Goal: Task Accomplishment & Management: Complete application form

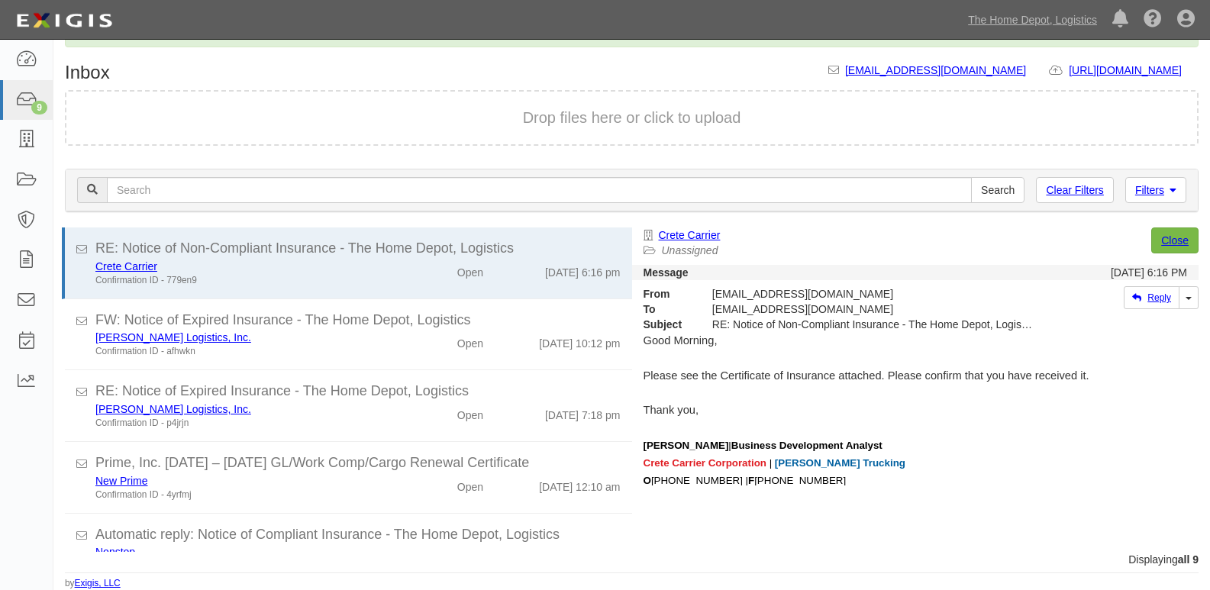
scroll to position [356, 0]
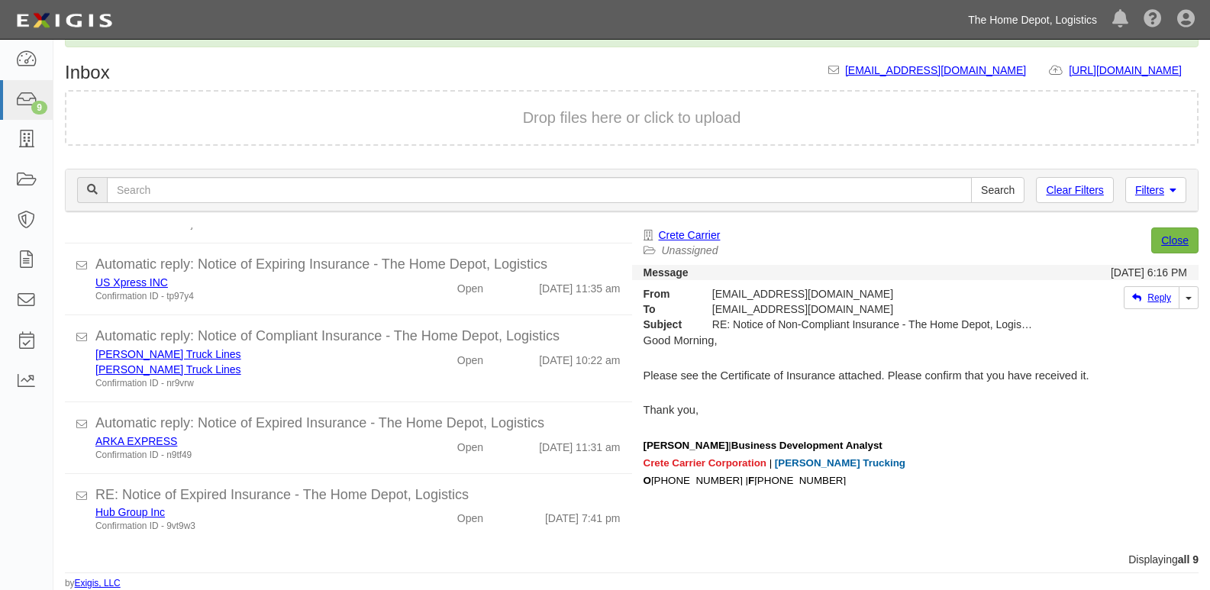
click at [994, 15] on link "The Home Depot, Logistics" at bounding box center [1032, 20] width 144 height 31
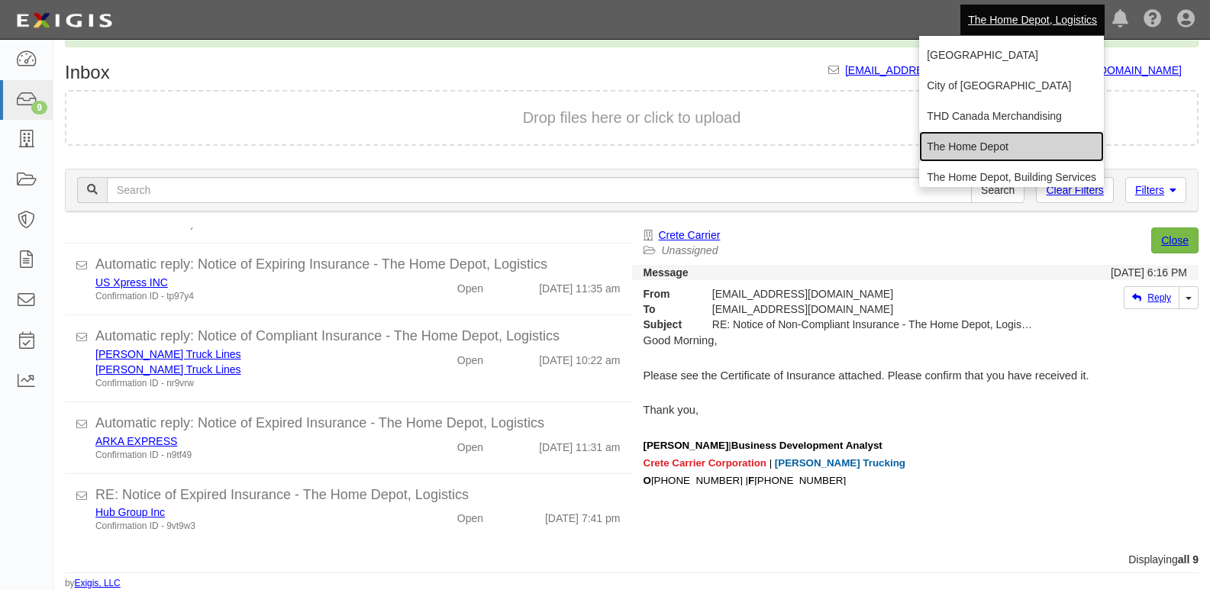
click at [941, 139] on link "The Home Depot" at bounding box center [1011, 146] width 185 height 31
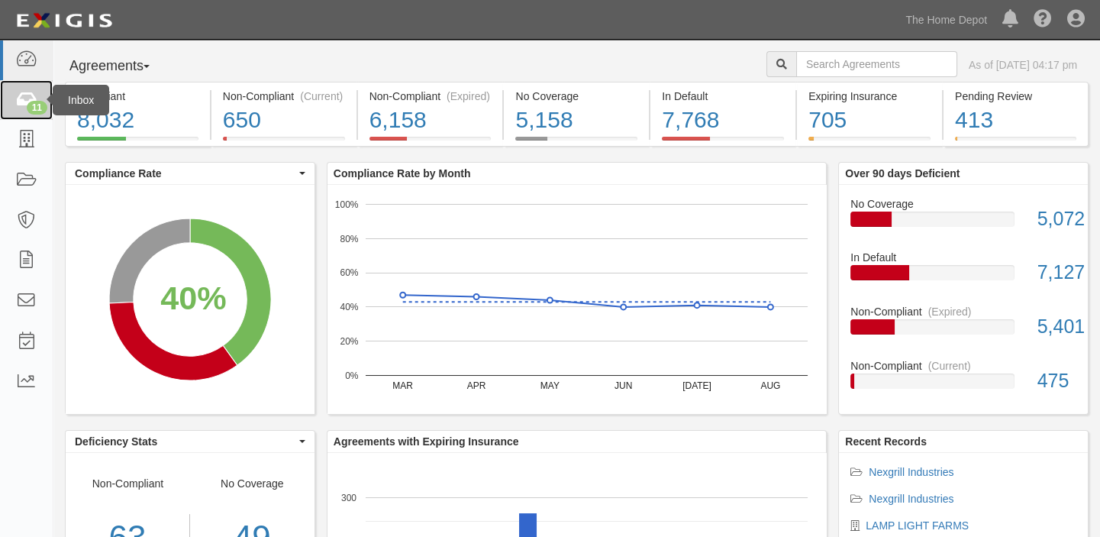
click at [34, 105] on div "11" at bounding box center [37, 108] width 21 height 14
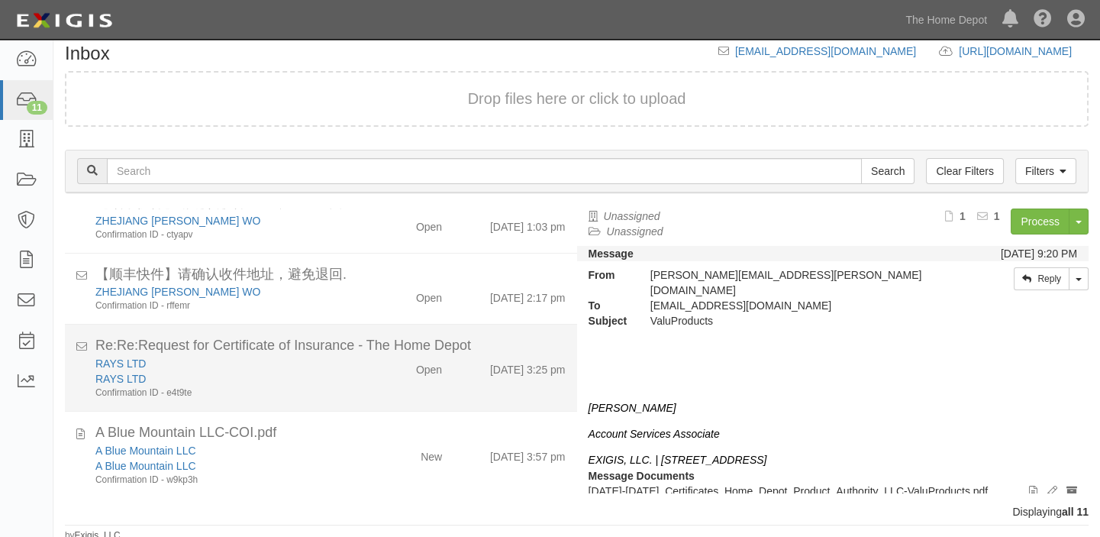
scroll to position [18, 0]
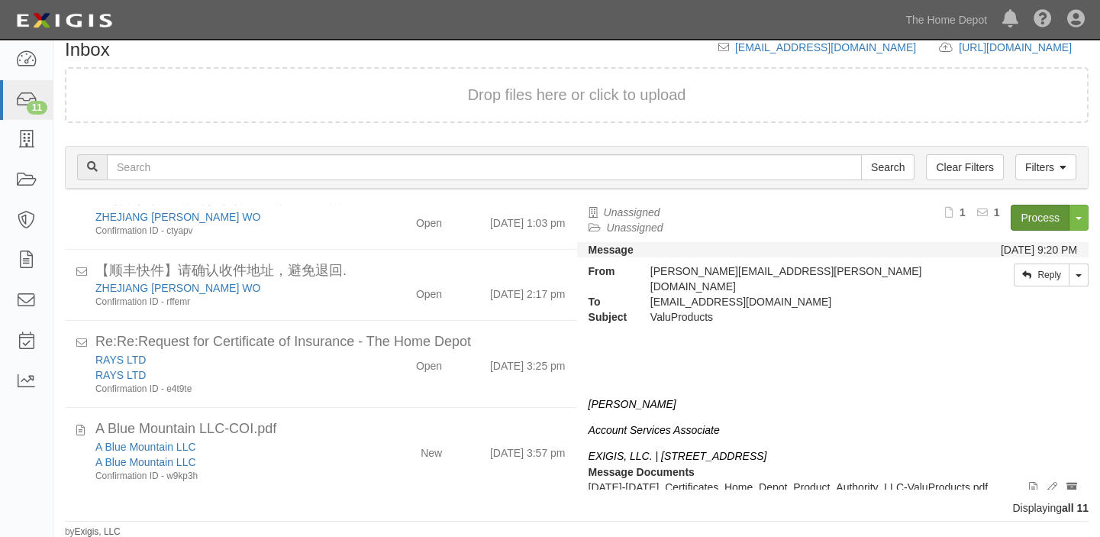
click at [406, 462] on div "A Blue Mountain LLC A Blue Mountain LLC Confirmation ID - w9kp3h New 9/25/25 3:…" at bounding box center [330, 461] width 493 height 44
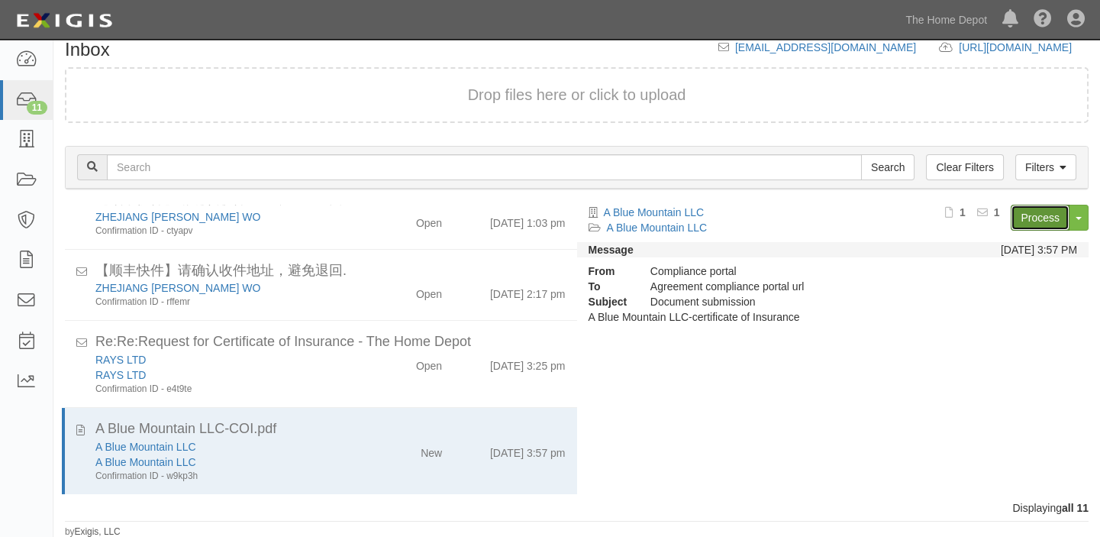
click at [1020, 217] on link "Process" at bounding box center [1040, 218] width 59 height 26
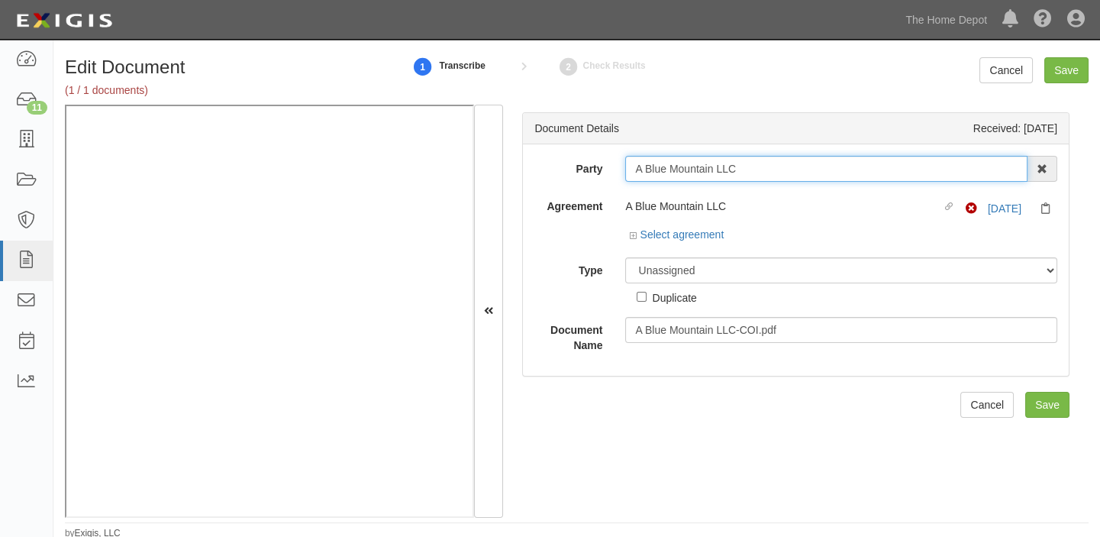
drag, startPoint x: 634, startPoint y: 170, endPoint x: 720, endPoint y: 165, distance: 86.4
click at [796, 170] on input "A Blue Mountain LLC" at bounding box center [826, 169] width 402 height 26
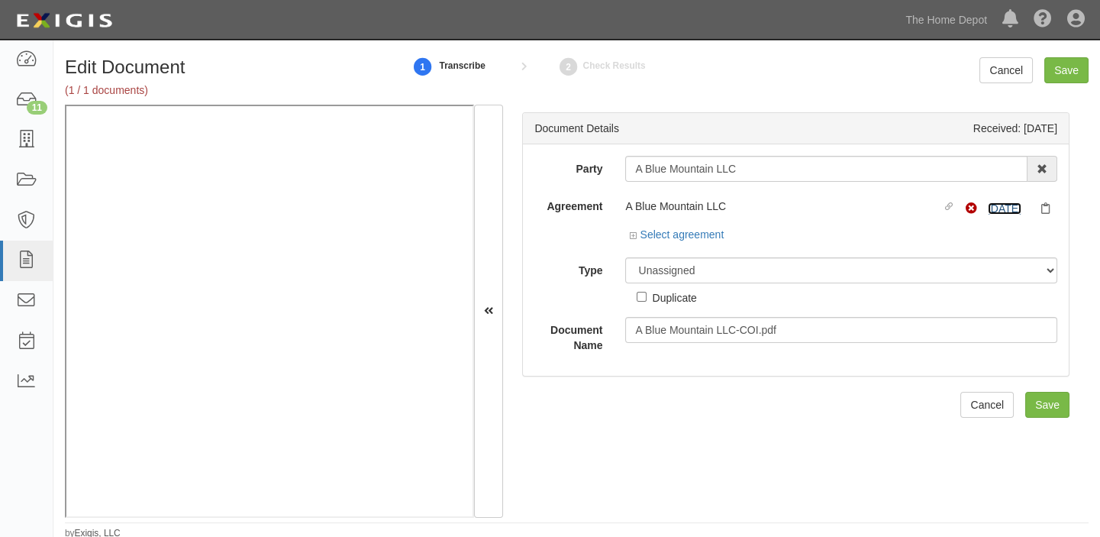
click at [1007, 204] on link "6/25/26" at bounding box center [1005, 208] width 34 height 12
click at [669, 236] on link "Select agreement" at bounding box center [676, 234] width 95 height 12
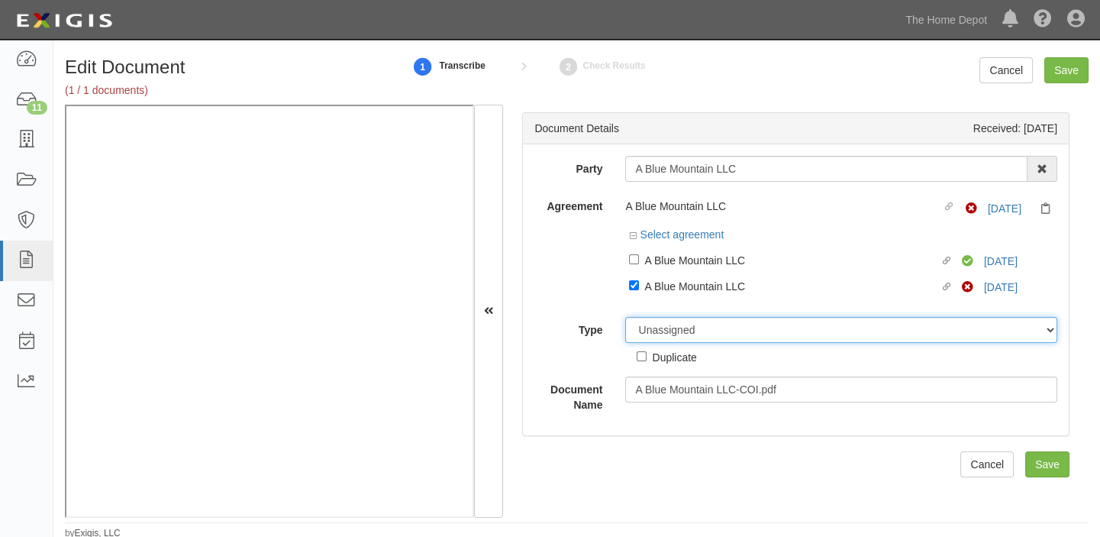
click at [682, 338] on select "Unassigned Binder Cancellation Notice Certificate Contract Endorsement Insuranc…" at bounding box center [841, 330] width 432 height 26
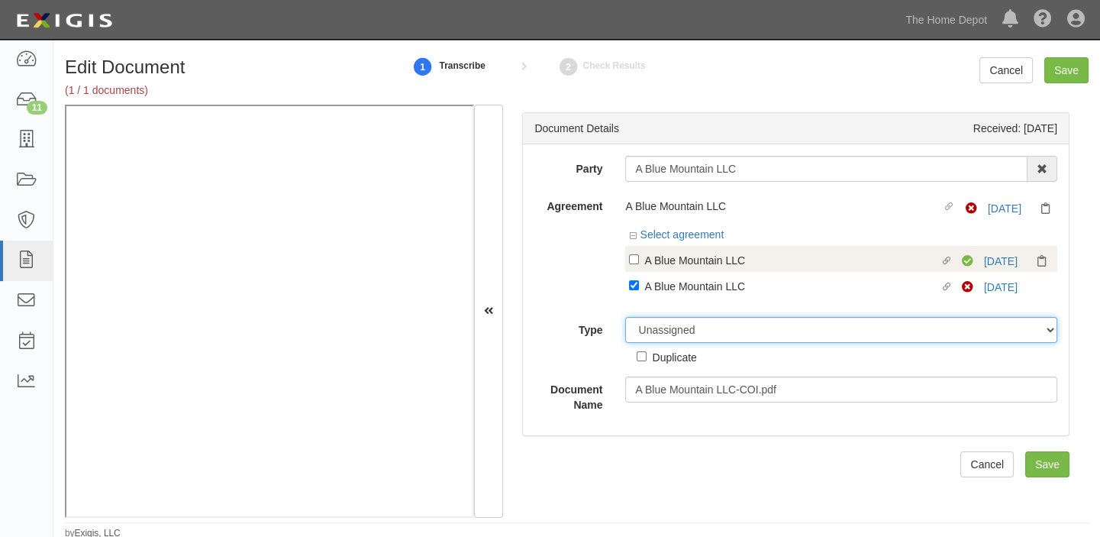
select select "CertificateDetail"
click at [625, 317] on select "Unassigned Binder Cancellation Notice Certificate Contract Endorsement Insuranc…" at bounding box center [841, 330] width 432 height 26
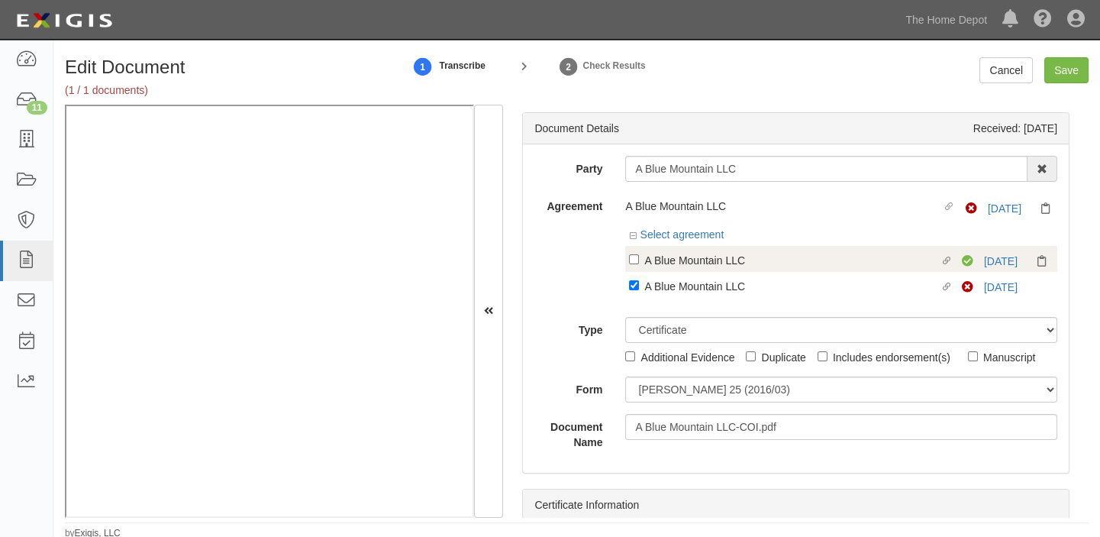
click at [803, 263] on div "A Blue Mountain LLC" at bounding box center [791, 259] width 295 height 17
click at [639, 263] on input "Linked agreement A Blue Mountain LLC Linked agreement" at bounding box center [634, 259] width 10 height 10
checkbox input "true"
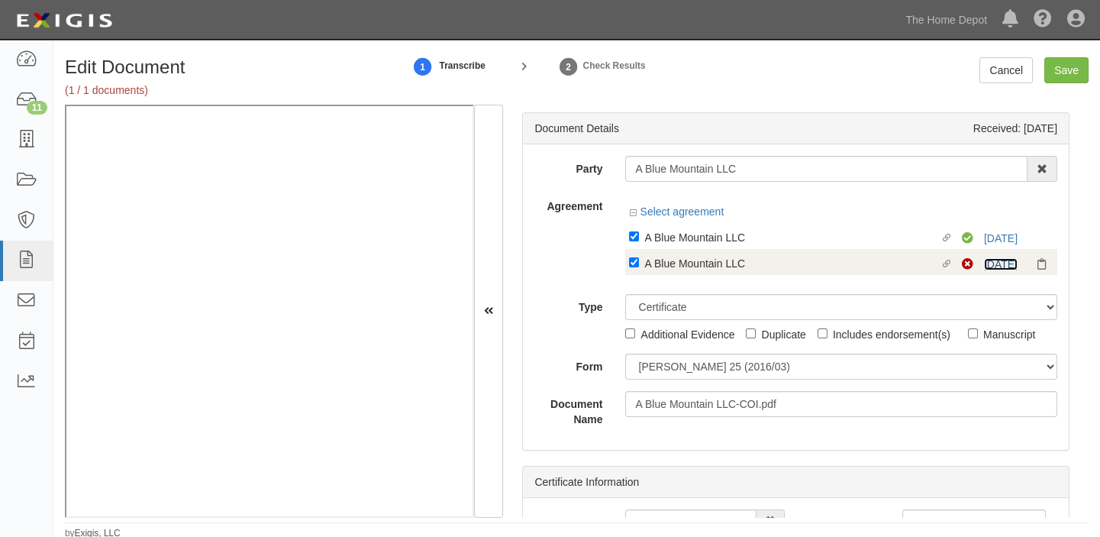
click at [987, 266] on link "6/25/26" at bounding box center [1001, 264] width 34 height 12
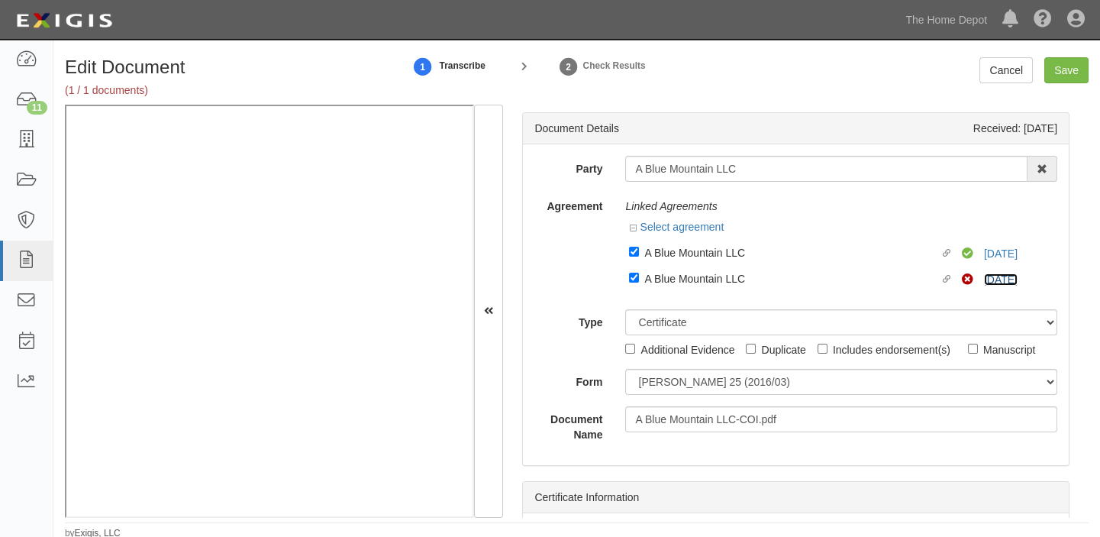
scroll to position [208, 0]
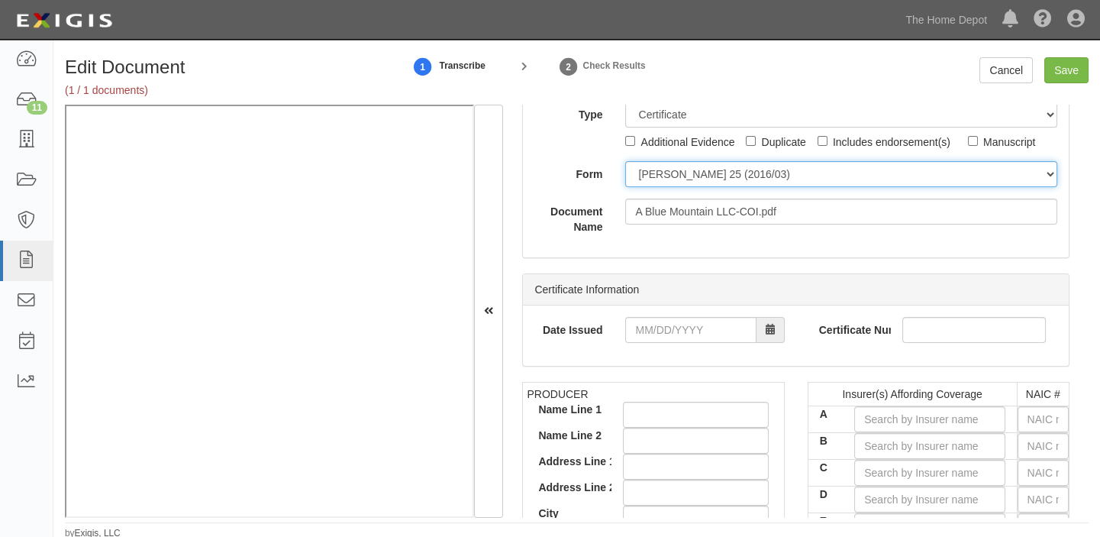
drag, startPoint x: 675, startPoint y: 160, endPoint x: 673, endPoint y: 182, distance: 22.2
click at [675, 161] on select "ACORD 25 (2016/03) ACORD 101 ACORD 855 NY (2014/05) General" at bounding box center [841, 174] width 432 height 26
select select "GeneralFormDetail"
click at [625, 161] on select "ACORD 25 (2016/03) ACORD 101 ACORD 855 NY (2014/05) General" at bounding box center [841, 174] width 432 height 26
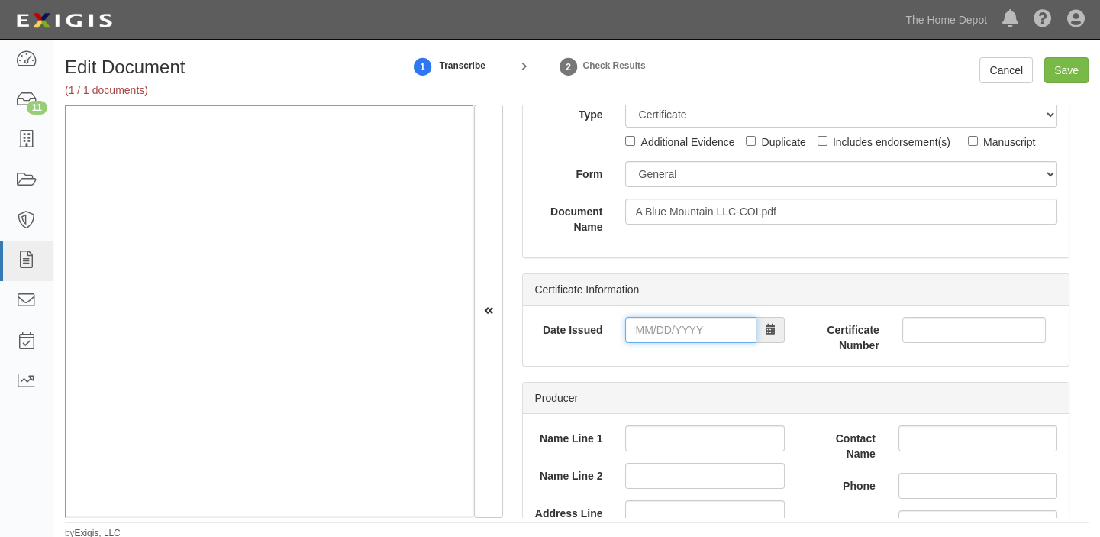
click at [689, 321] on input "Date Issued" at bounding box center [690, 330] width 131 height 26
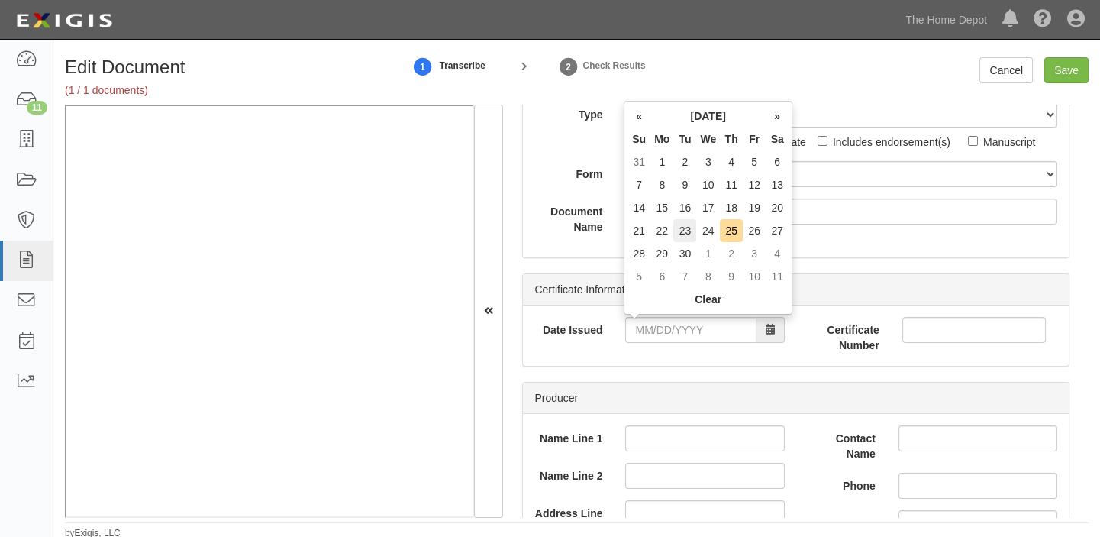
click at [686, 235] on td "23" at bounding box center [684, 230] width 23 height 23
type input "09/23/2025"
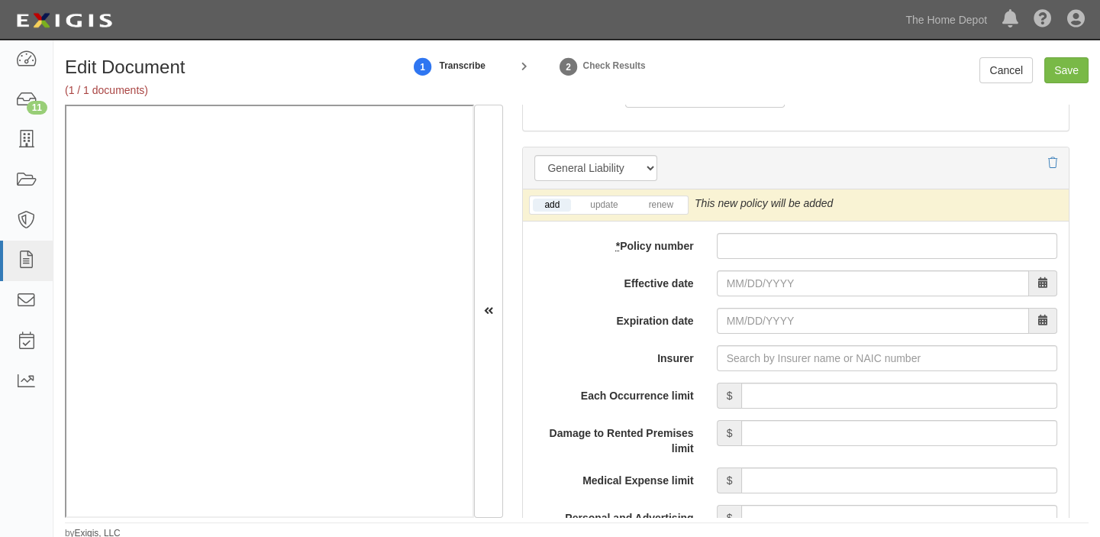
scroll to position [1179, 0]
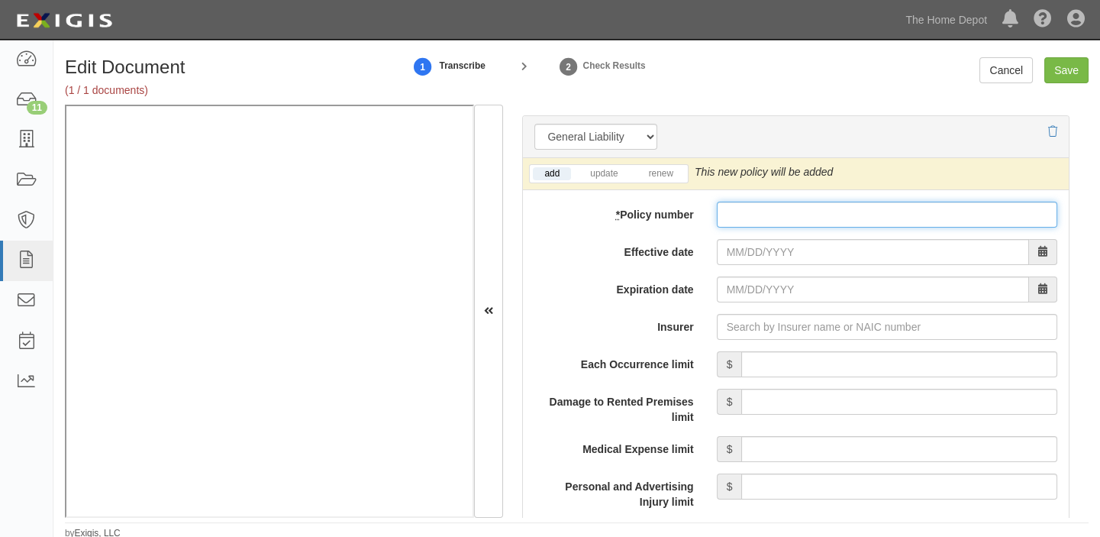
click at [808, 223] on input "* Policy number" at bounding box center [887, 215] width 340 height 26
paste input "14176006800 098791650"
type input "14176006800 098791650"
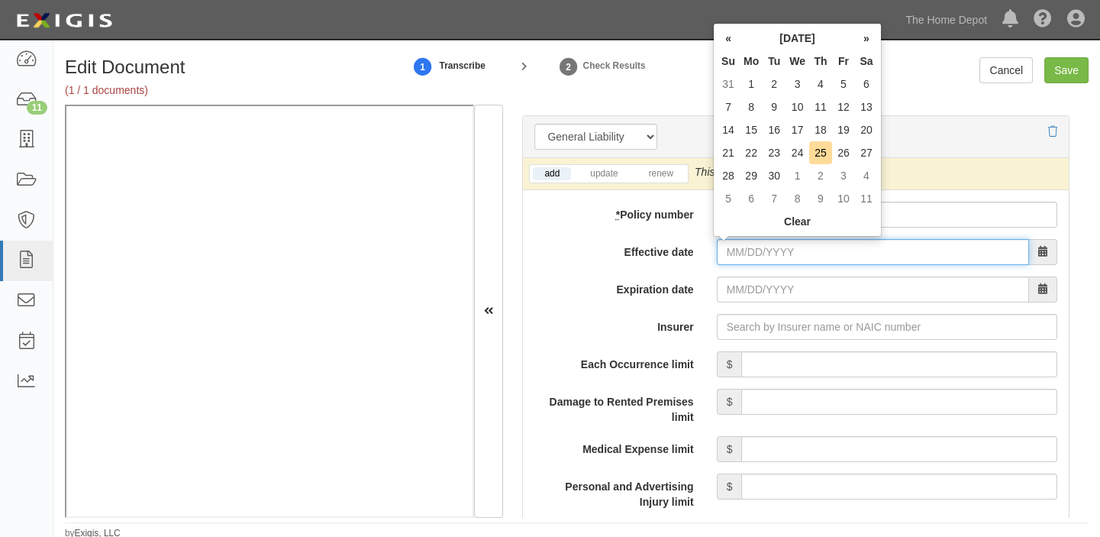
click at [750, 252] on input "Effective date" at bounding box center [873, 252] width 312 height 26
click at [805, 153] on td "24" at bounding box center [798, 152] width 24 height 23
type input "09/24/2025"
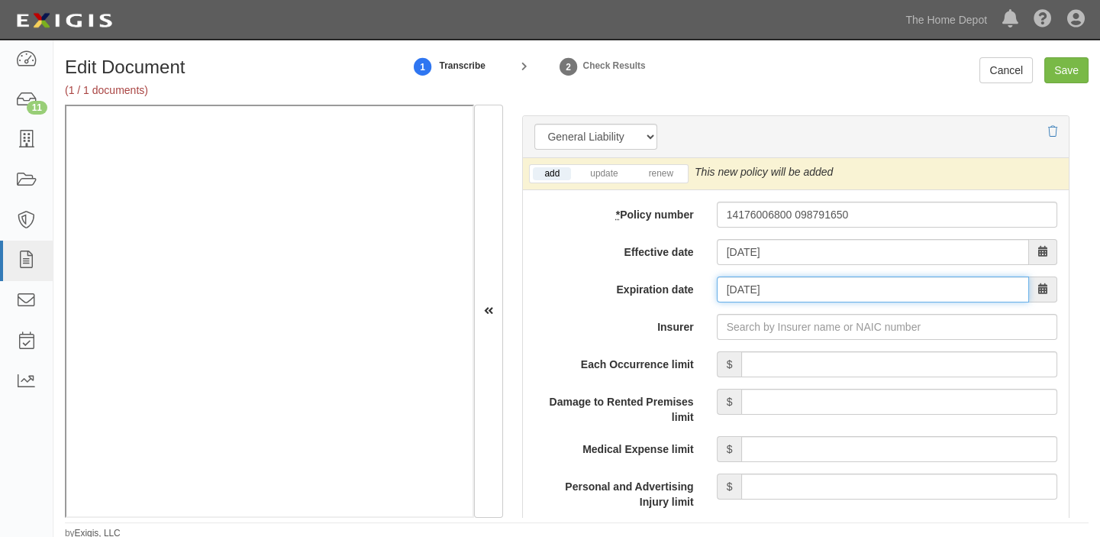
click at [769, 282] on input "09/24/2026" at bounding box center [873, 289] width 312 height 26
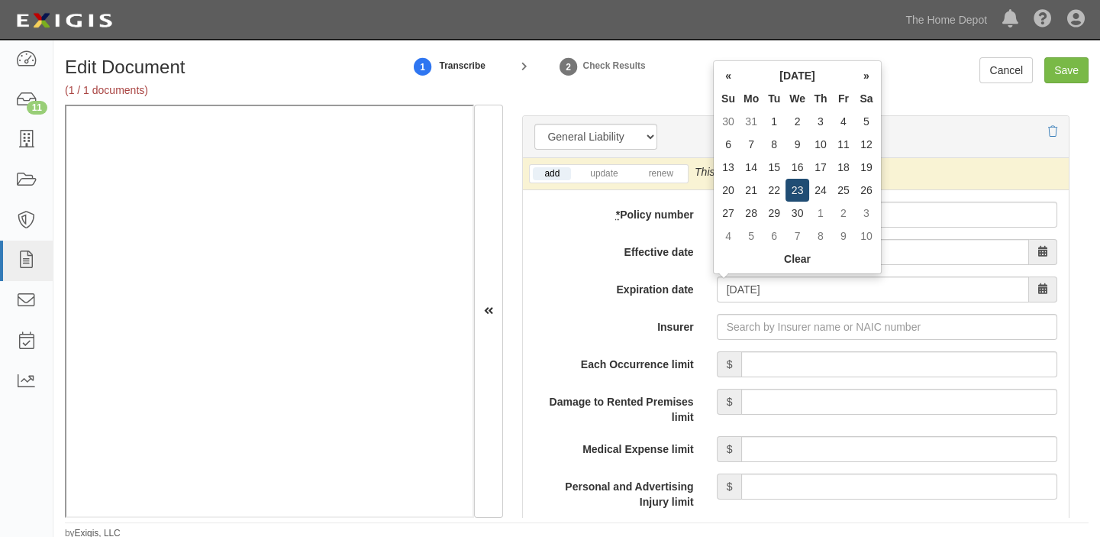
click at [795, 184] on td "23" at bounding box center [798, 190] width 24 height 23
type input "09/23/2026"
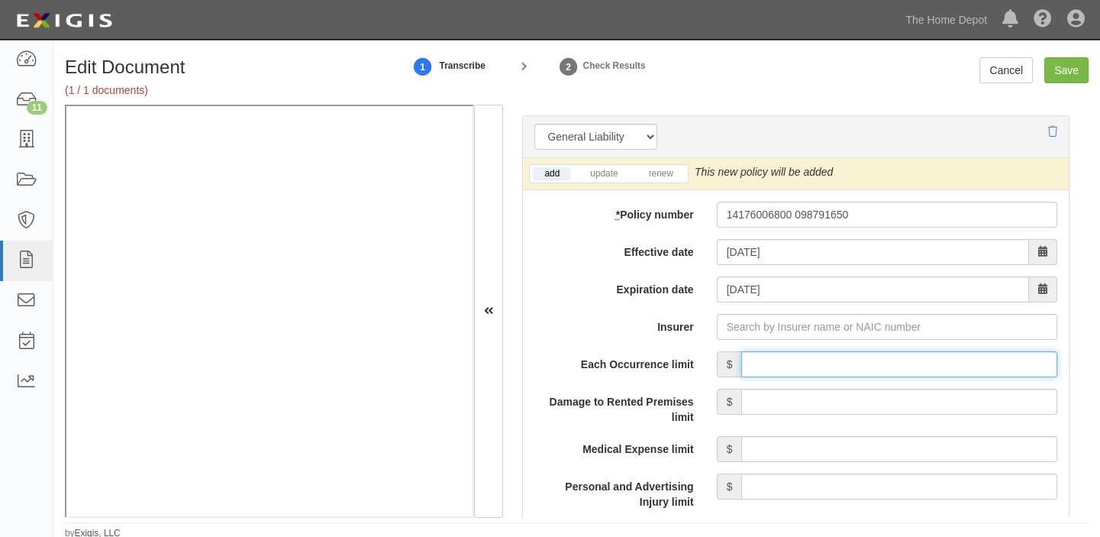
click at [792, 373] on input "Each Occurrence limit" at bounding box center [899, 364] width 316 height 26
type input "4,000,000"
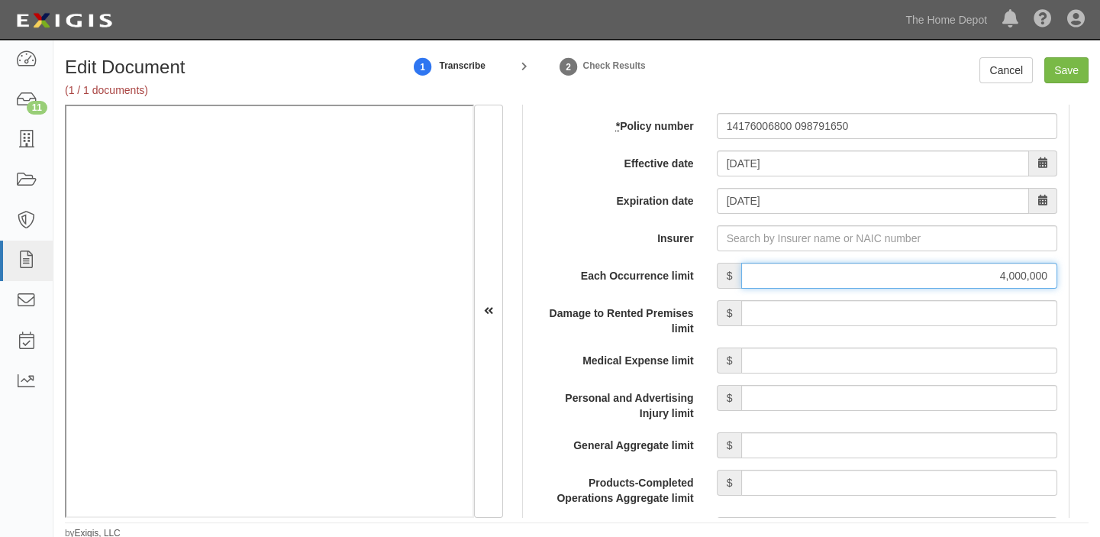
scroll to position [1388, 0]
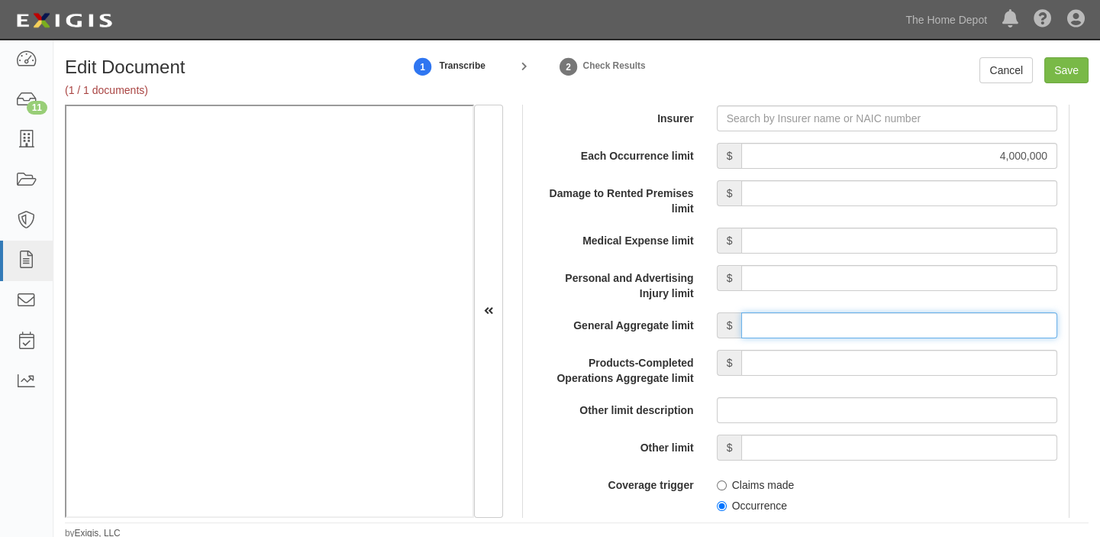
click at [841, 323] on input "General Aggregate limit" at bounding box center [899, 325] width 316 height 26
type input "4,000,000"
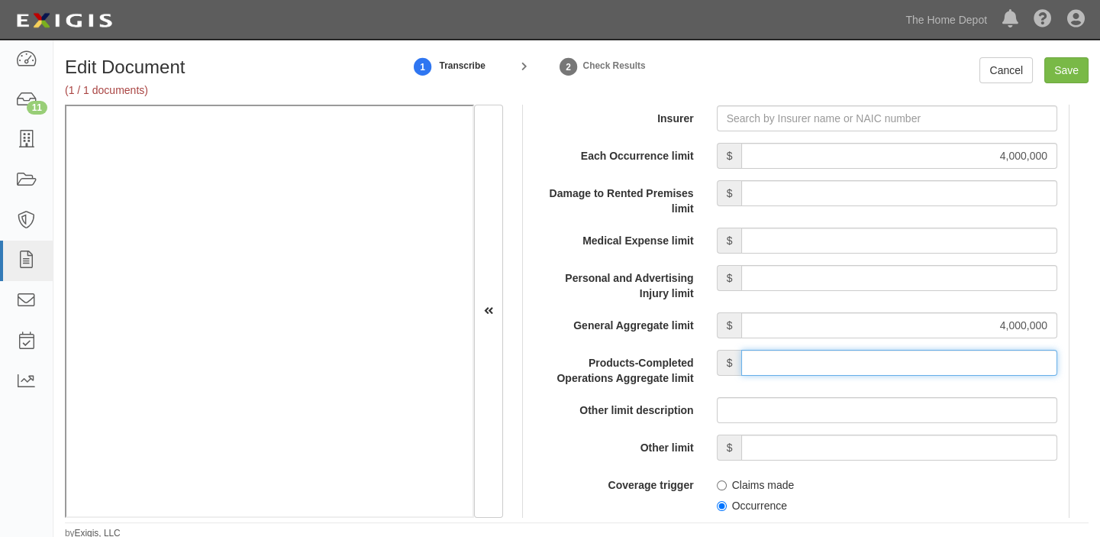
click at [892, 364] on input "Products-Completed Operations Aggregate limit" at bounding box center [899, 363] width 316 height 26
type input "4,000,000"
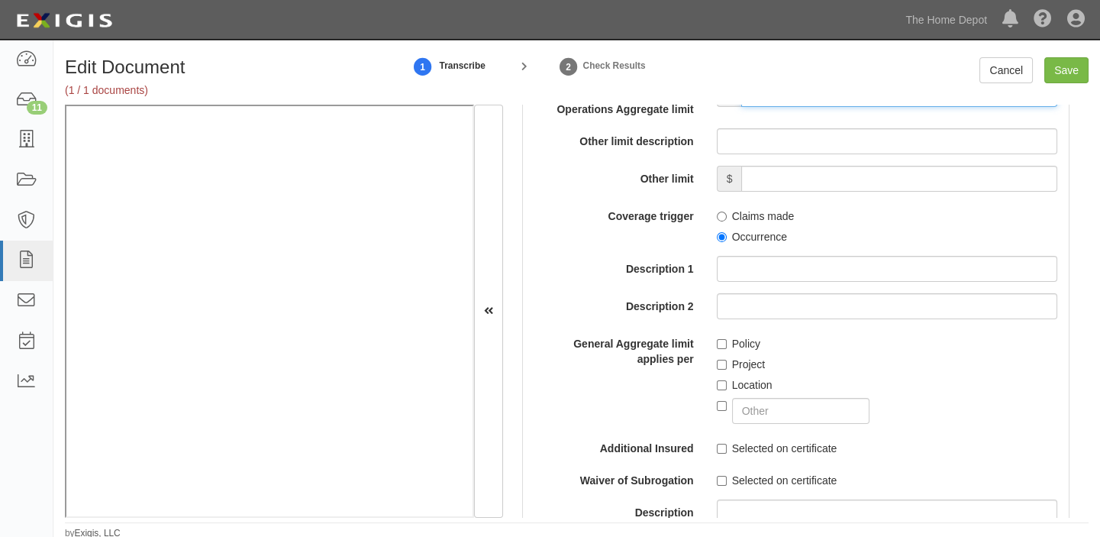
scroll to position [1665, 0]
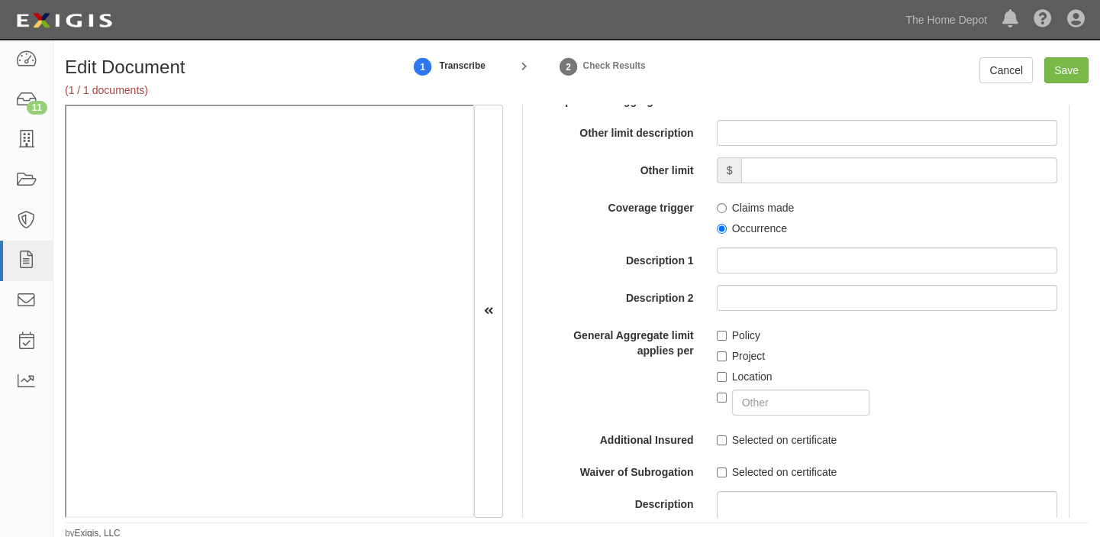
click at [759, 226] on label "Occurrence" at bounding box center [752, 228] width 70 height 15
click at [727, 226] on input "Occurrence" at bounding box center [722, 229] width 10 height 10
radio input "true"
click at [807, 403] on input "text" at bounding box center [801, 402] width 138 height 26
type input "DESIGNATED FORM VENDORS COVERAGE"
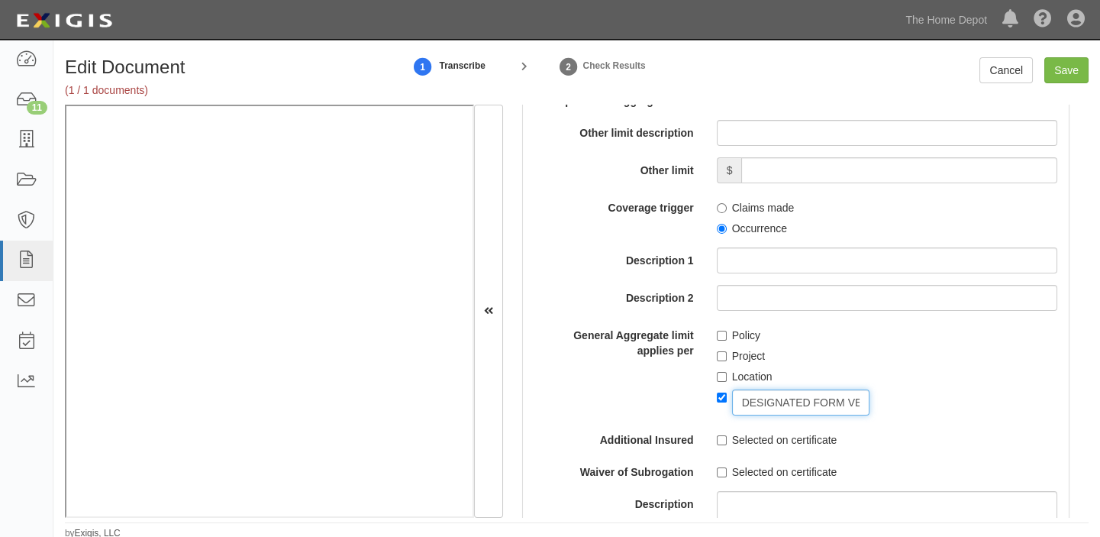
checkbox input "true"
click at [1077, 61] on input "Save" at bounding box center [1066, 70] width 44 height 26
type input "4000000"
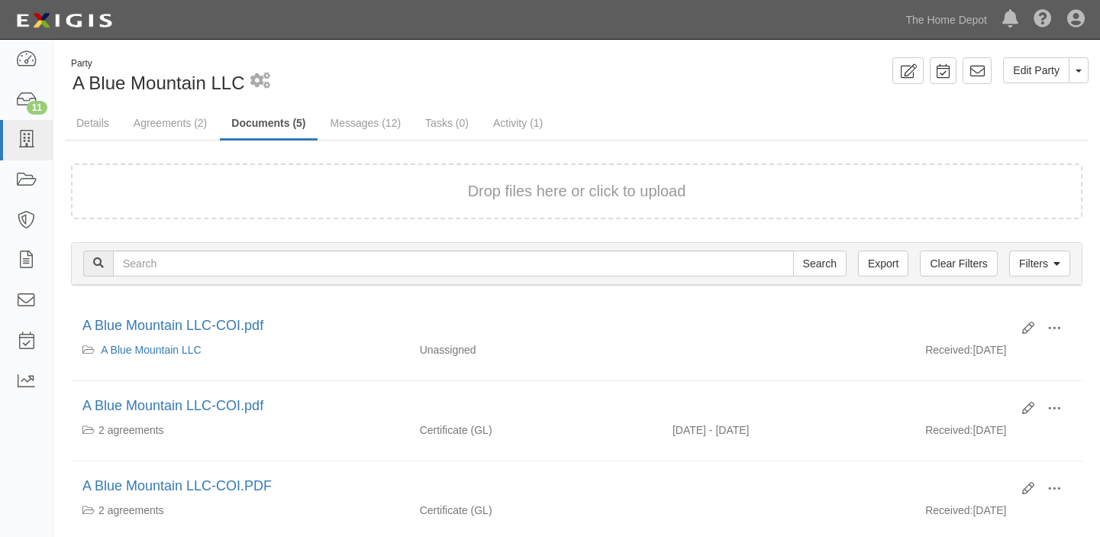
scroll to position [69, 0]
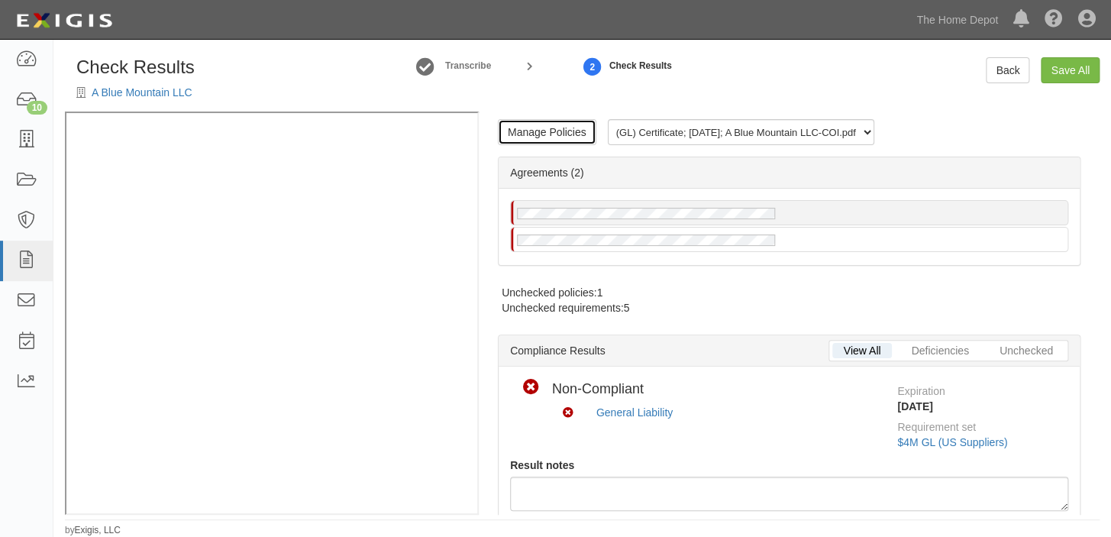
click at [534, 130] on link "Manage Policies" at bounding box center [547, 132] width 98 height 26
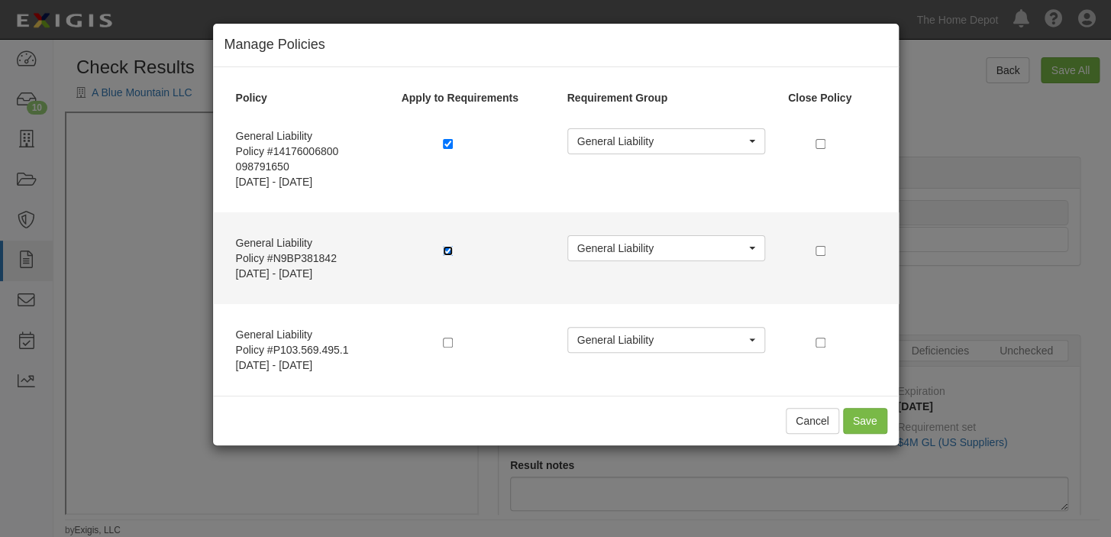
click at [447, 252] on input "checkbox" at bounding box center [448, 251] width 10 height 10
checkbox input "false"
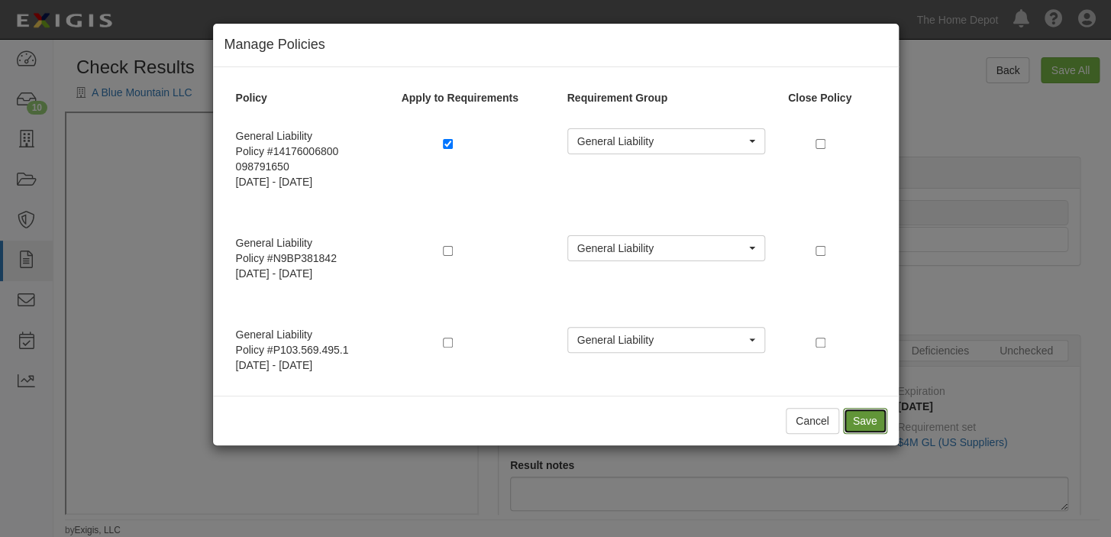
click at [853, 418] on button "Save" at bounding box center [865, 421] width 44 height 26
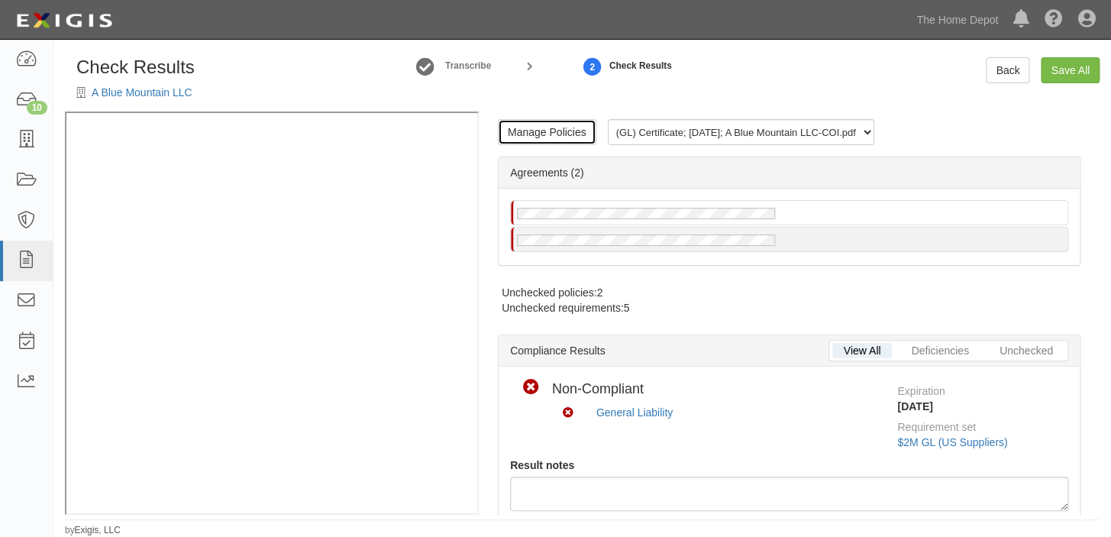
click at [542, 131] on link "Manage Policies" at bounding box center [547, 132] width 98 height 26
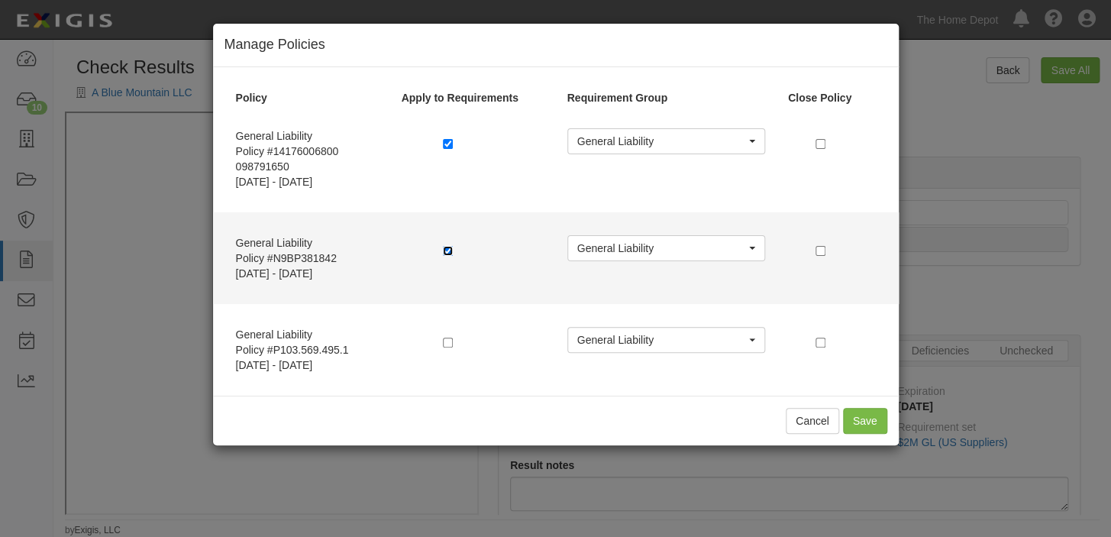
click at [446, 253] on input "checkbox" at bounding box center [448, 251] width 10 height 10
checkbox input "false"
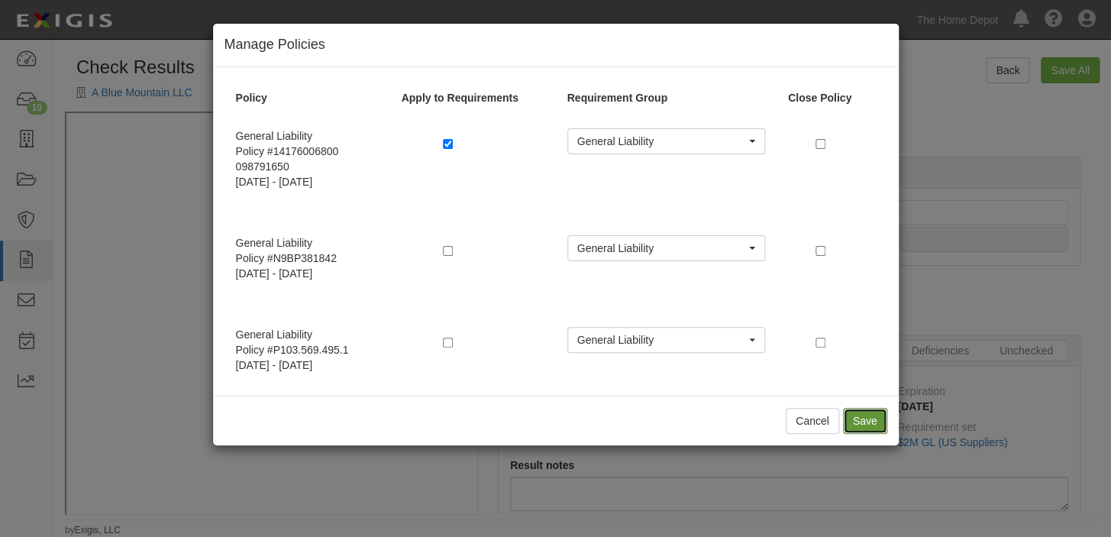
click at [873, 414] on button "Save" at bounding box center [865, 421] width 44 height 26
click at [850, 418] on button "Save" at bounding box center [865, 421] width 44 height 26
click at [805, 427] on button "Cancel" at bounding box center [812, 421] width 53 height 26
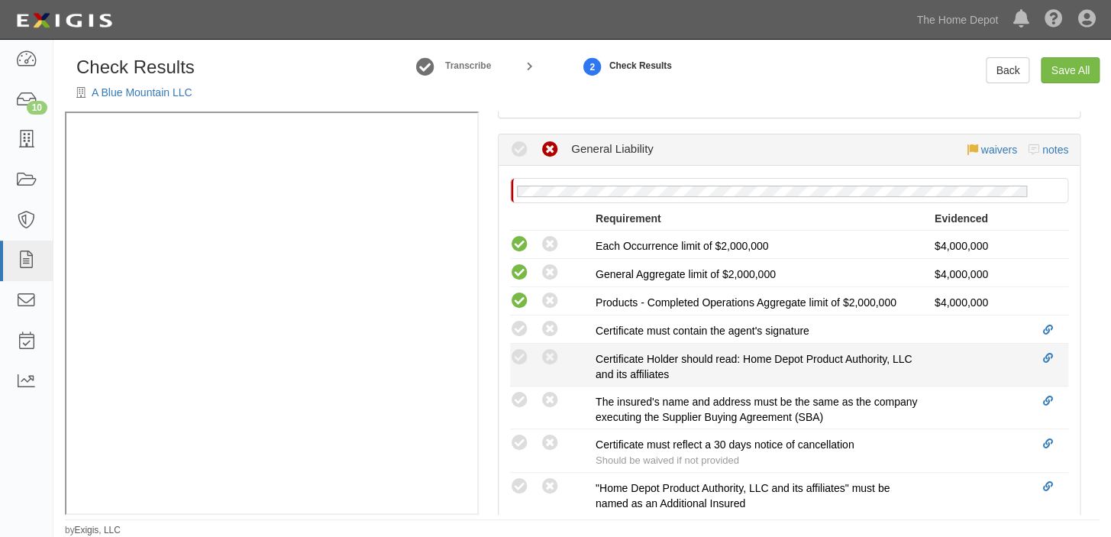
scroll to position [486, 0]
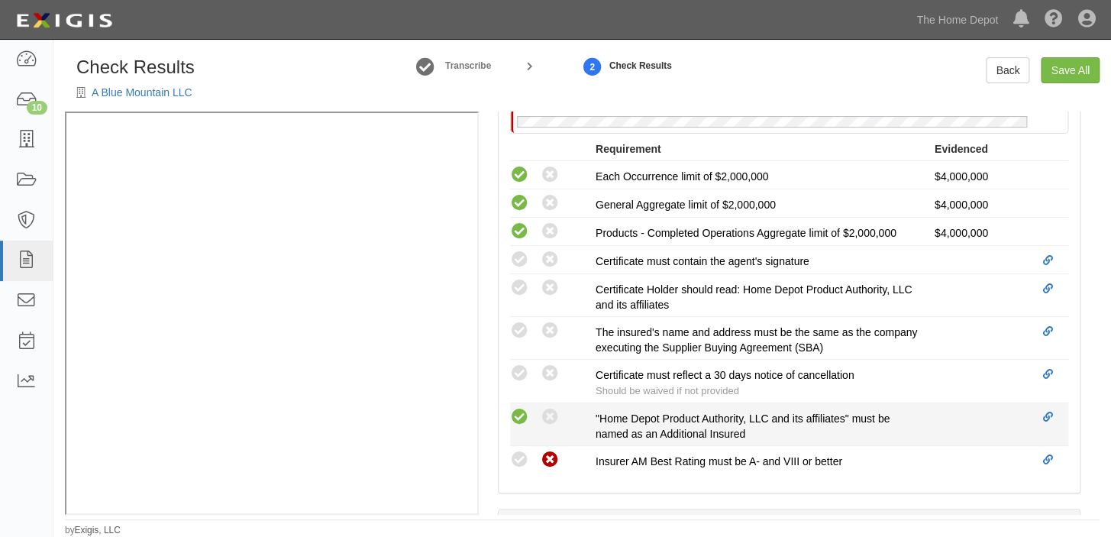
click at [518, 412] on icon at bounding box center [519, 417] width 19 height 19
radio input "true"
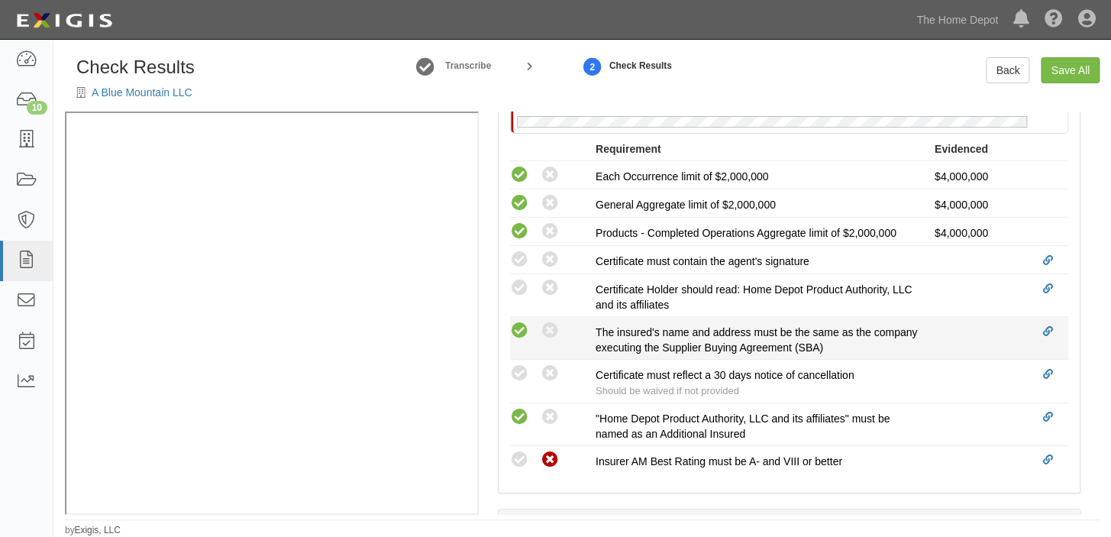
click at [521, 327] on icon at bounding box center [519, 330] width 19 height 19
radio input "true"
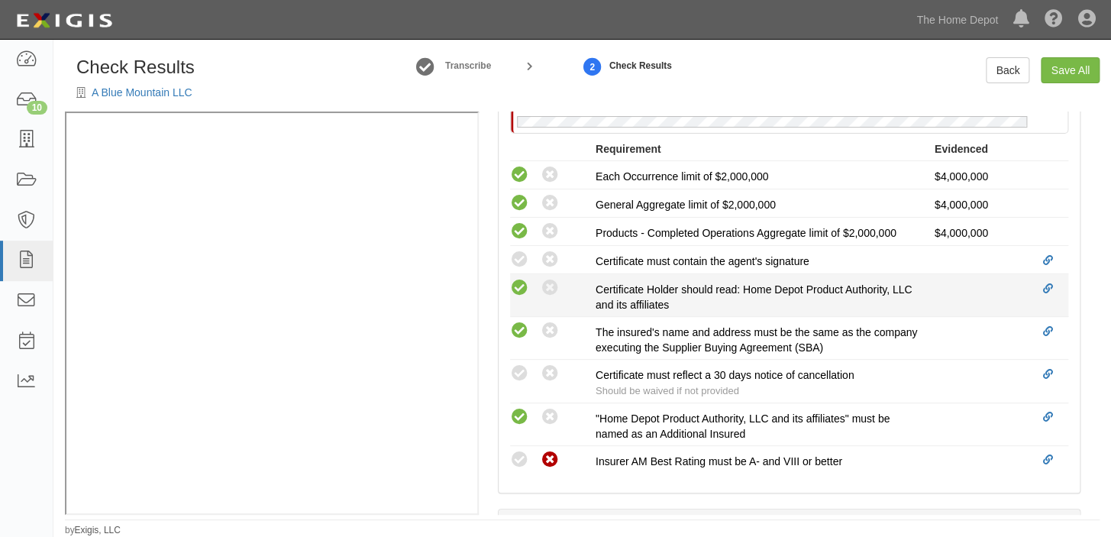
click at [522, 282] on icon at bounding box center [519, 288] width 19 height 19
radio input "true"
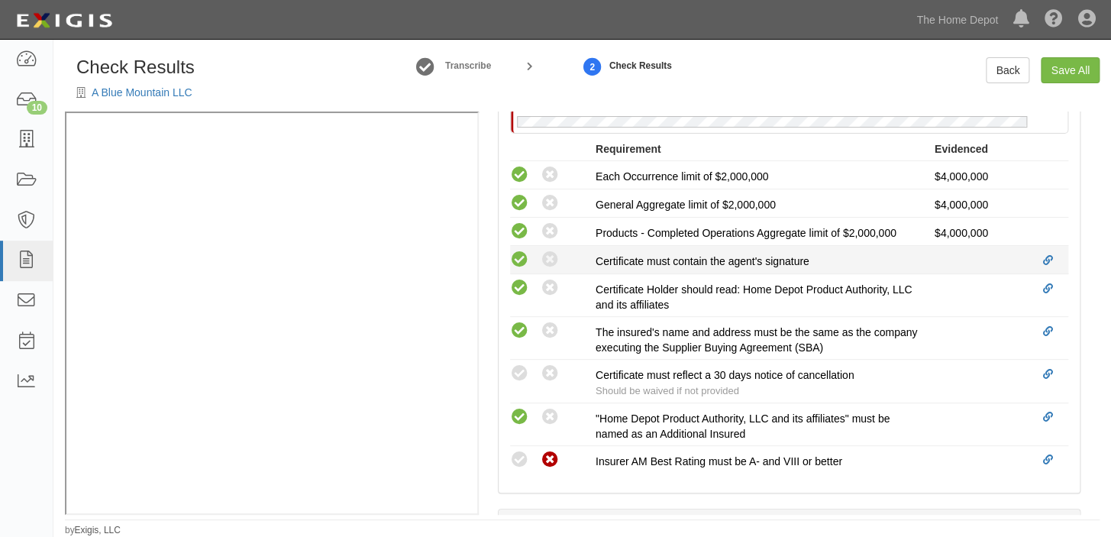
click at [519, 255] on icon at bounding box center [519, 259] width 19 height 19
radio input "true"
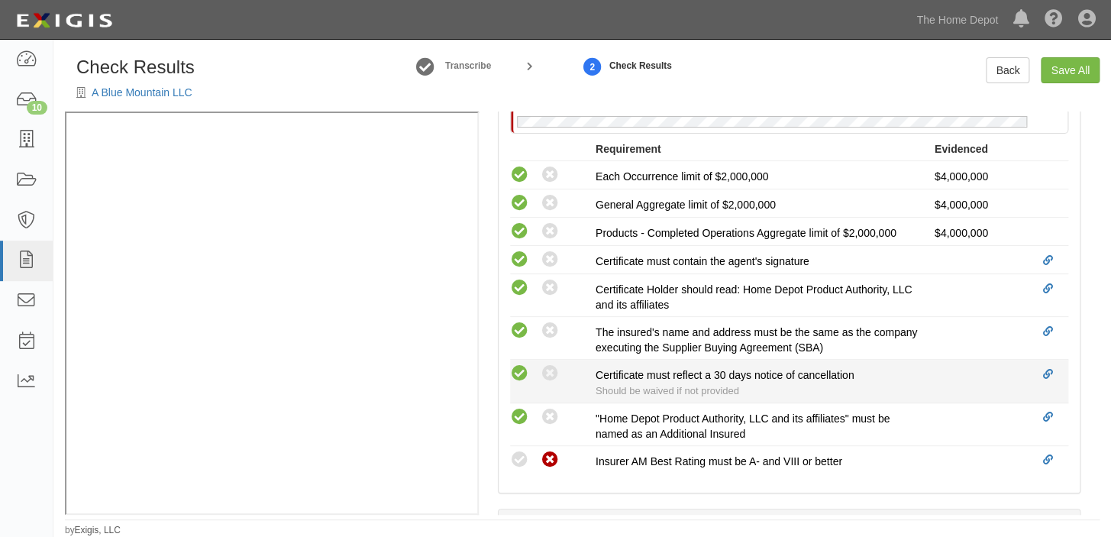
click at [522, 369] on icon at bounding box center [519, 373] width 19 height 19
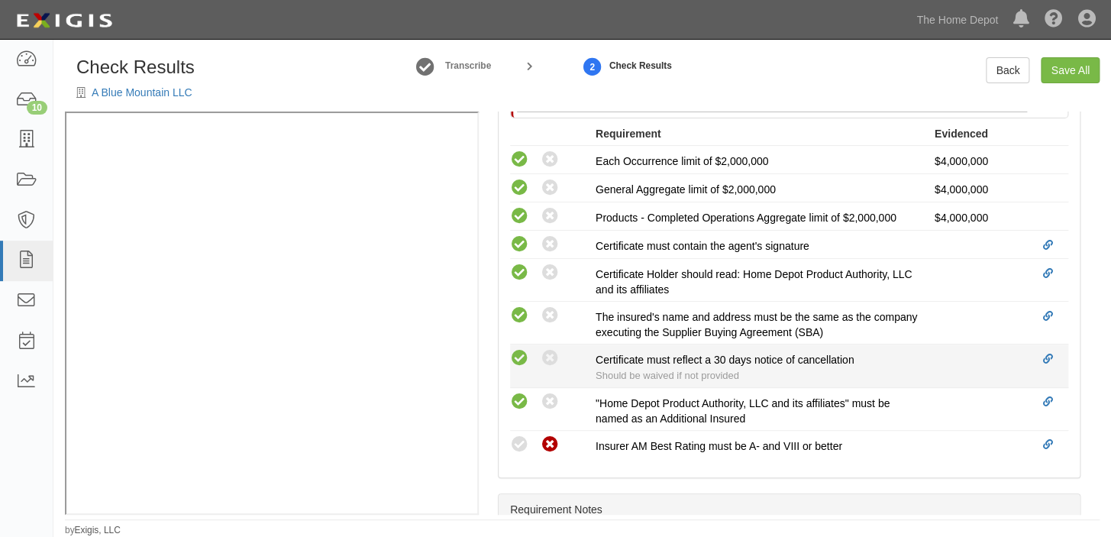
radio input "true"
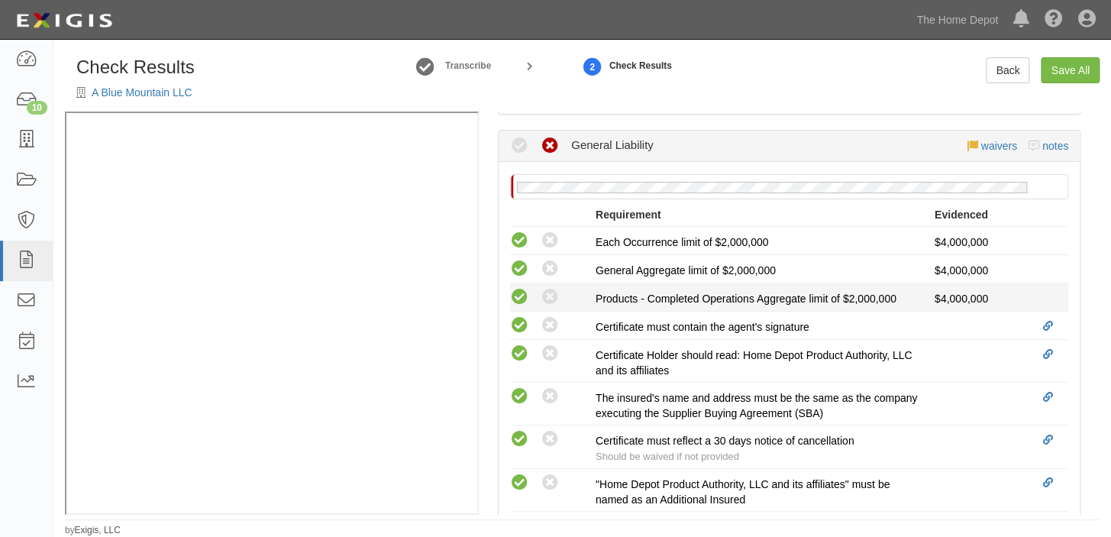
scroll to position [331, 0]
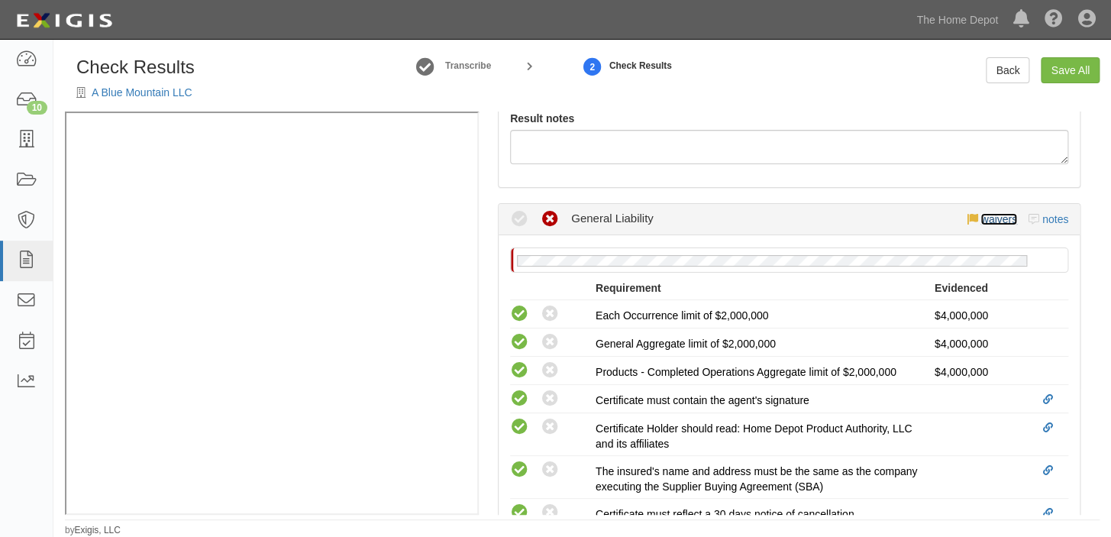
click at [980, 219] on link "waivers" at bounding box center [998, 219] width 36 height 12
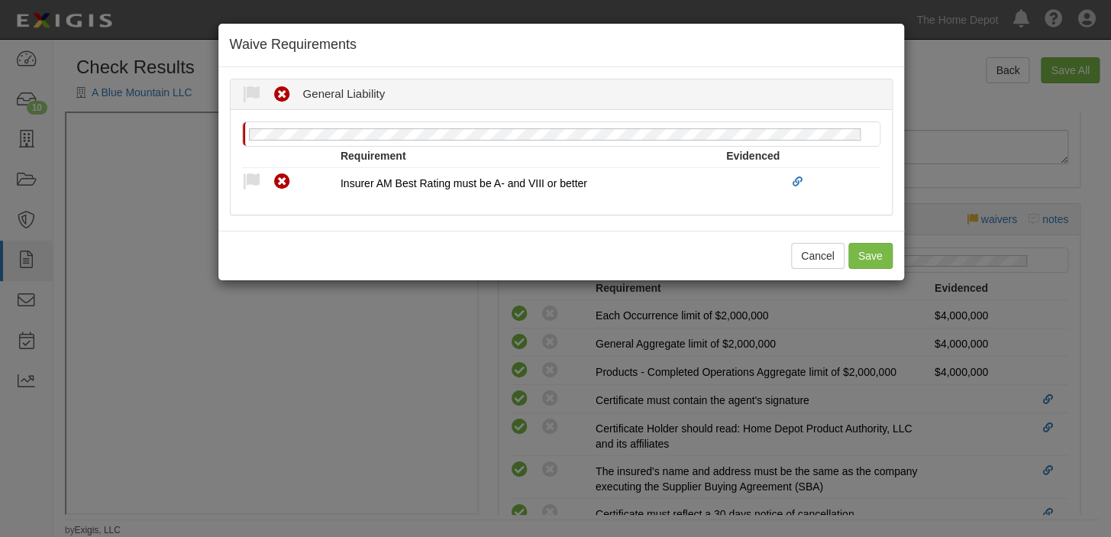
click at [276, 221] on div "Waive Requirements Waived Non-Compliant General Liability Reason for waiver * W…" at bounding box center [561, 152] width 687 height 258
click at [253, 182] on icon at bounding box center [251, 182] width 19 height 19
radio input "true"
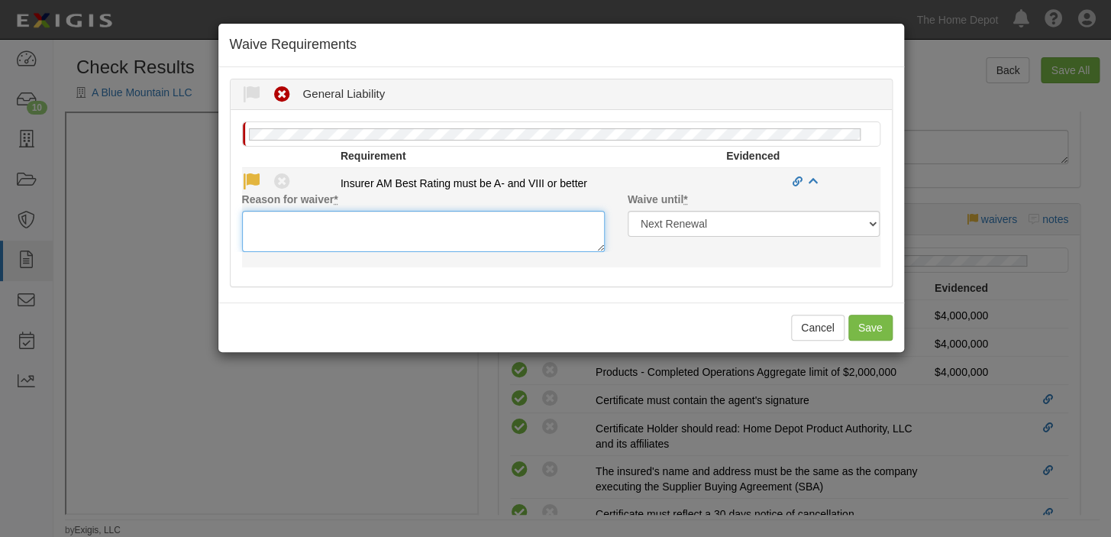
click at [279, 217] on textarea "Reason for waiver *" at bounding box center [423, 231] width 363 height 41
paste textarea "Ping An Property & Casualty Insurance Company Of ChinaLtd"
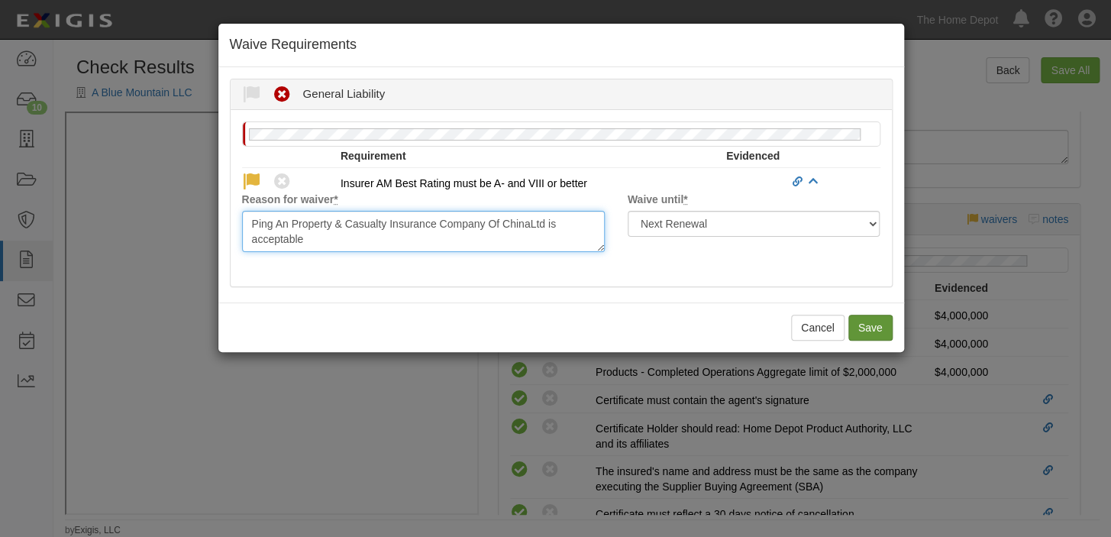
type textarea "Ping An Property & Casualty Insurance Company Of ChinaLtd is acceptable"
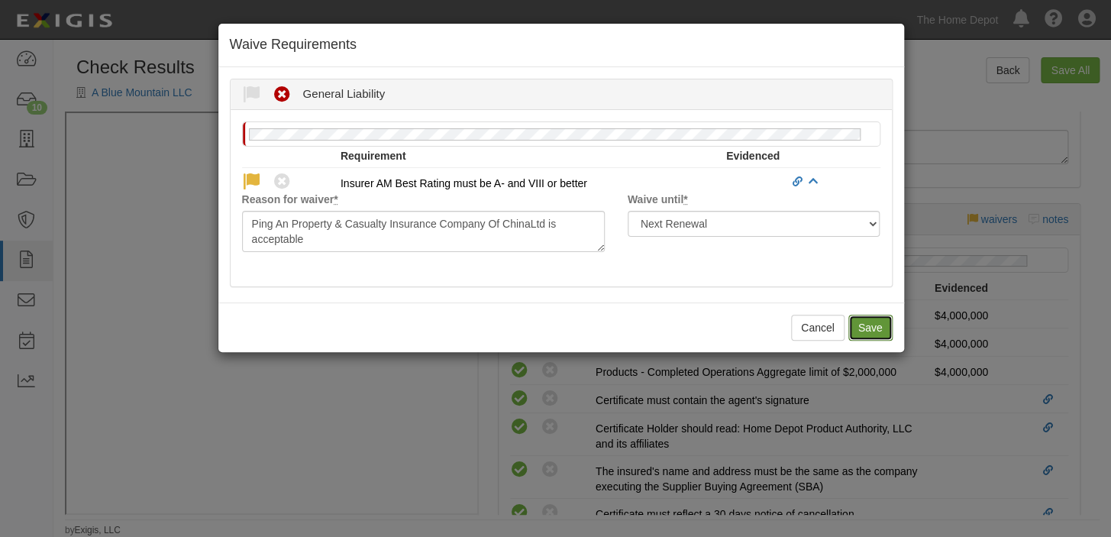
click at [869, 322] on button "Save" at bounding box center [870, 328] width 44 height 26
radio input "true"
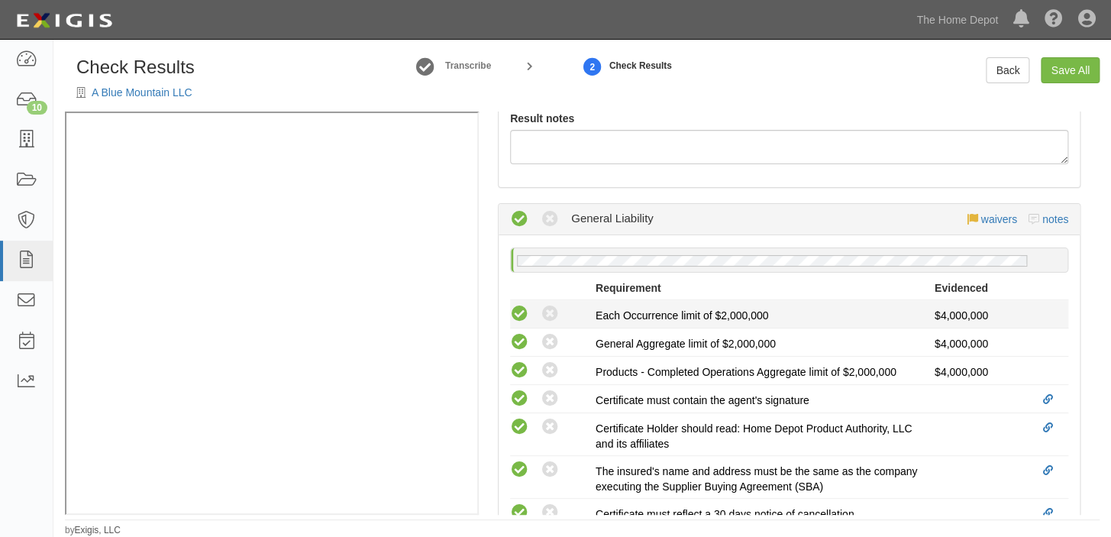
scroll to position [0, 0]
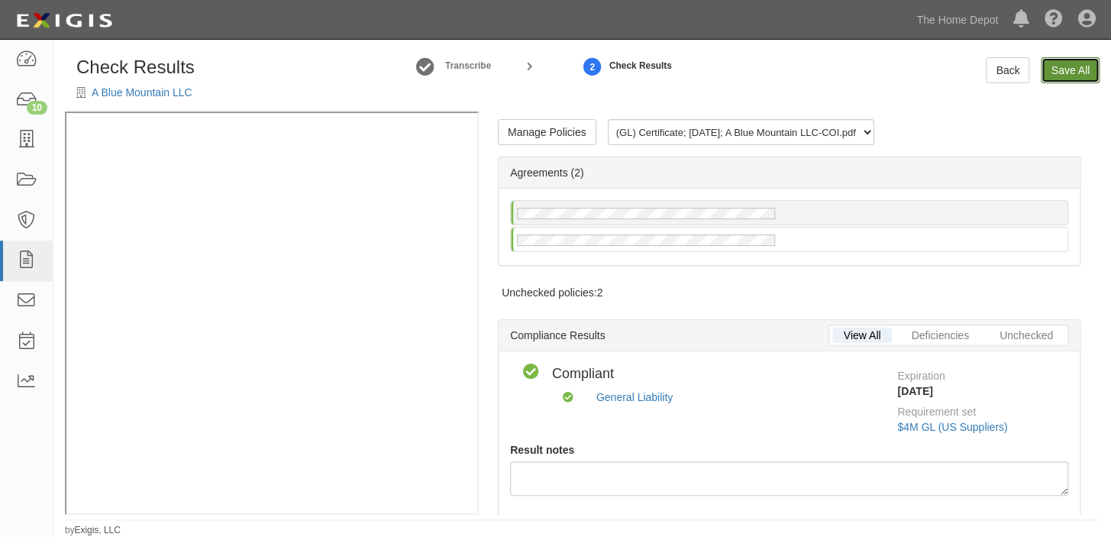
click at [1076, 64] on link "Save All" at bounding box center [1069, 70] width 59 height 26
radio input "false"
radio input "true"
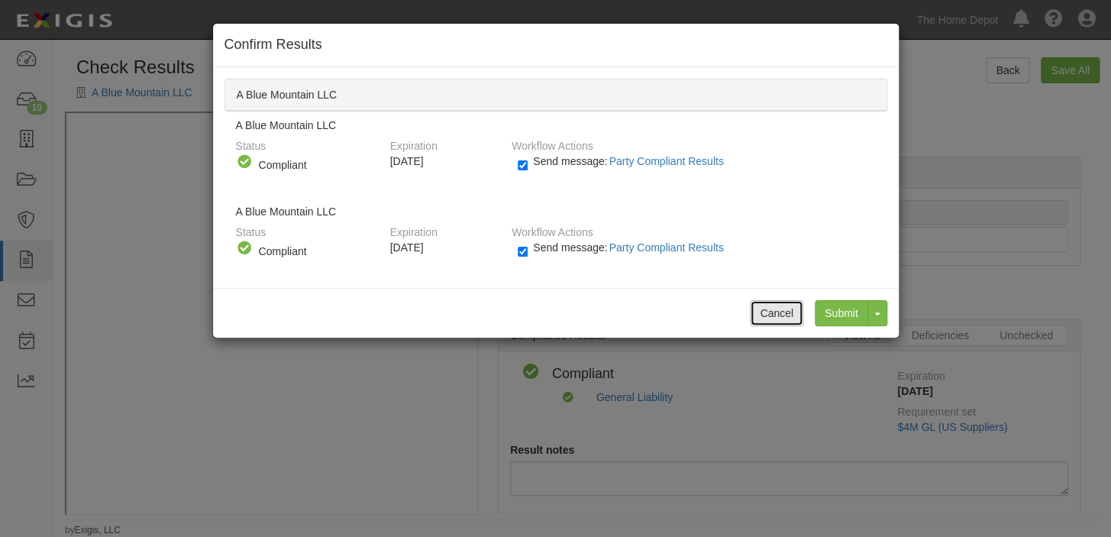
click at [774, 314] on button "Cancel" at bounding box center [776, 313] width 53 height 26
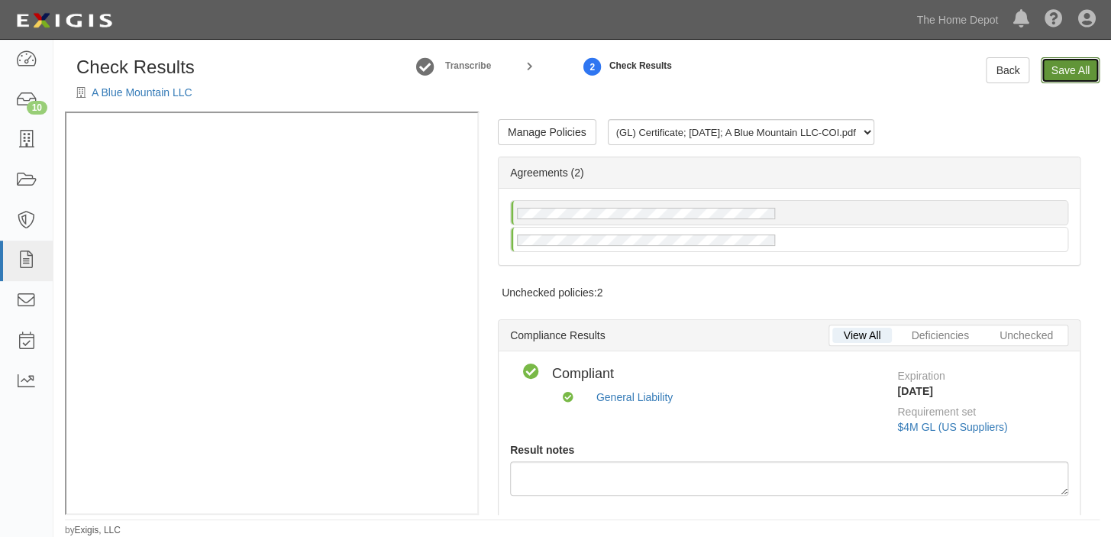
click at [1063, 73] on link "Save All" at bounding box center [1069, 70] width 59 height 26
radio input "false"
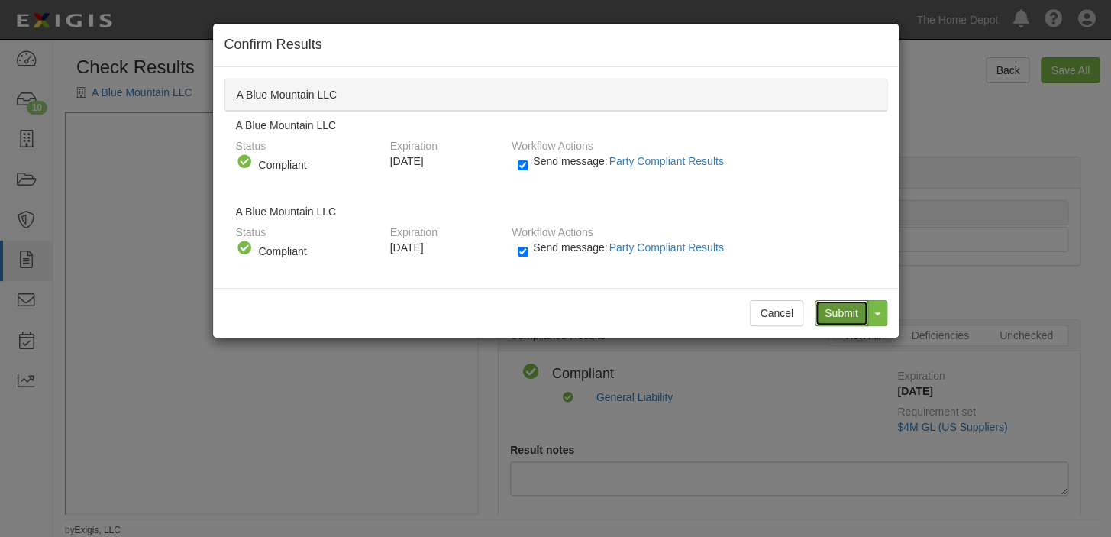
click at [860, 321] on input "Submit" at bounding box center [841, 313] width 53 height 26
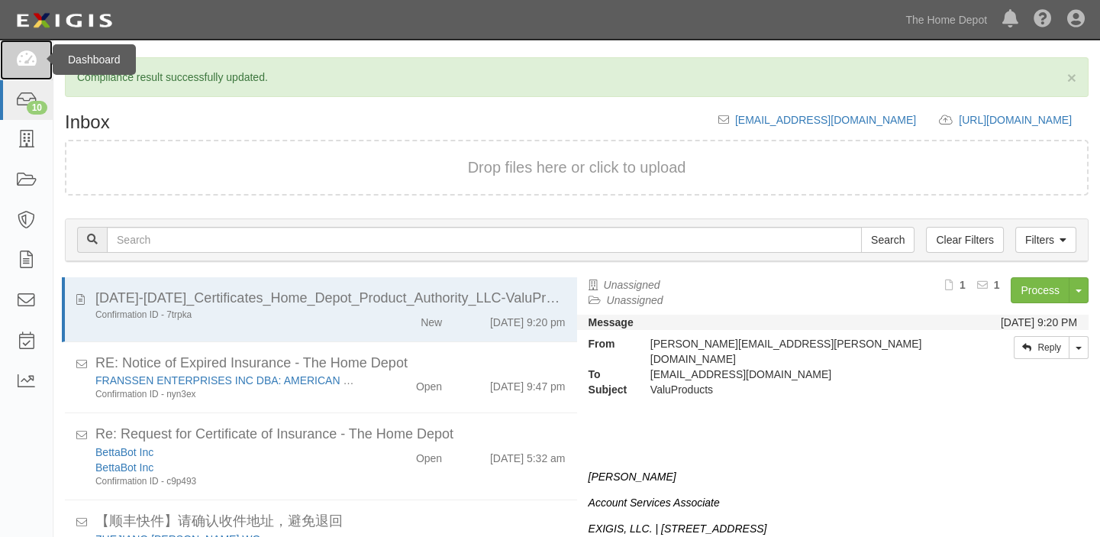
click at [35, 56] on icon at bounding box center [25, 60] width 21 height 18
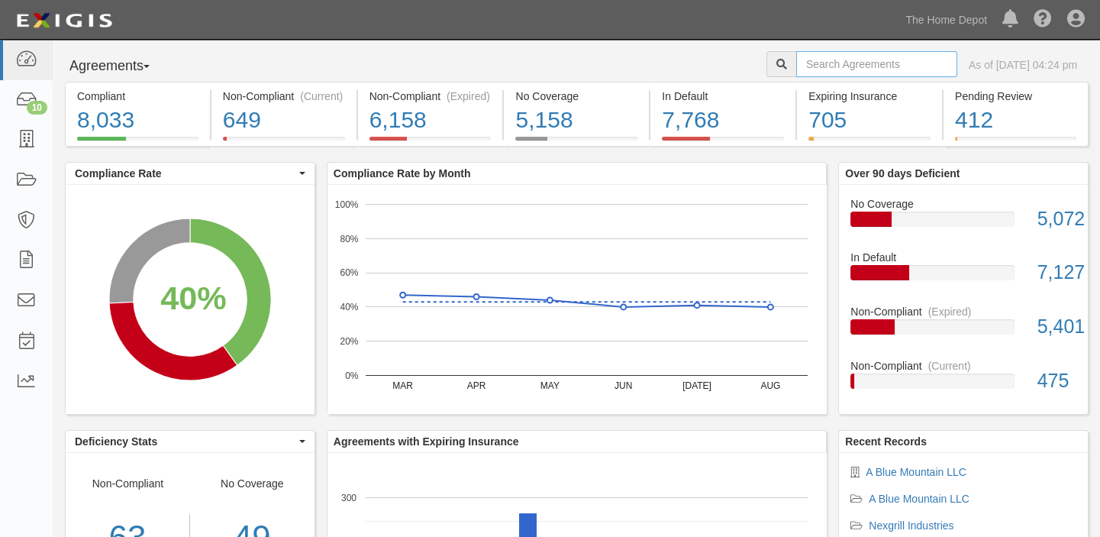
click at [863, 63] on input "text" at bounding box center [876, 64] width 161 height 26
type input "once wood inc"
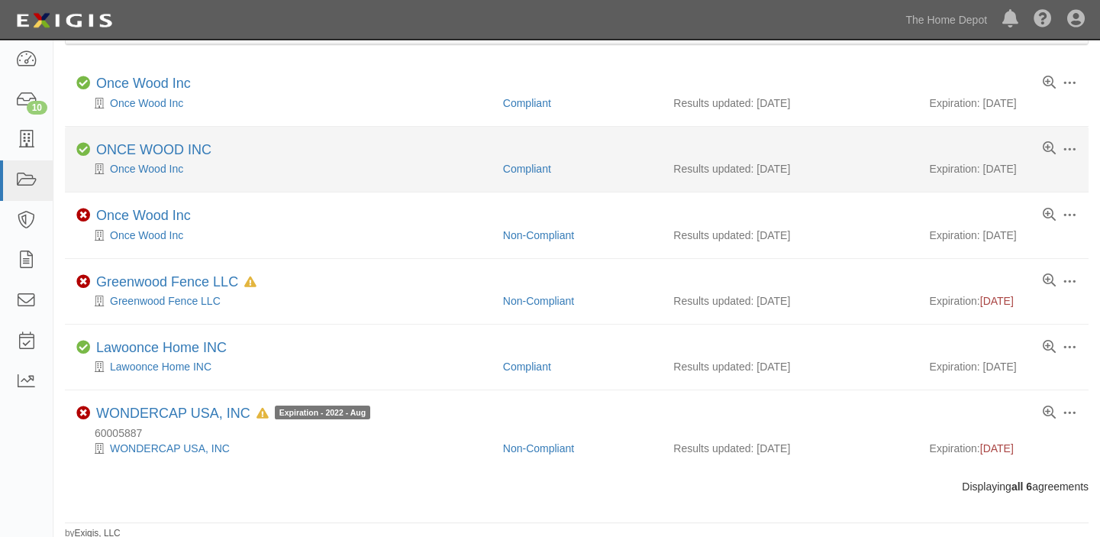
scroll to position [98, 0]
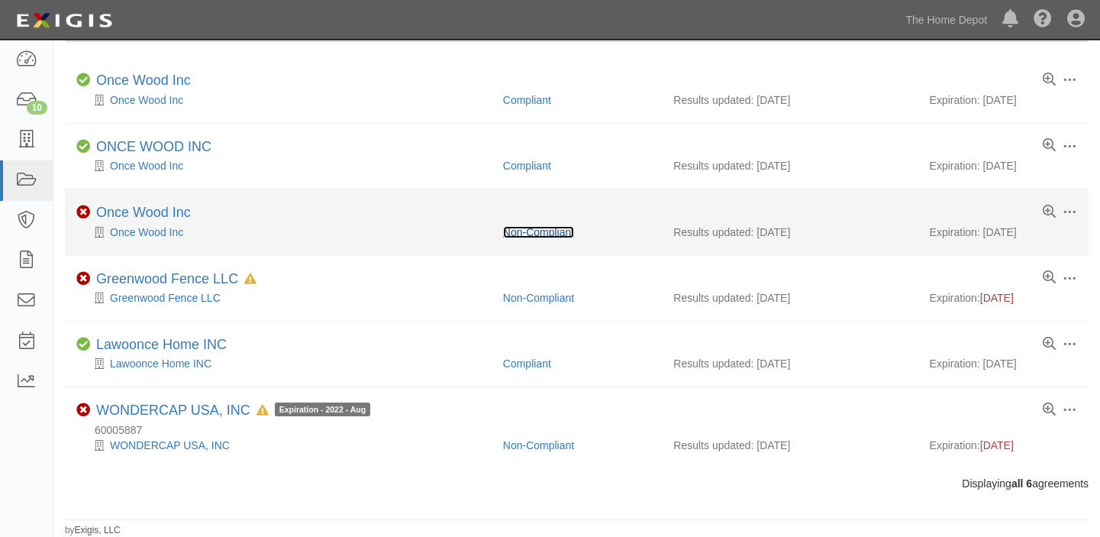
click at [565, 231] on link "Non-Compliant" at bounding box center [538, 232] width 71 height 12
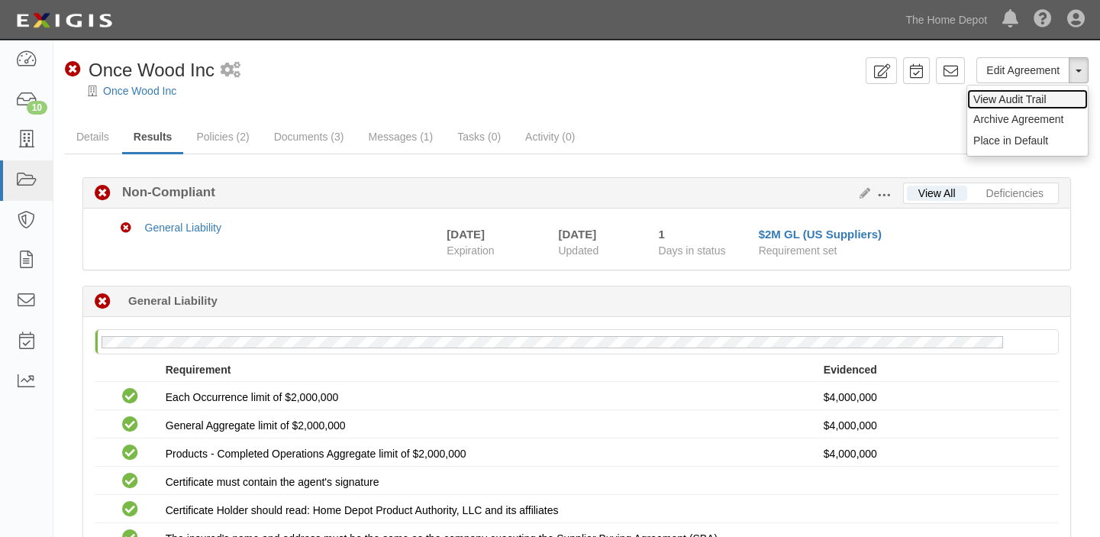
click at [1030, 102] on link "View Audit Trail" at bounding box center [1027, 99] width 121 height 20
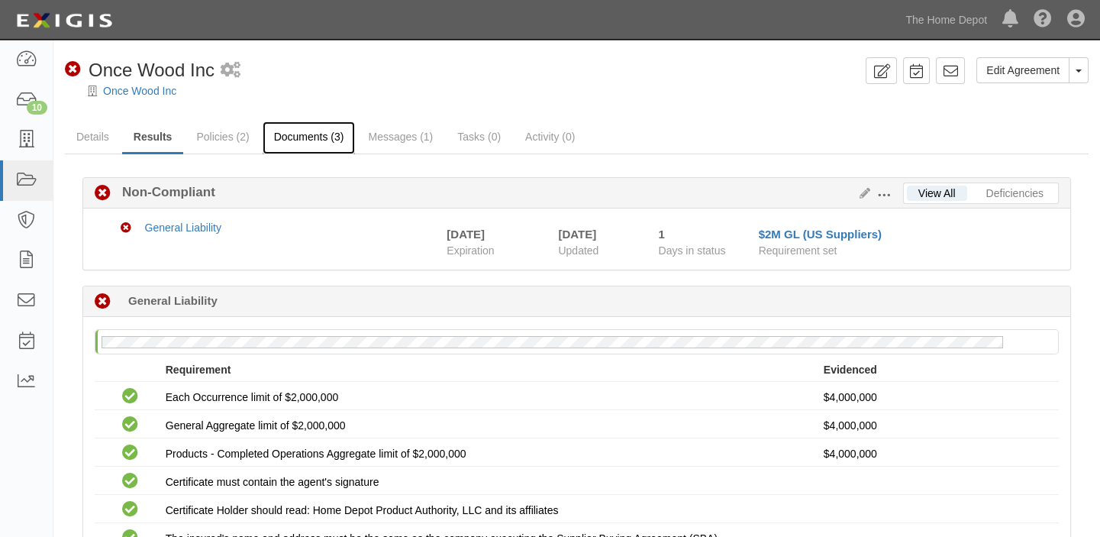
click at [303, 141] on link "Documents (3)" at bounding box center [309, 137] width 93 height 33
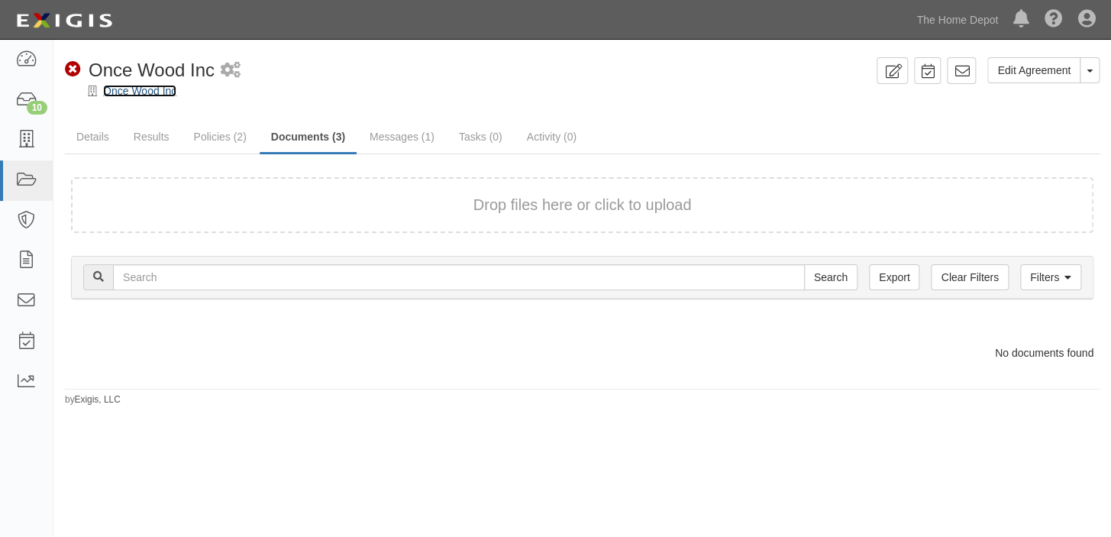
click at [156, 89] on link "Once Wood Inc" at bounding box center [139, 91] width 73 height 12
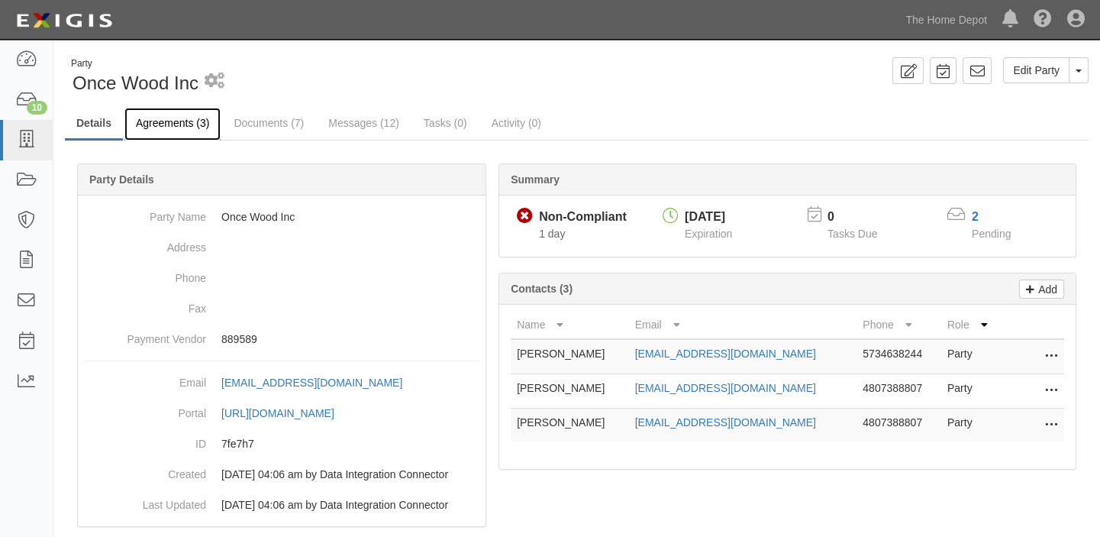
click at [192, 129] on link "Agreements (3)" at bounding box center [172, 124] width 96 height 33
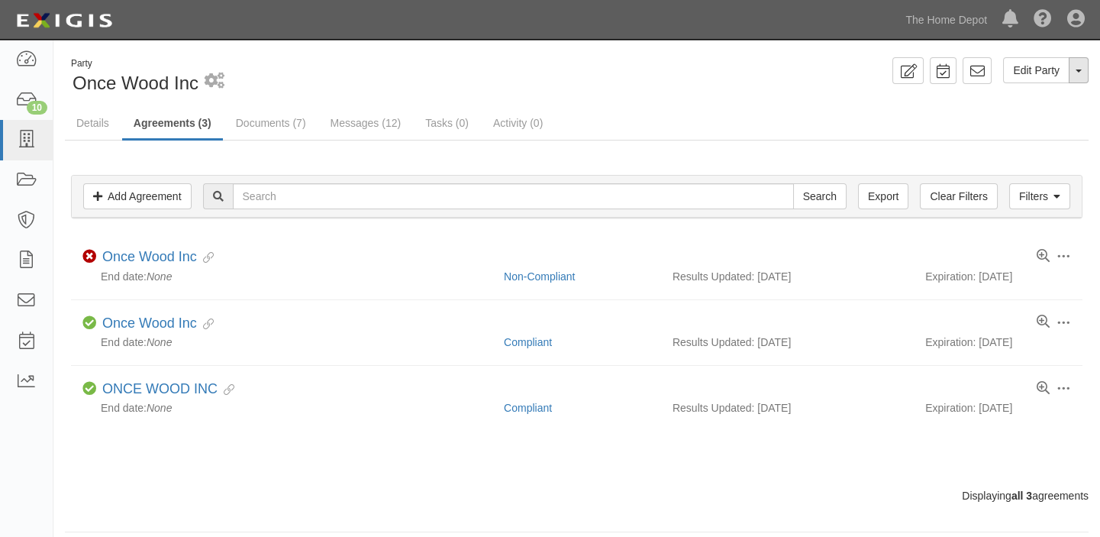
click at [1084, 73] on button "Toggle Party Dropdown" at bounding box center [1079, 70] width 20 height 26
click at [1046, 98] on link "View Audit Trail" at bounding box center [1027, 99] width 121 height 20
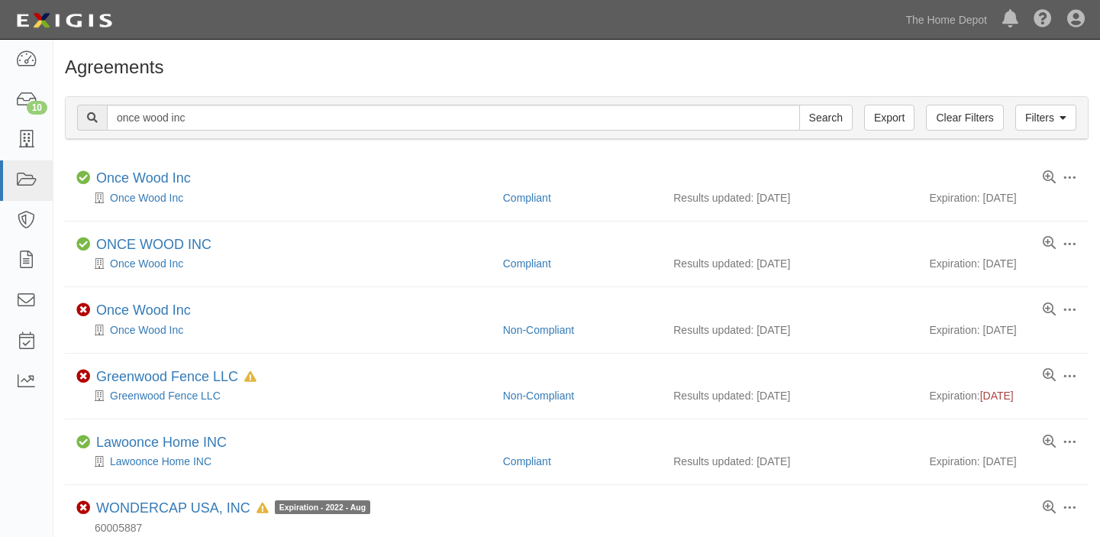
scroll to position [98, 0]
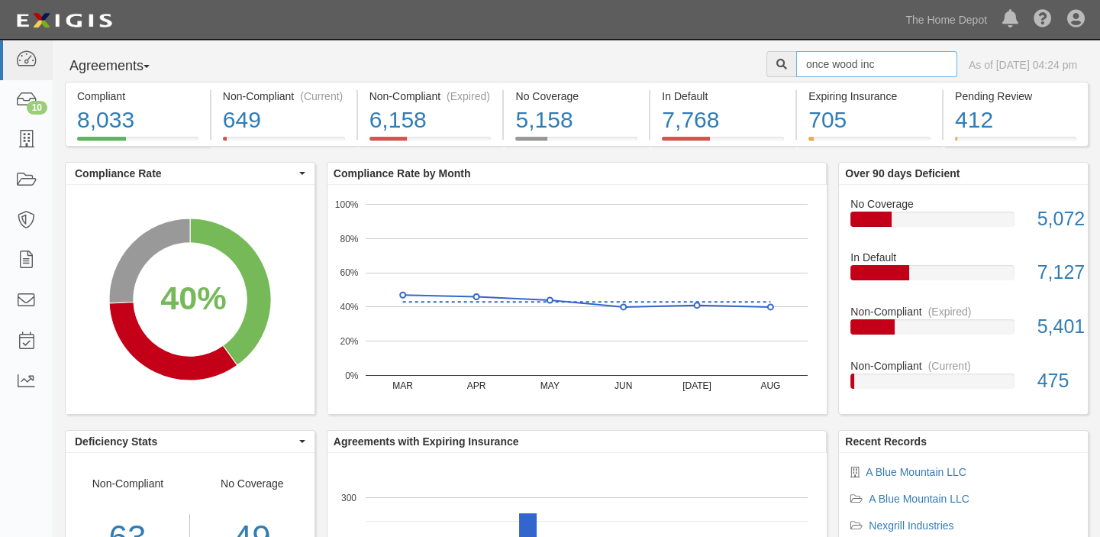
drag, startPoint x: 863, startPoint y: 62, endPoint x: 571, endPoint y: 56, distance: 291.7
click at [573, 56] on div "Agreements Parties Agreements Coverages once wood inc As of Sep 25, 2025 04:24 …" at bounding box center [576, 66] width 1047 height 31
type input "[PERSON_NAME] decor inc"
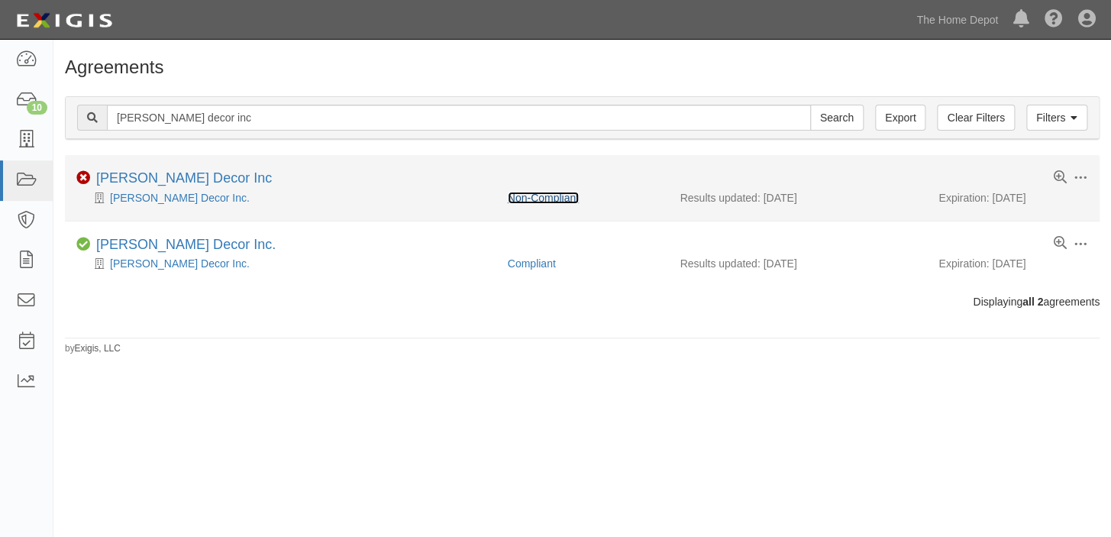
click at [533, 198] on link "Non-Compliant" at bounding box center [543, 198] width 71 height 12
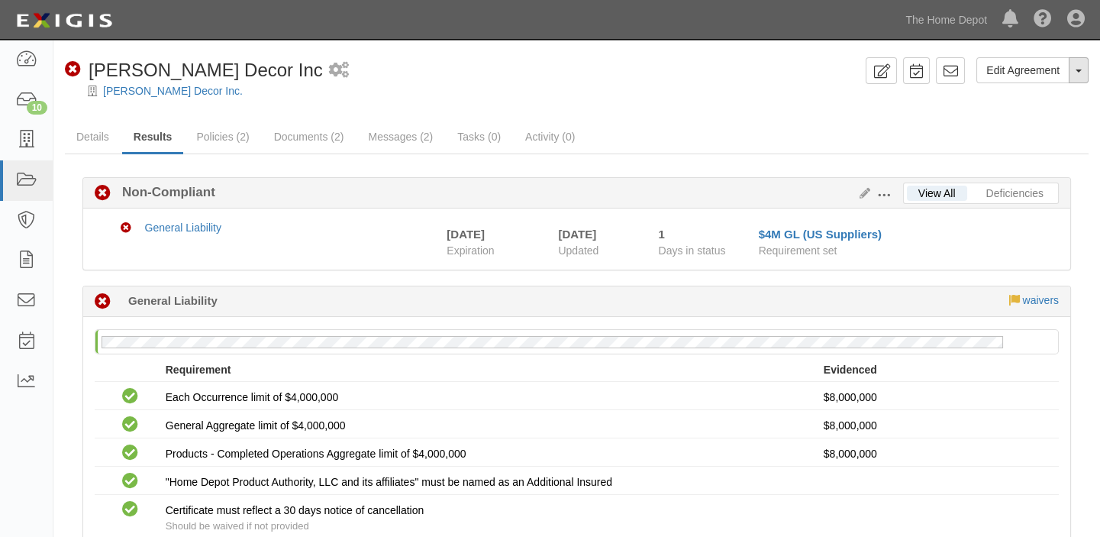
click at [1076, 73] on button "Toggle Agreement Dropdown" at bounding box center [1079, 70] width 20 height 26
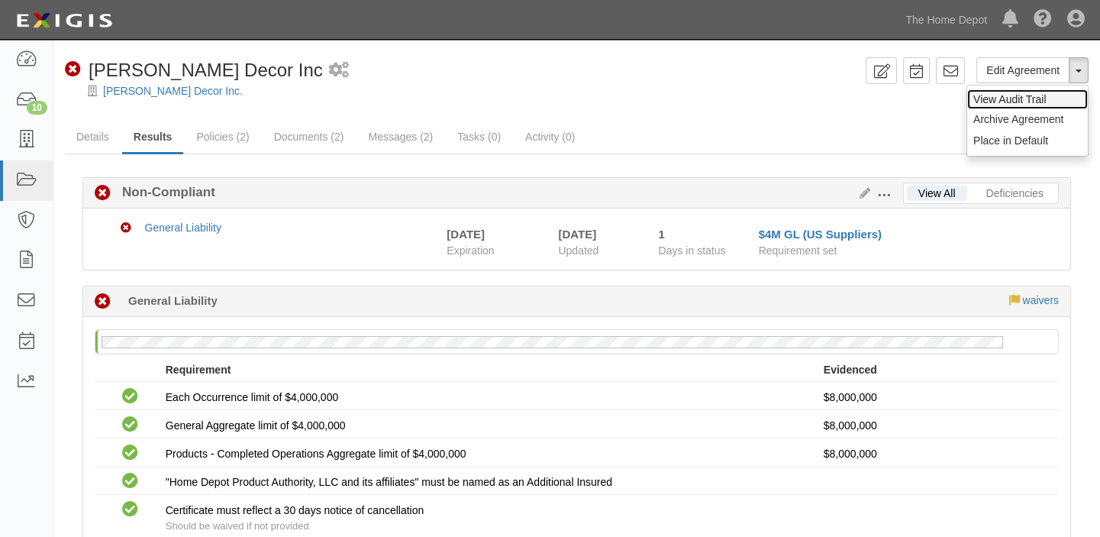
click at [1019, 103] on link "View Audit Trail" at bounding box center [1027, 99] width 121 height 20
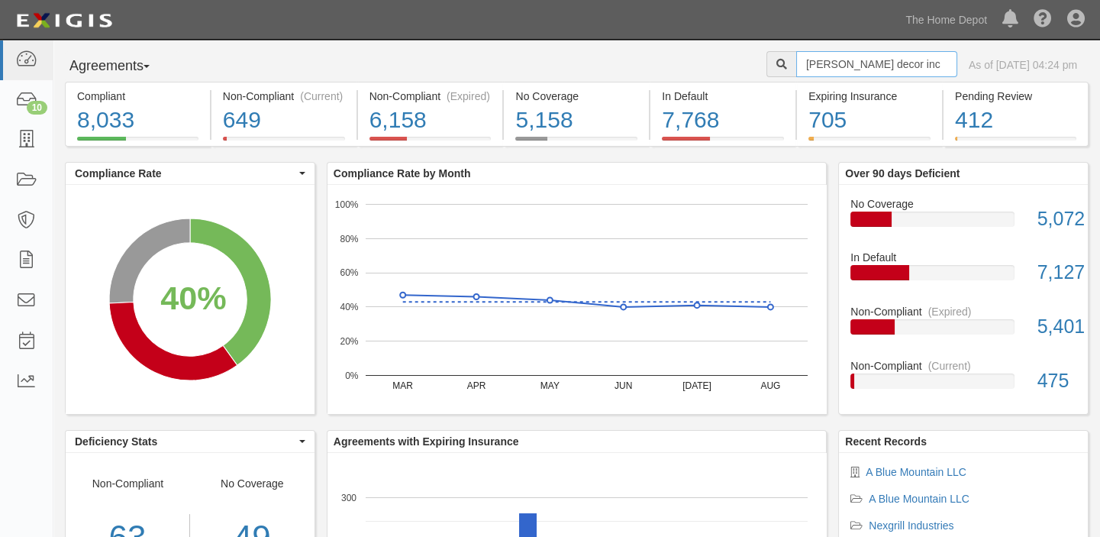
drag, startPoint x: 773, startPoint y: 66, endPoint x: 1109, endPoint y: 66, distance: 335.9
click at [1099, 66] on html "Toggle navigation Dashboard 10 Inbox Parties Agreements Coverages Documents Mes…" at bounding box center [550, 360] width 1100 height 720
type input "bomb cyber llc"
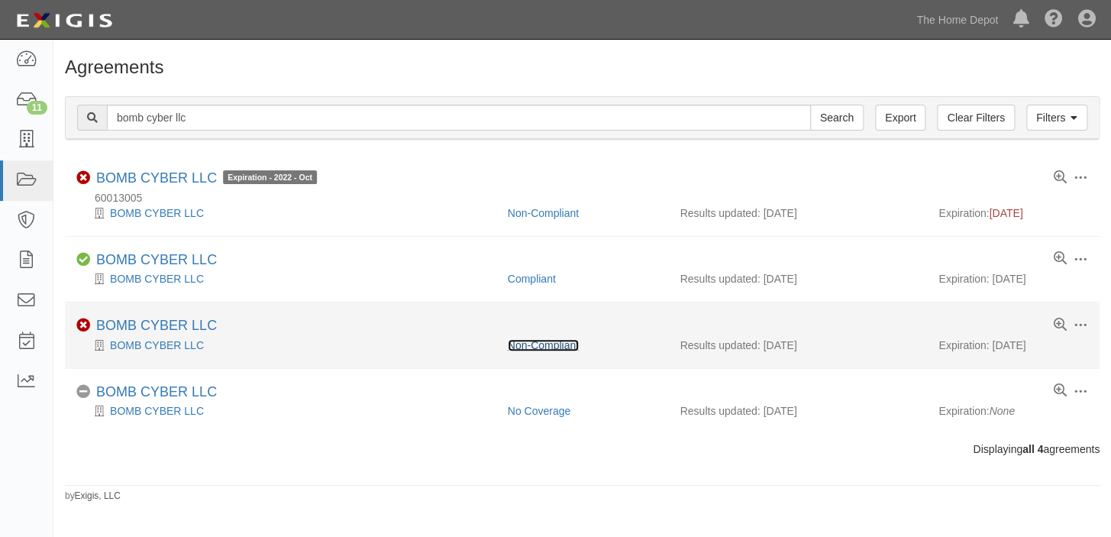
click at [540, 341] on link "Non-Compliant" at bounding box center [543, 345] width 71 height 12
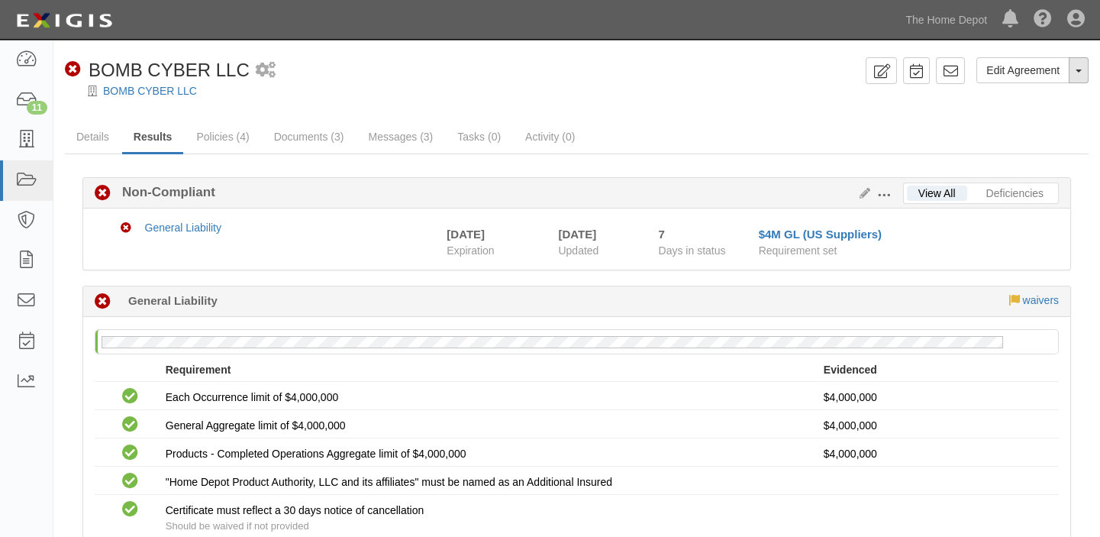
click at [1079, 77] on button "Toggle Agreement Dropdown" at bounding box center [1079, 70] width 20 height 26
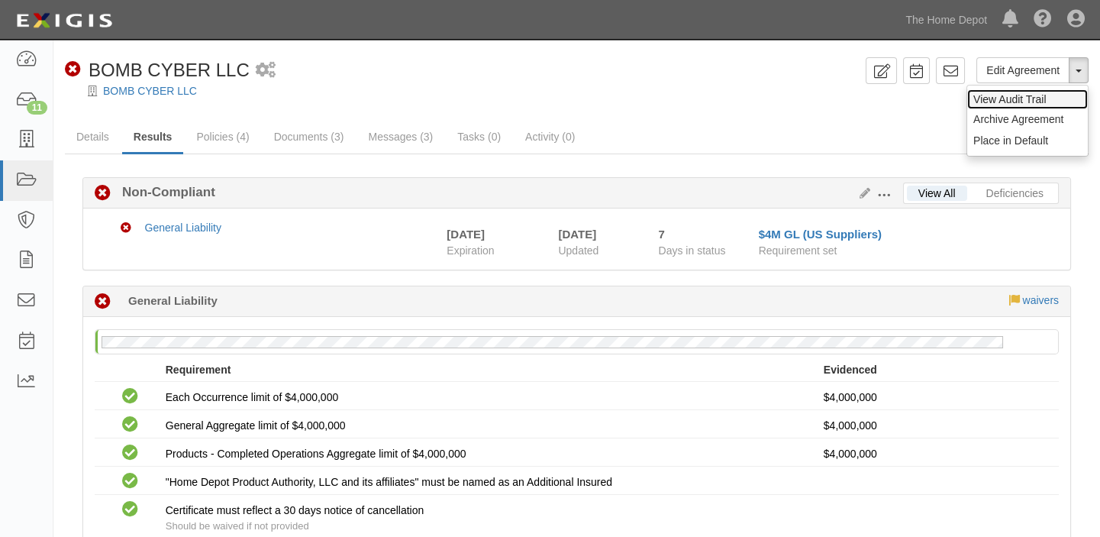
click at [1014, 102] on link "View Audit Trail" at bounding box center [1027, 99] width 121 height 20
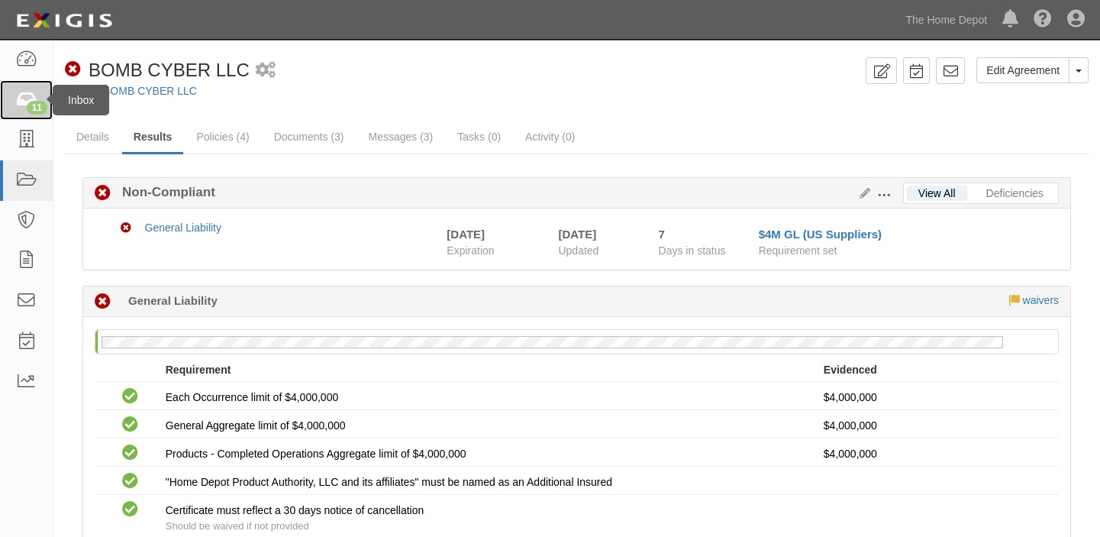
click at [27, 102] on icon at bounding box center [25, 101] width 21 height 18
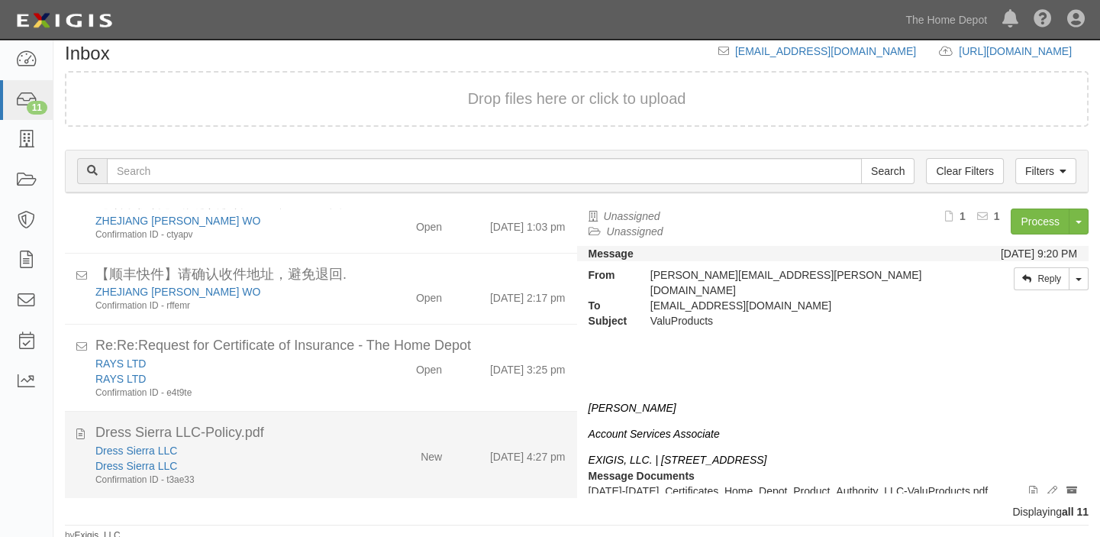
scroll to position [18, 0]
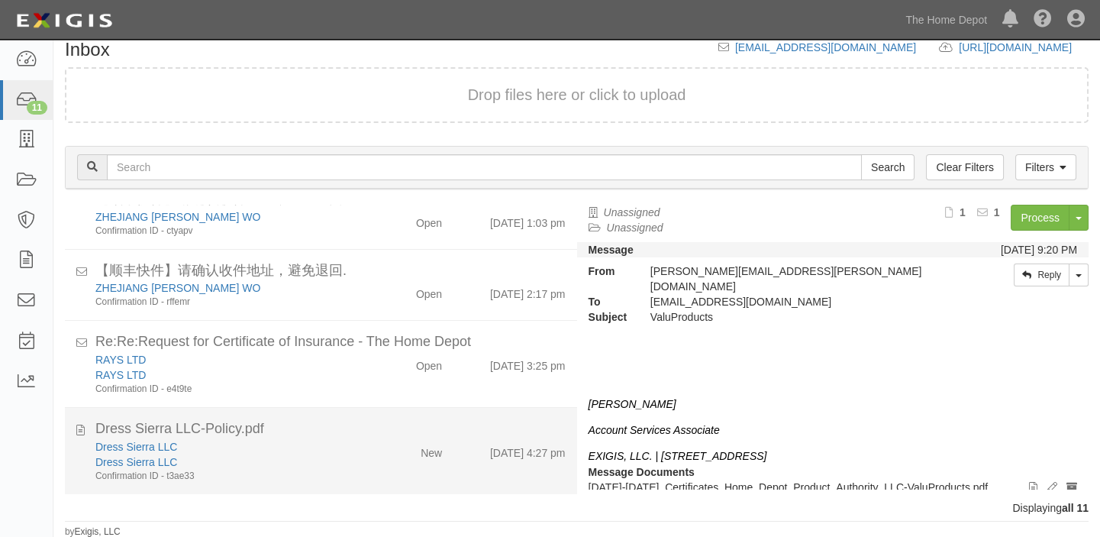
click at [421, 452] on div "New" at bounding box center [431, 449] width 21 height 21
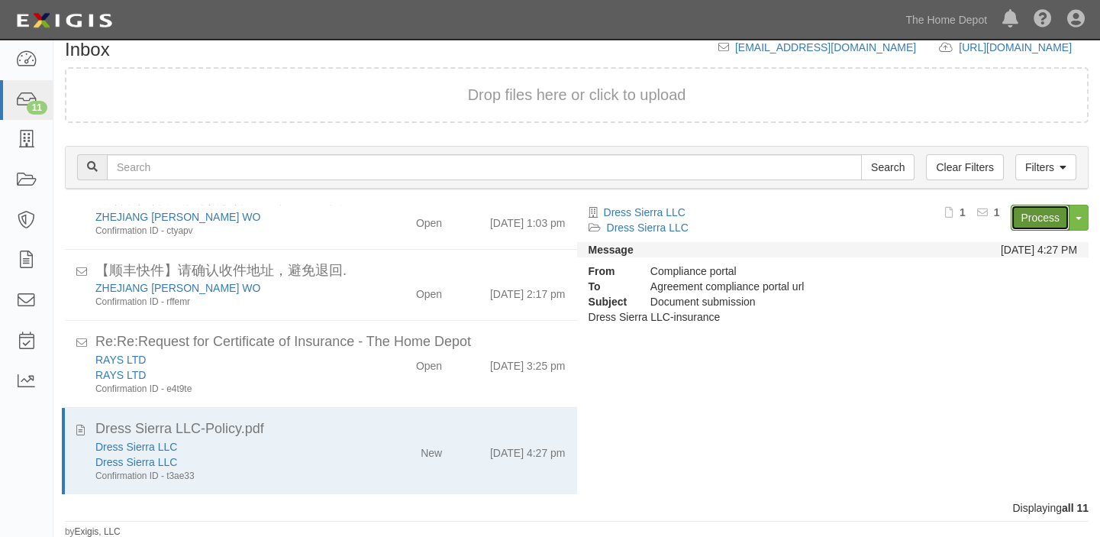
click at [1032, 213] on link "Process" at bounding box center [1040, 218] width 59 height 26
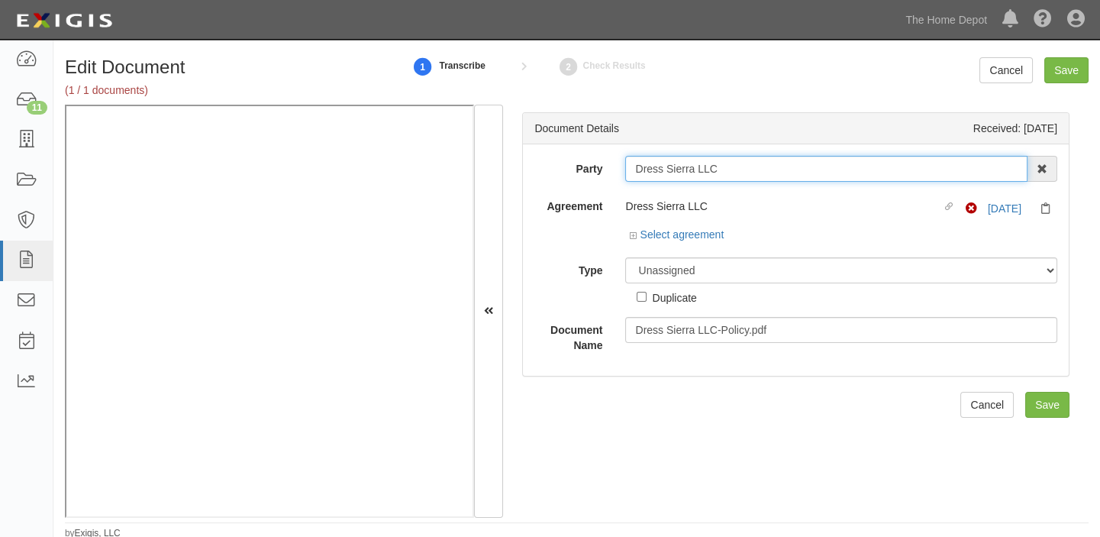
drag, startPoint x: 634, startPoint y: 172, endPoint x: 762, endPoint y: 172, distance: 128.2
click at [762, 172] on input "Dress Sierra LLC" at bounding box center [826, 169] width 402 height 26
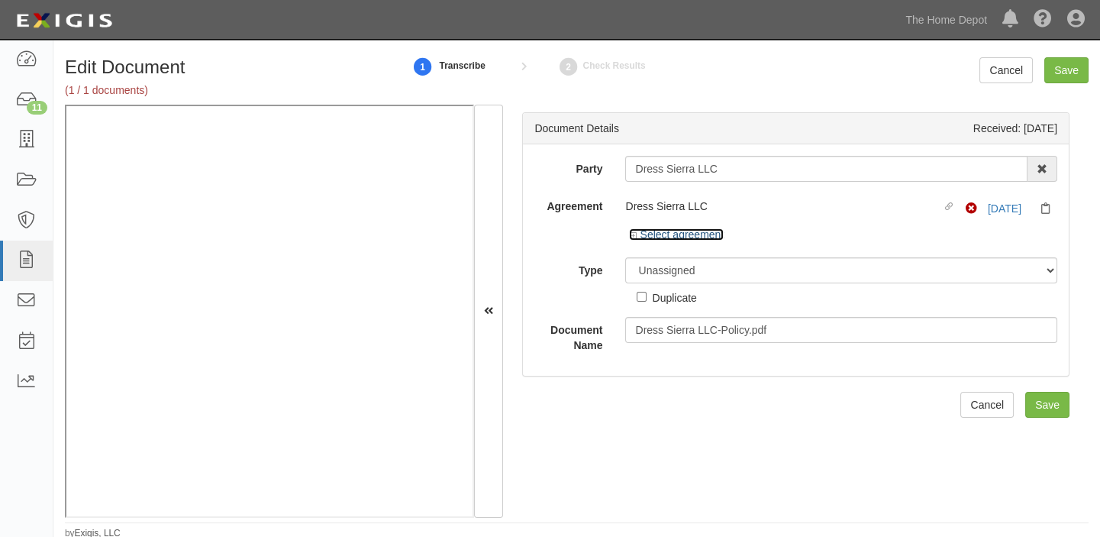
click at [694, 234] on link "Select agreement" at bounding box center [676, 234] width 95 height 12
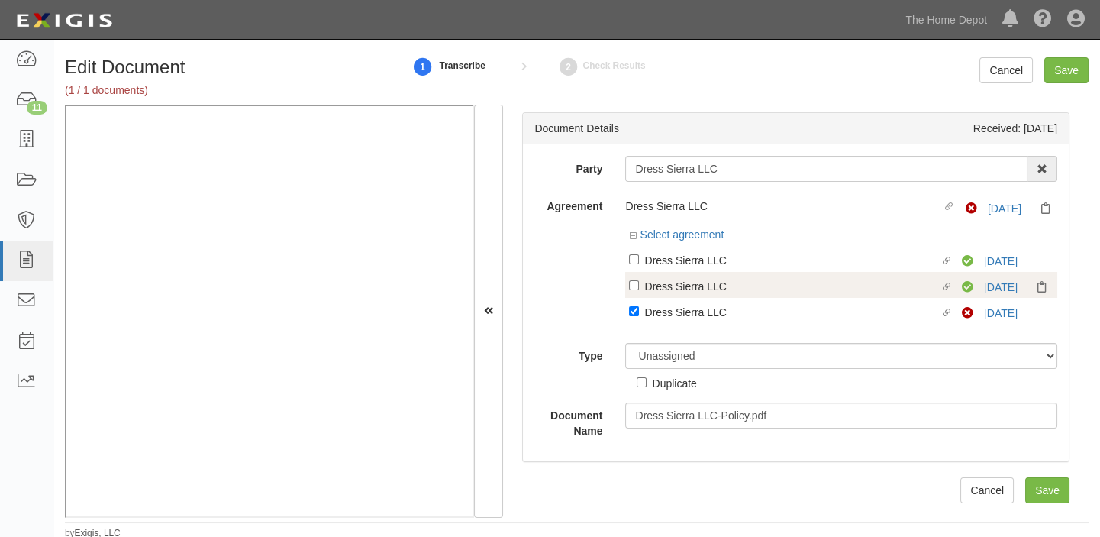
click at [859, 286] on div "Dress Sierra LLC" at bounding box center [791, 285] width 295 height 17
click at [639, 286] on input "Linked agreement Dress Sierra LLC Linked agreement" at bounding box center [634, 285] width 10 height 10
checkbox input "true"
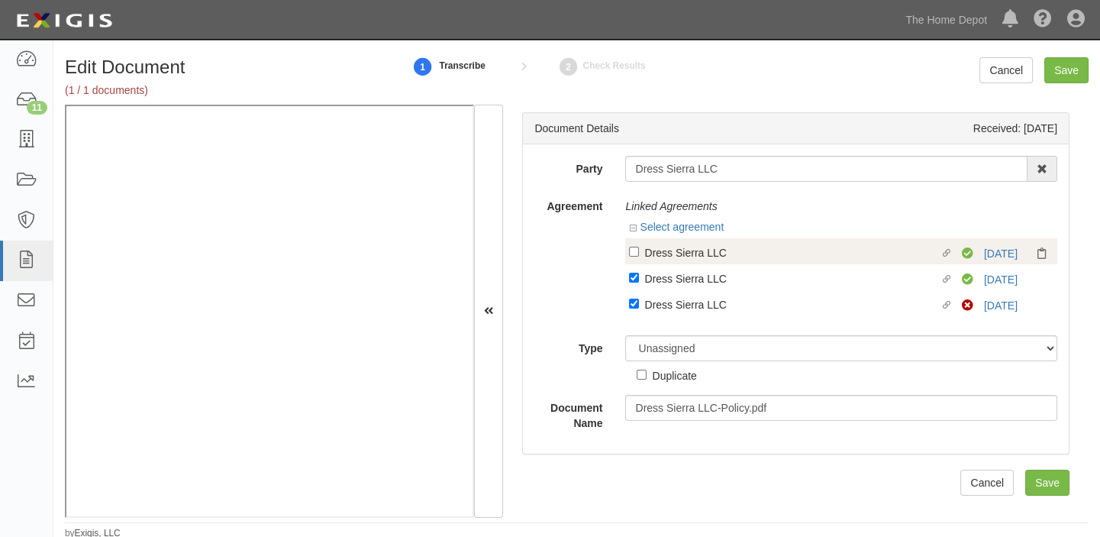
click at [763, 244] on div "Dress Sierra LLC" at bounding box center [791, 252] width 295 height 17
click at [639, 247] on input "Linked agreement Dress Sierra LLC Linked agreement" at bounding box center [634, 252] width 10 height 10
checkbox input "true"
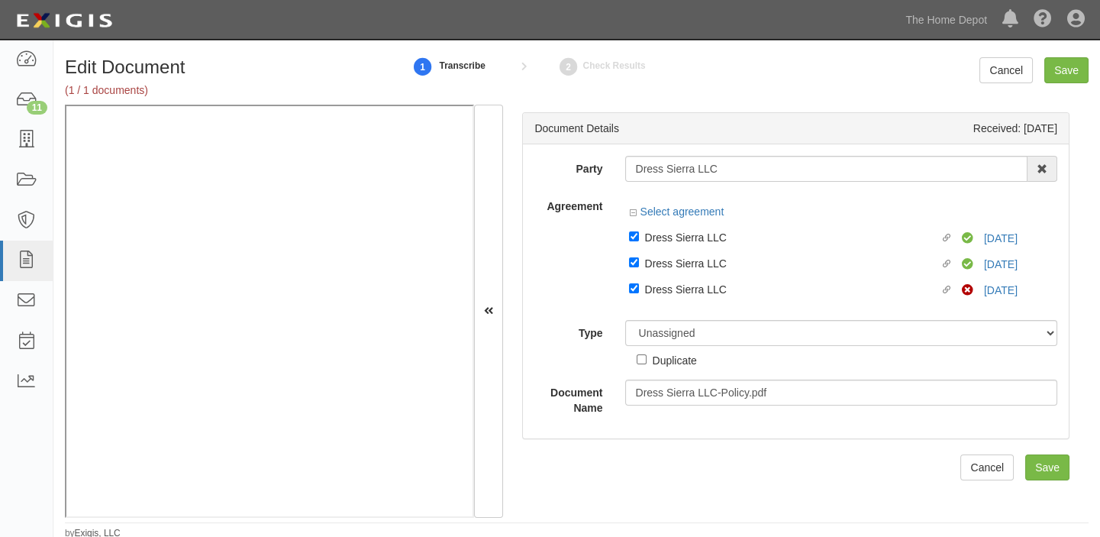
click at [709, 348] on div "Unassigned Binder Cancellation Notice Certificate Contract Endorsement Insuranc…" at bounding box center [841, 344] width 455 height 48
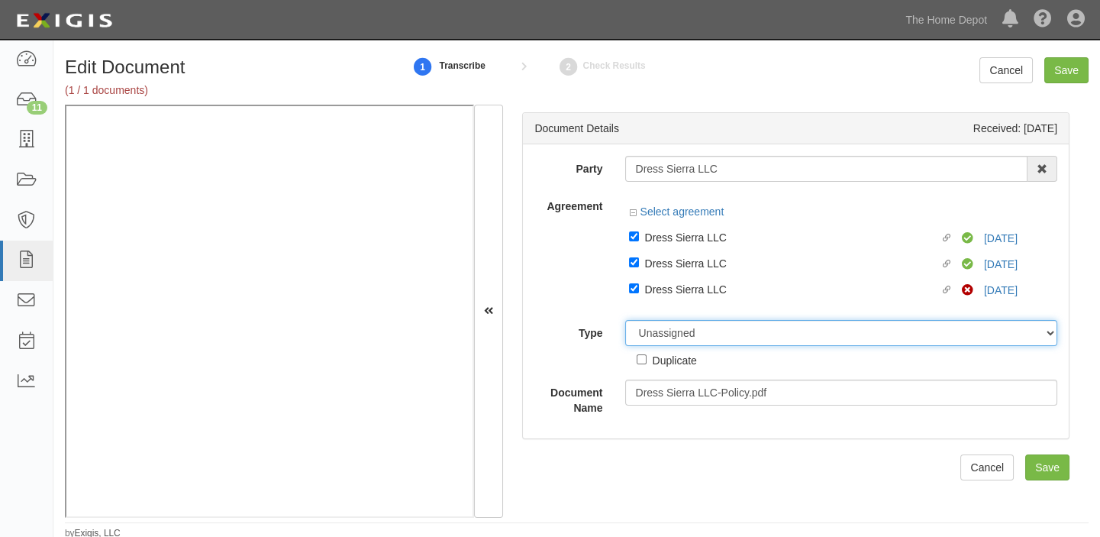
click at [711, 339] on select "Unassigned Binder Cancellation Notice Certificate Contract Endorsement Insuranc…" at bounding box center [841, 333] width 432 height 26
select select "CertificateDetail"
click at [625, 320] on select "Unassigned Binder Cancellation Notice Certificate Contract Endorsement Insuranc…" at bounding box center [841, 333] width 432 height 26
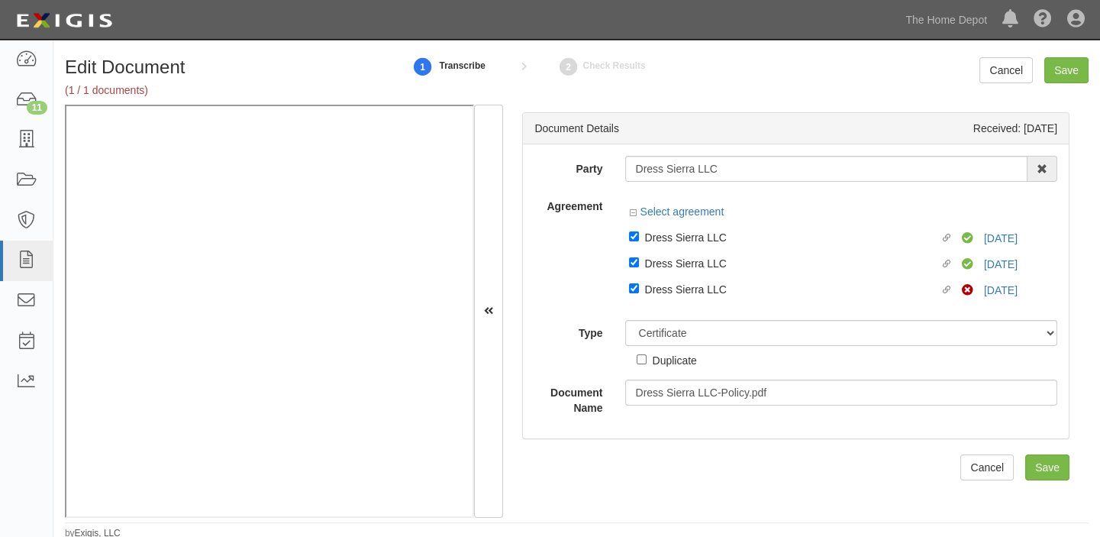
click at [0, 0] on select "ACORD 25 (2016/03) ACORD 101 ACORD 855 NY (2014/05) General" at bounding box center [0, 0] width 0 height 0
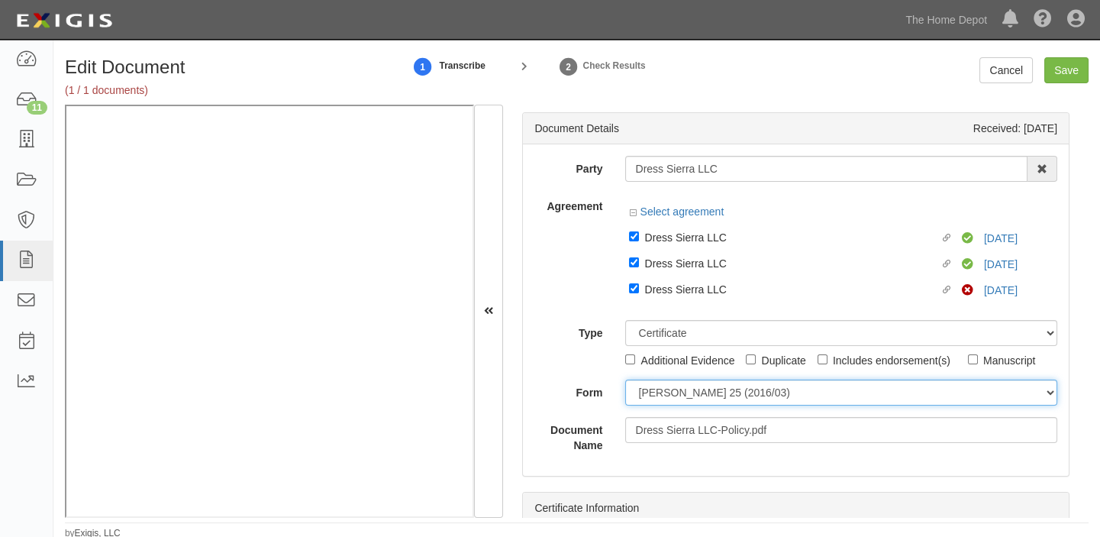
select select "GeneralFormDetail"
click at [625, 379] on select "ACORD 25 (2016/03) ACORD 101 ACORD 855 NY (2014/05) General" at bounding box center [841, 392] width 432 height 26
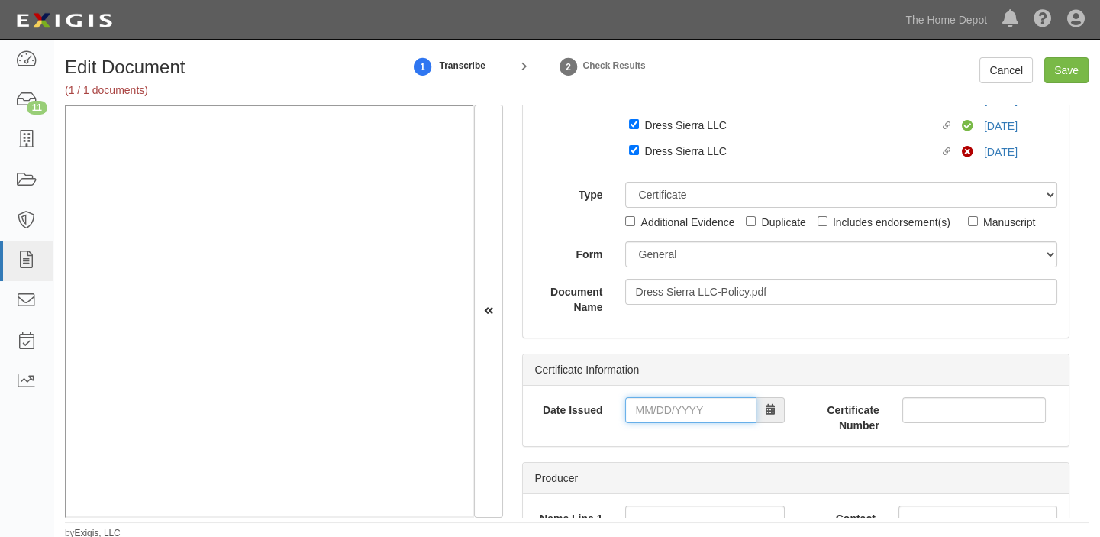
click at [680, 417] on input "Date Issued" at bounding box center [690, 410] width 131 height 26
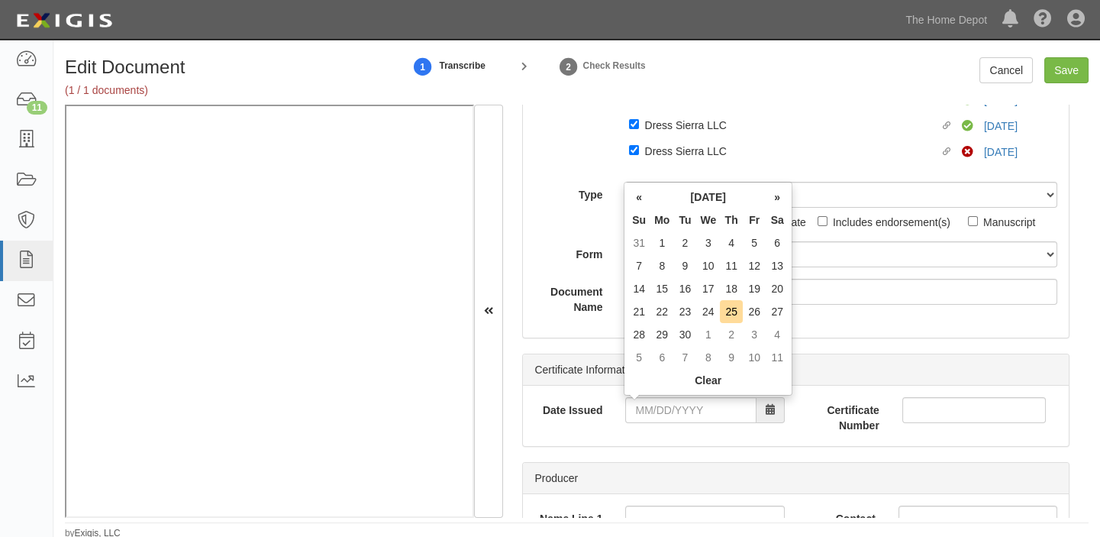
click at [661, 218] on th "Mo" at bounding box center [661, 219] width 23 height 23
click at [681, 323] on td "30" at bounding box center [684, 334] width 23 height 23
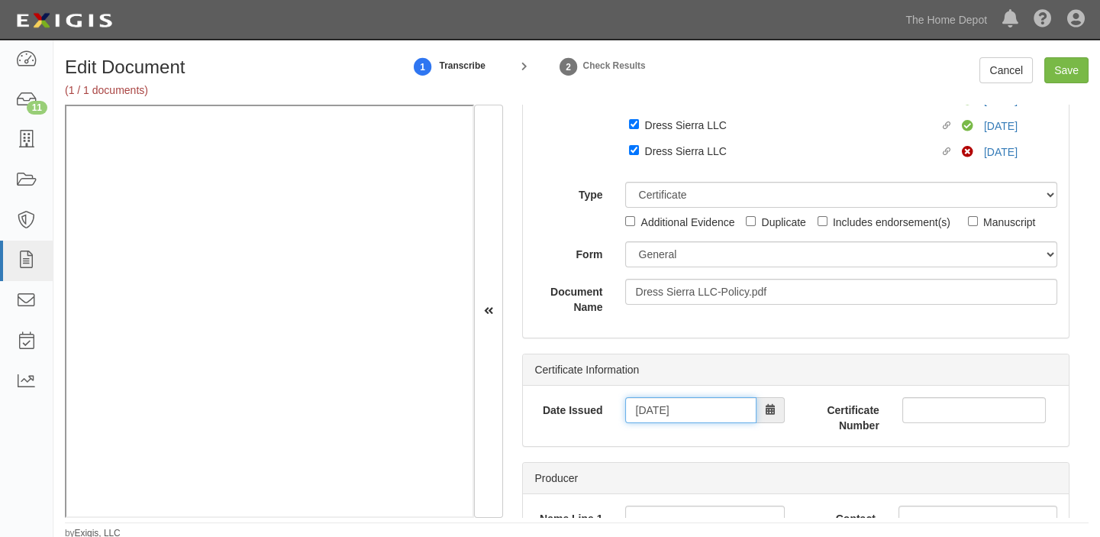
click at [666, 407] on input "09/30/2025" at bounding box center [690, 410] width 131 height 26
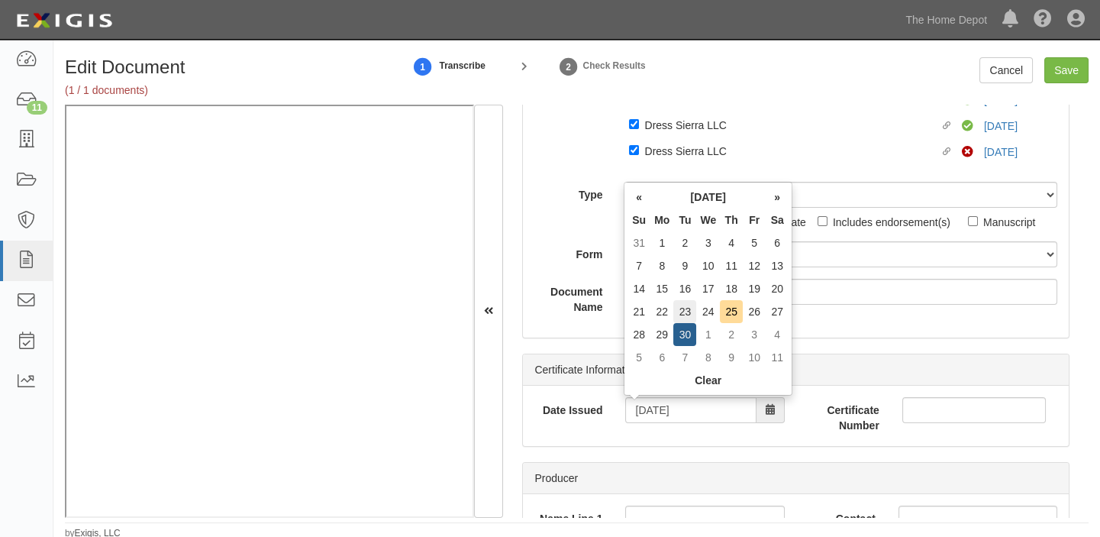
click at [689, 306] on td "23" at bounding box center [684, 311] width 23 height 23
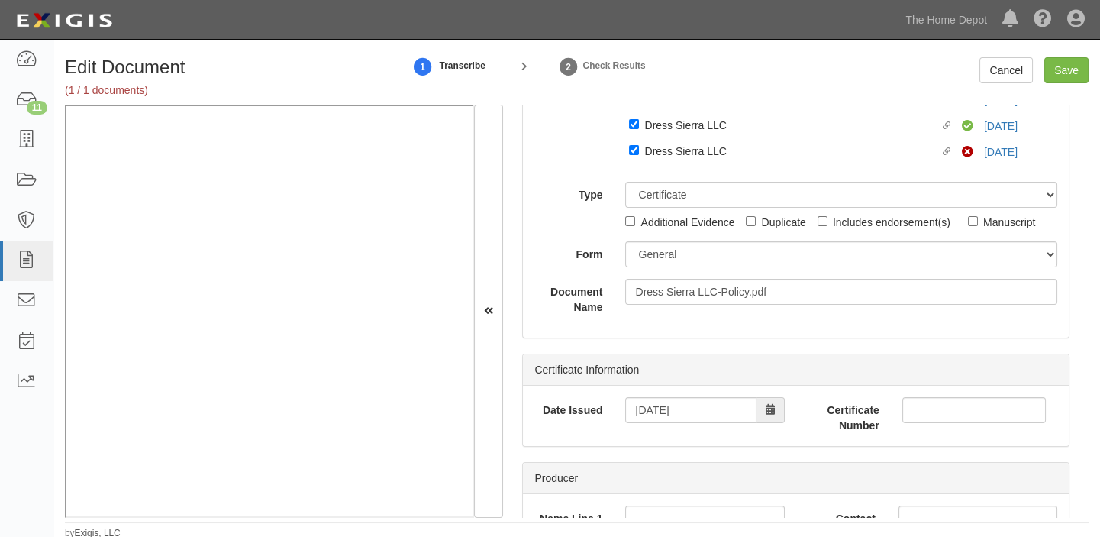
type input "09/23/2025"
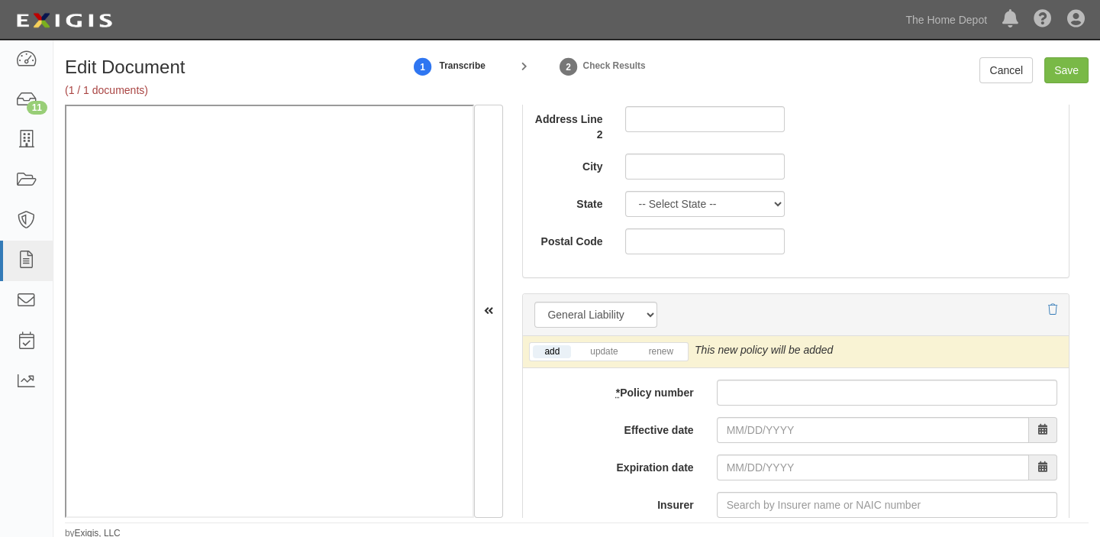
scroll to position [1110, 0]
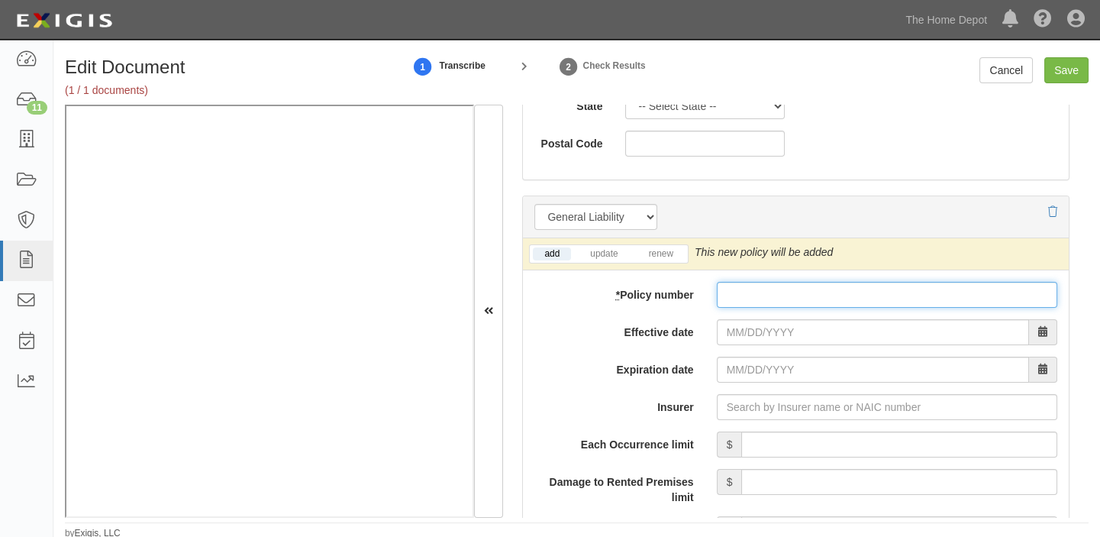
click at [737, 285] on input "* Policy number" at bounding box center [887, 295] width 340 height 26
paste input "14176006800 098591849"
type input "14176006800 098591849"
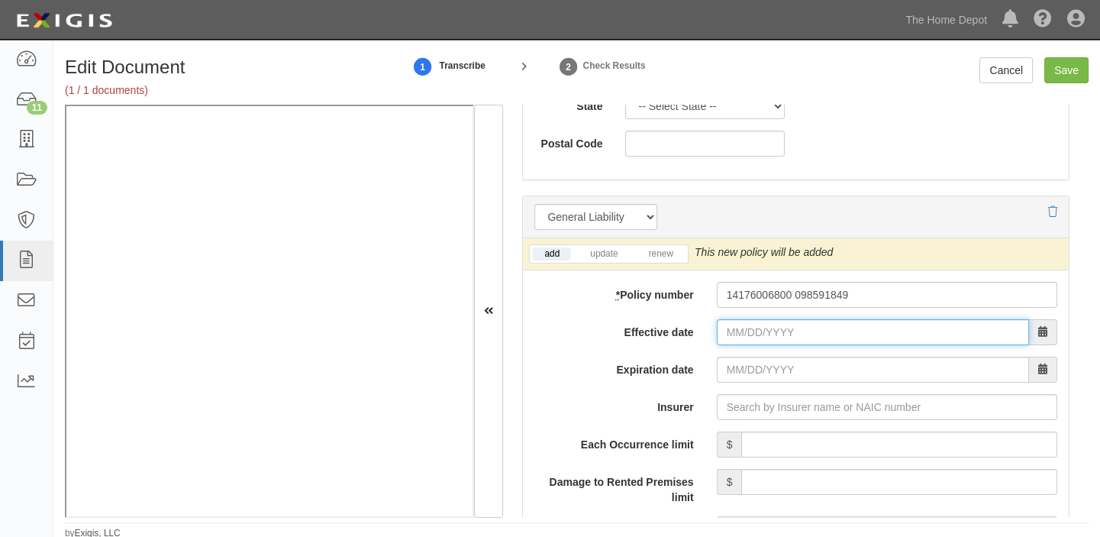
click at [731, 327] on input "Effective date" at bounding box center [873, 332] width 312 height 26
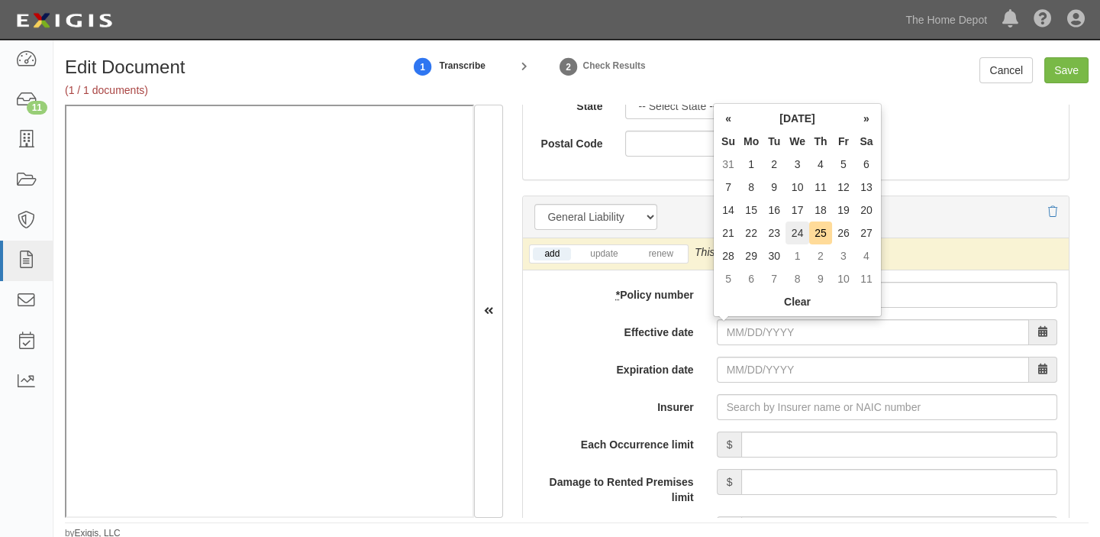
click at [798, 233] on td "24" at bounding box center [798, 232] width 24 height 23
type input "09/24/2025"
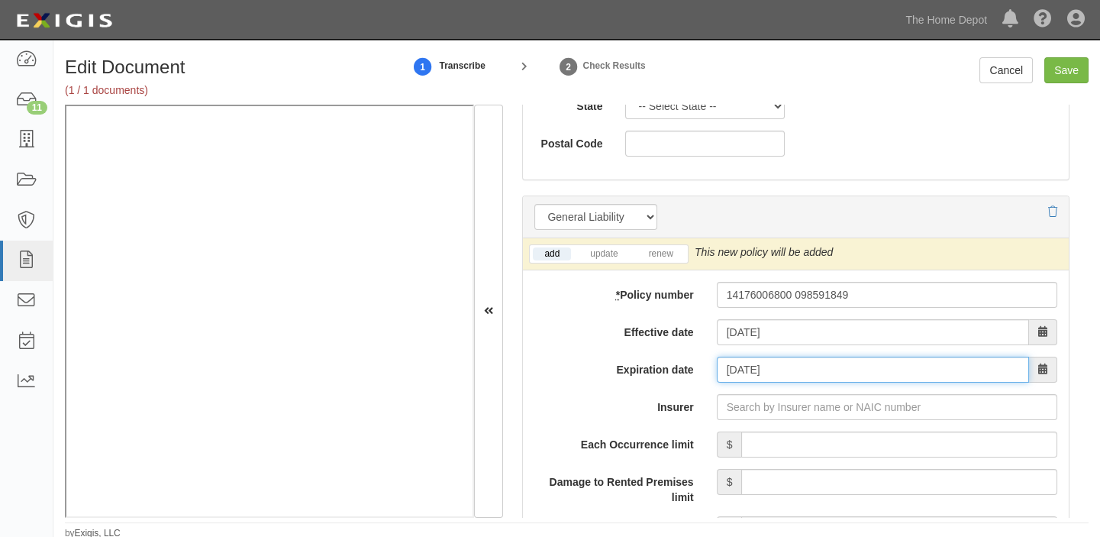
click at [749, 376] on input "09/24/2026" at bounding box center [873, 369] width 312 height 26
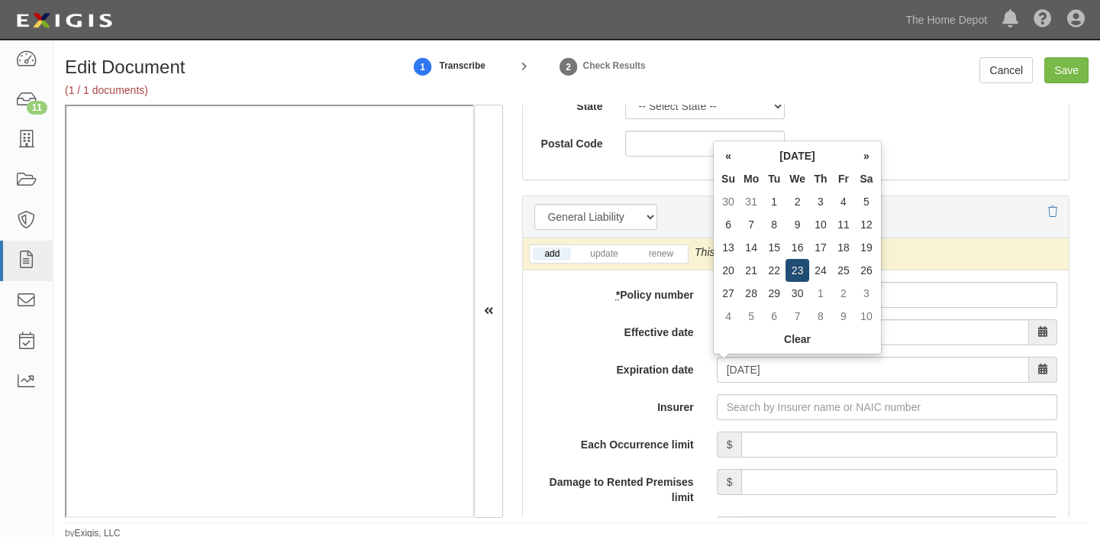
click at [795, 276] on td "23" at bounding box center [798, 270] width 24 height 23
type input "09/23/2026"
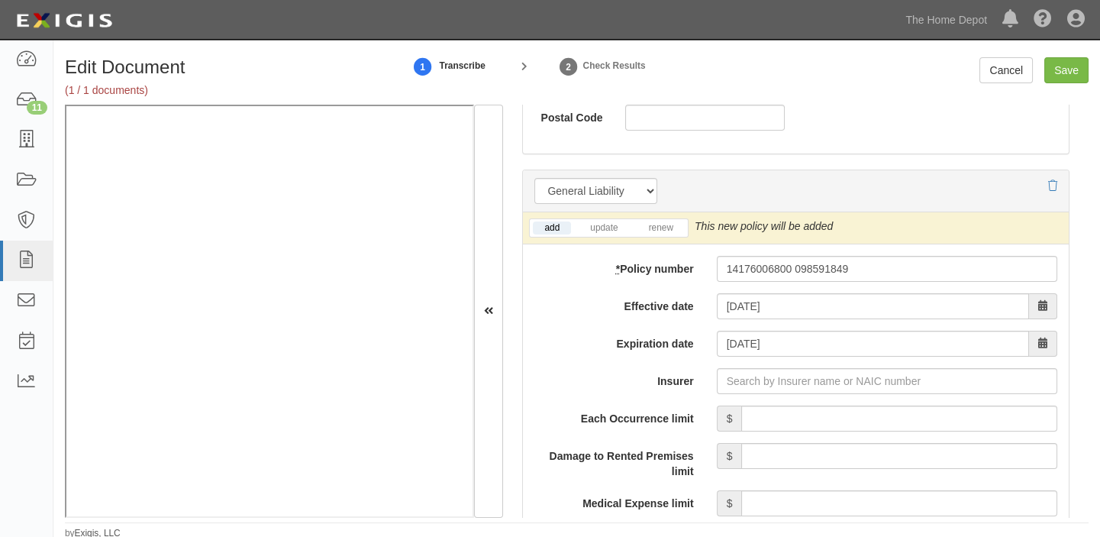
scroll to position [1249, 0]
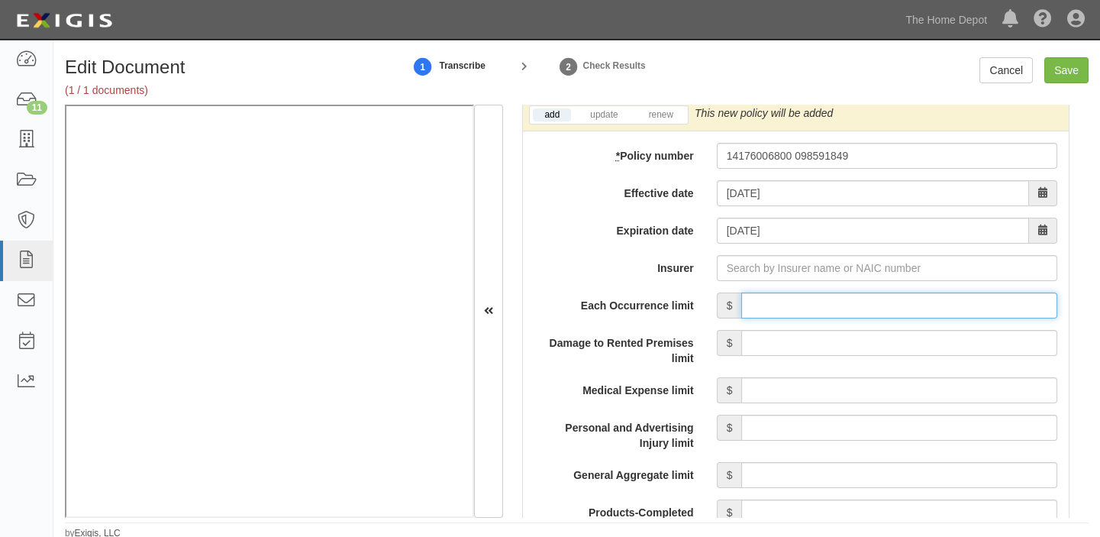
click at [806, 311] on input "Each Occurrence limit" at bounding box center [899, 305] width 316 height 26
type input "4,000,000"
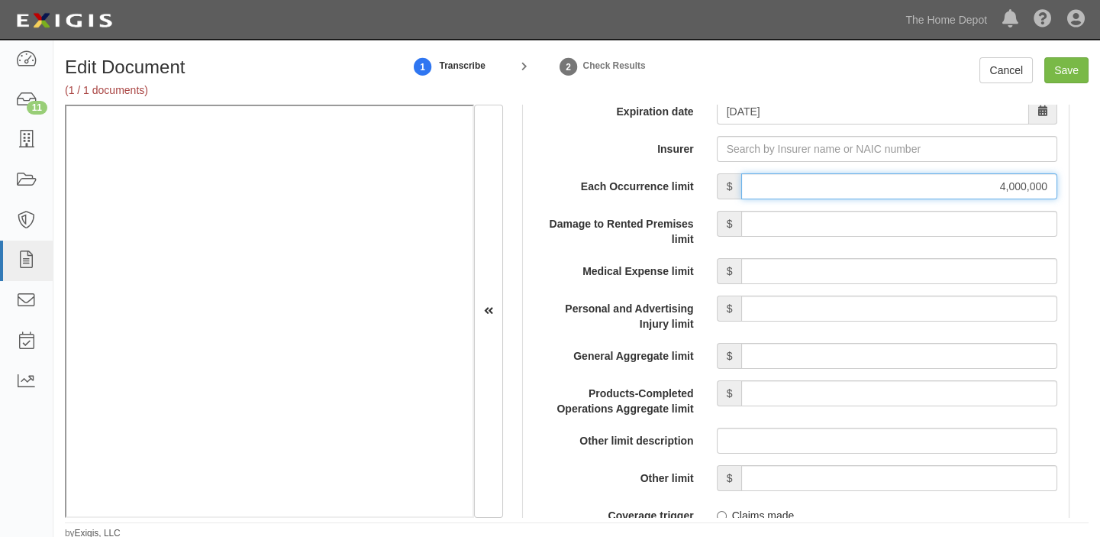
scroll to position [1388, 0]
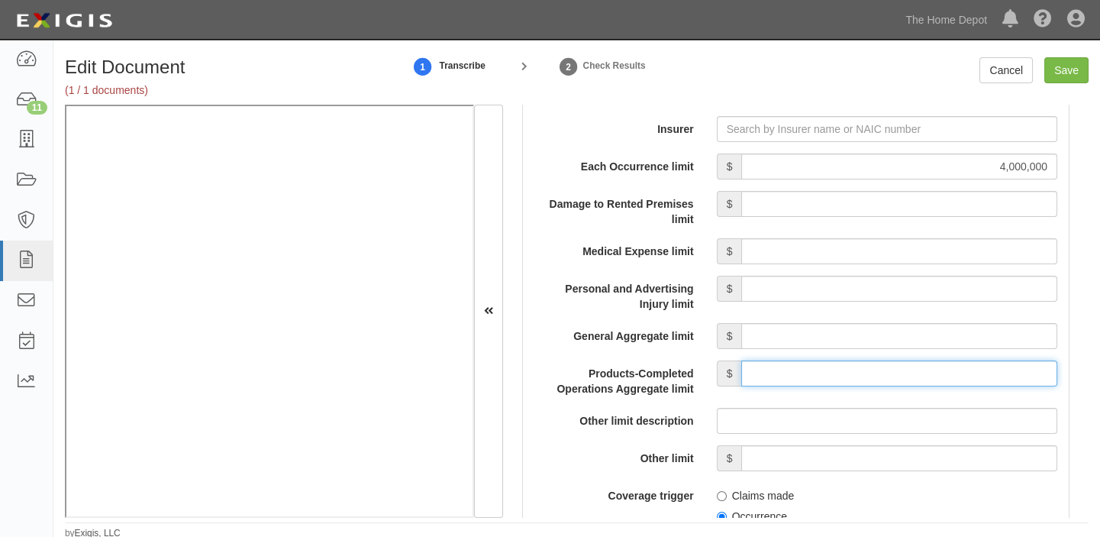
click at [860, 360] on input "Products-Completed Operations Aggregate limit" at bounding box center [899, 373] width 316 height 26
type input "4,000,000"
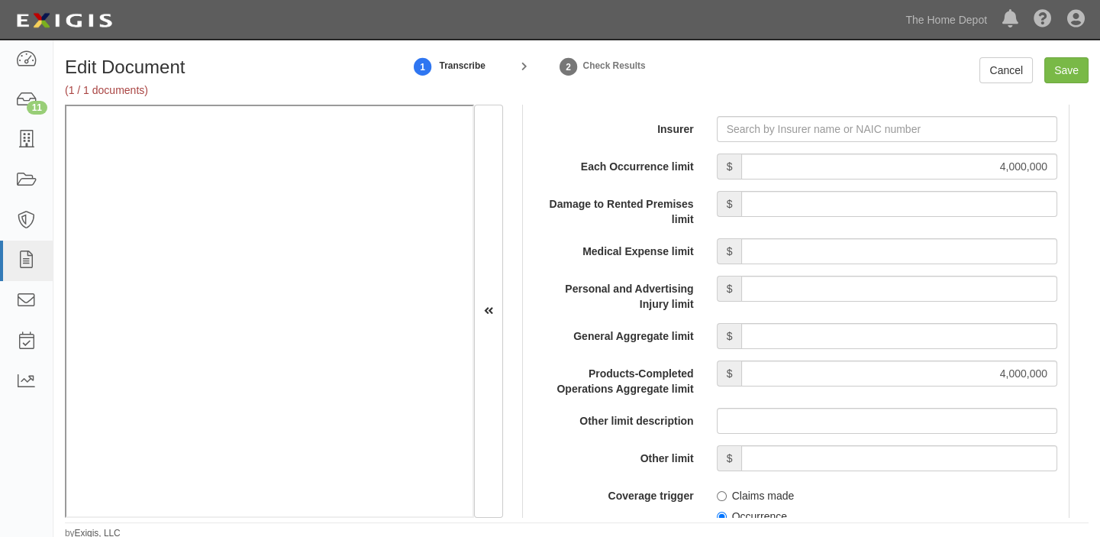
click at [910, 319] on div "Each Occurrence limit $ 4,000,000 Damage to Rented Premises limit $ Medical Exp…" at bounding box center [795, 530] width 523 height 755
click at [911, 333] on input "General Aggregate limit" at bounding box center [899, 336] width 316 height 26
type input "4,000,000"
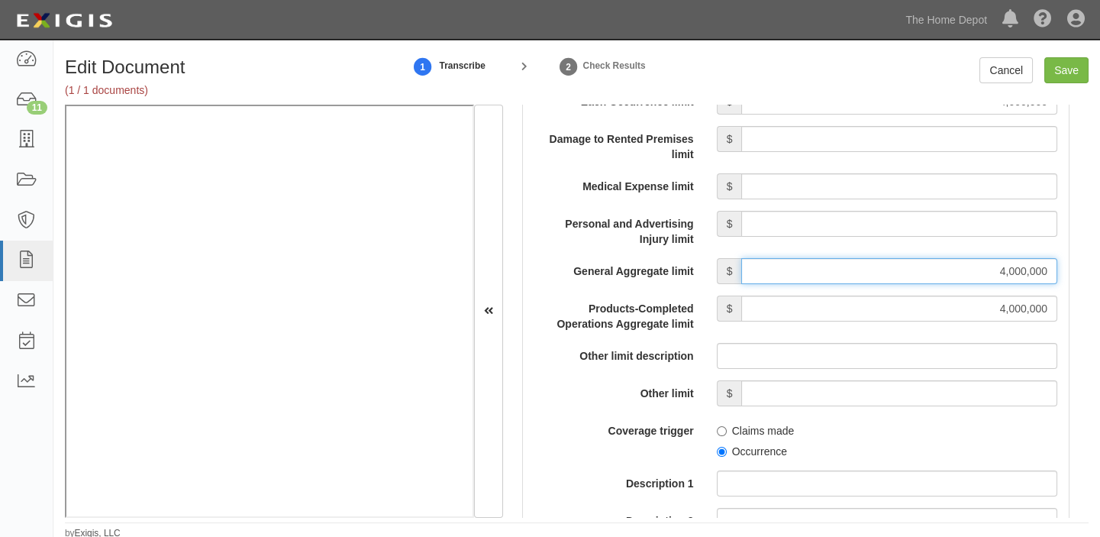
scroll to position [1527, 0]
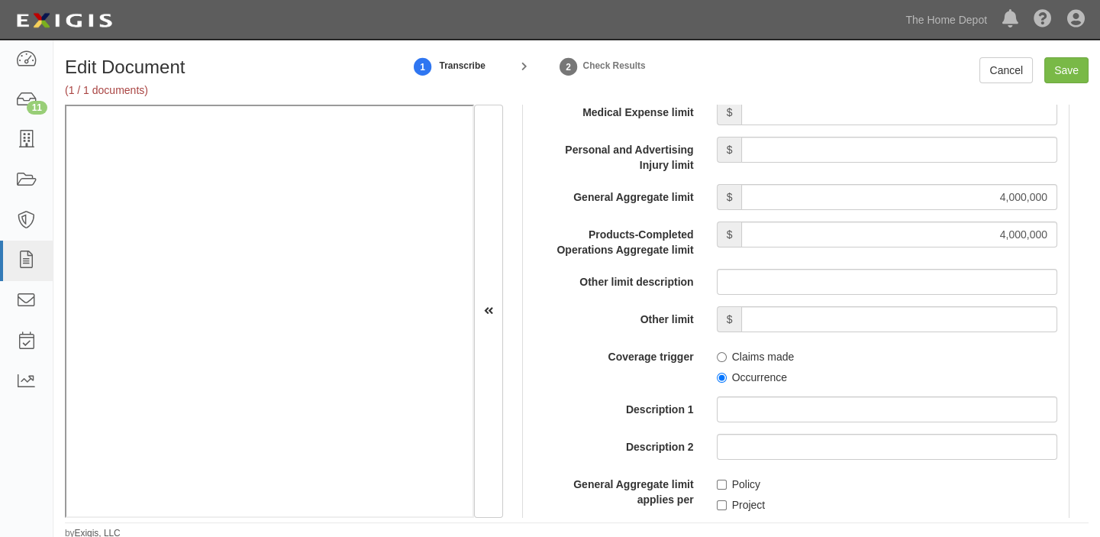
click at [747, 381] on label "Occurrence" at bounding box center [752, 376] width 70 height 15
click at [727, 381] on input "Occurrence" at bounding box center [722, 378] width 10 height 10
radio input "true"
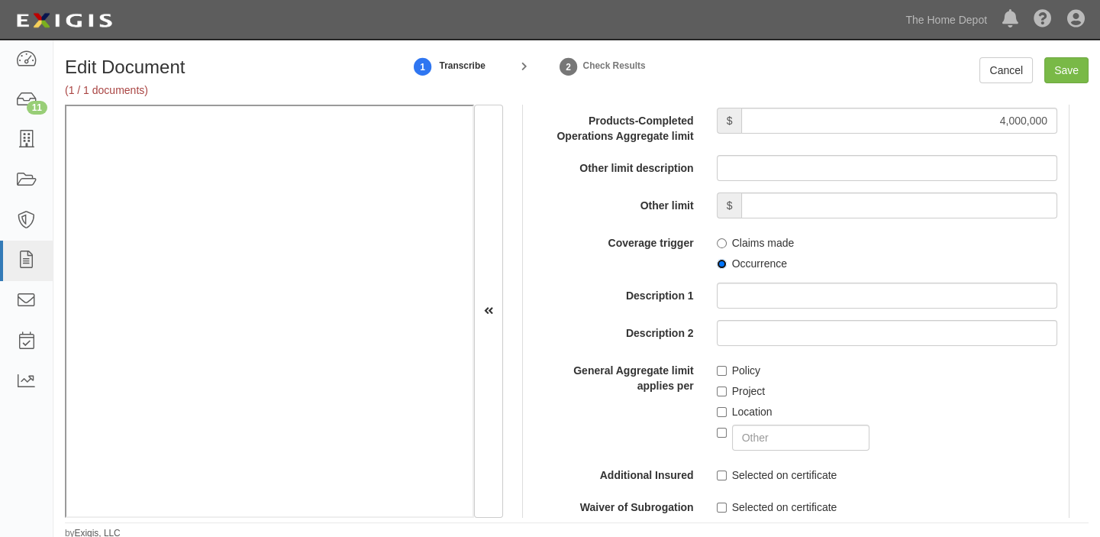
scroll to position [1665, 0]
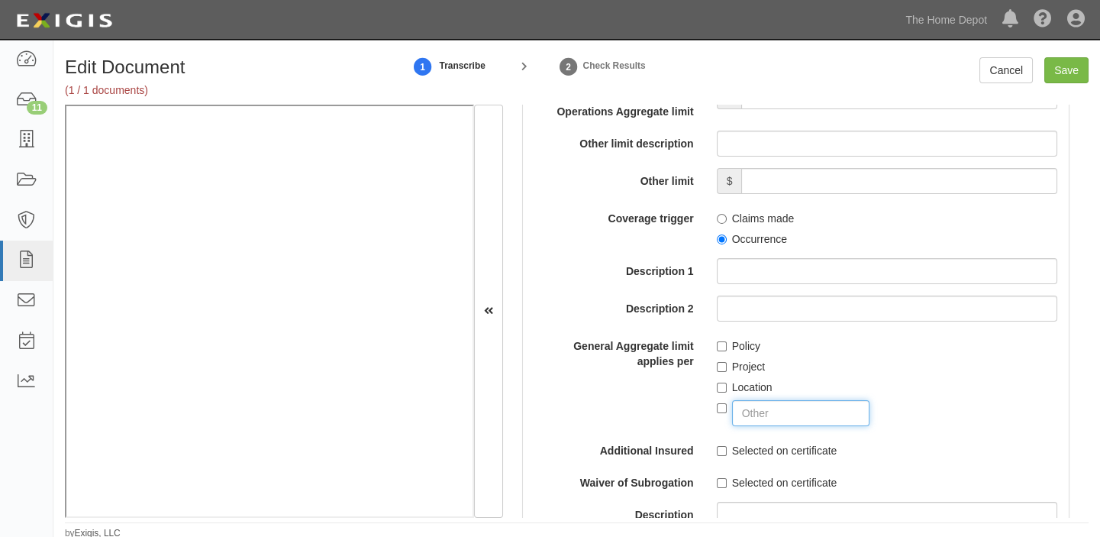
click at [737, 405] on input "text" at bounding box center [801, 413] width 138 height 26
type input "DESIGNATED FORM VENDORS COVERAGE"
checkbox input "true"
click at [1061, 77] on input "Save" at bounding box center [1066, 70] width 44 height 26
type input "4000000"
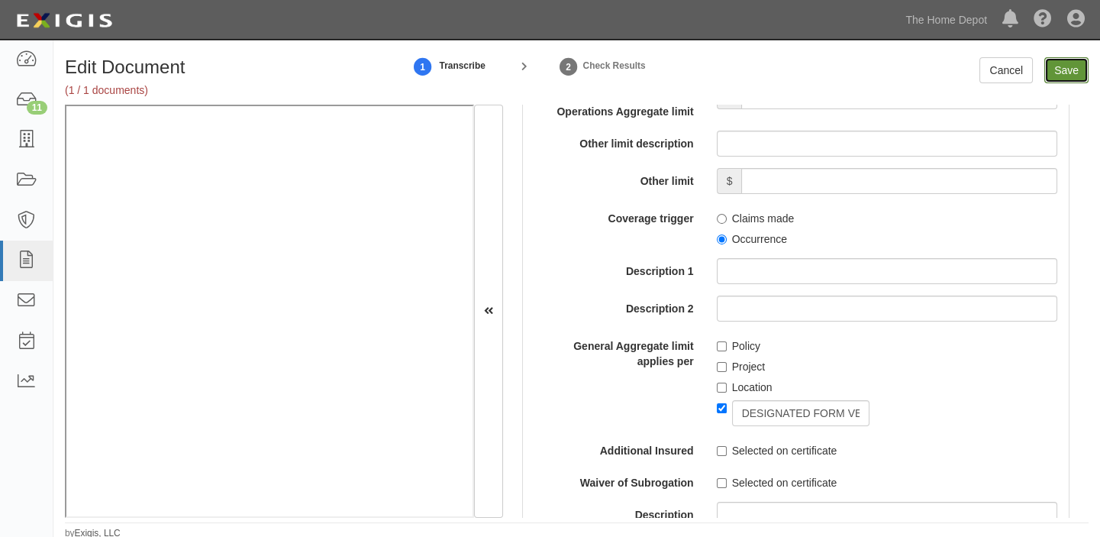
type input "4000000"
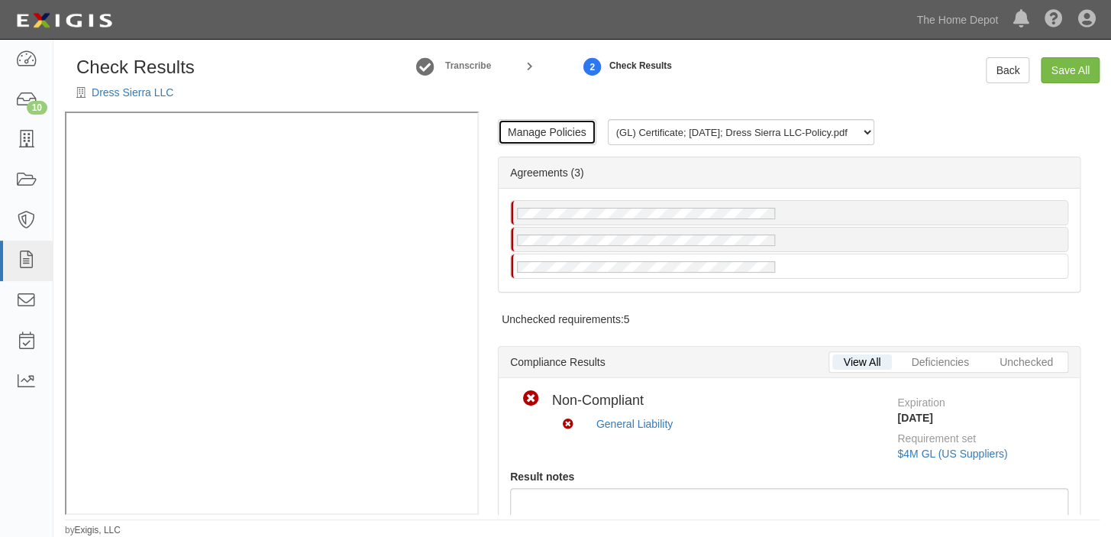
click at [570, 125] on link "Manage Policies" at bounding box center [547, 132] width 98 height 26
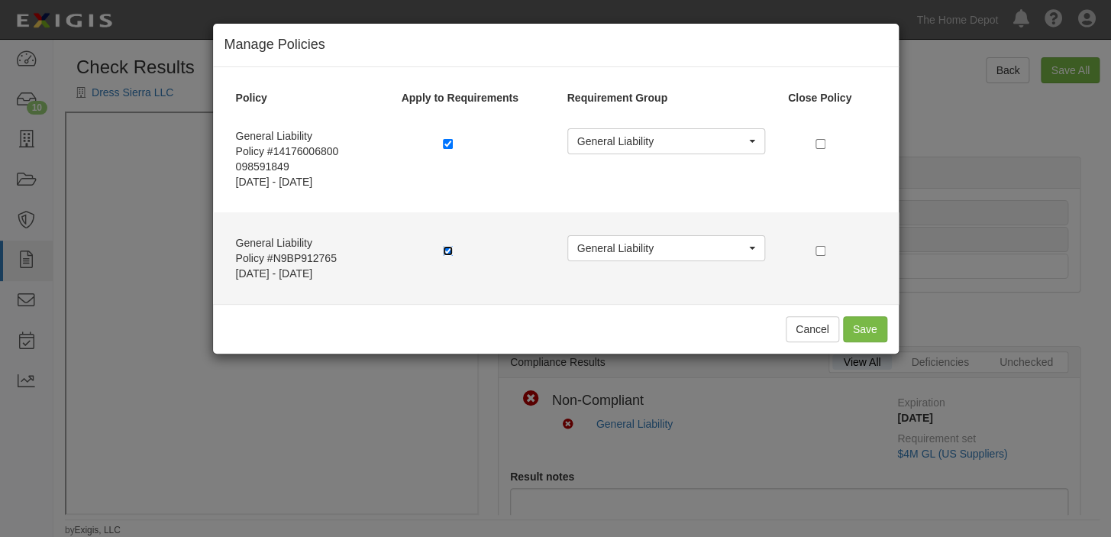
click at [447, 250] on input "checkbox" at bounding box center [448, 251] width 10 height 10
checkbox input "false"
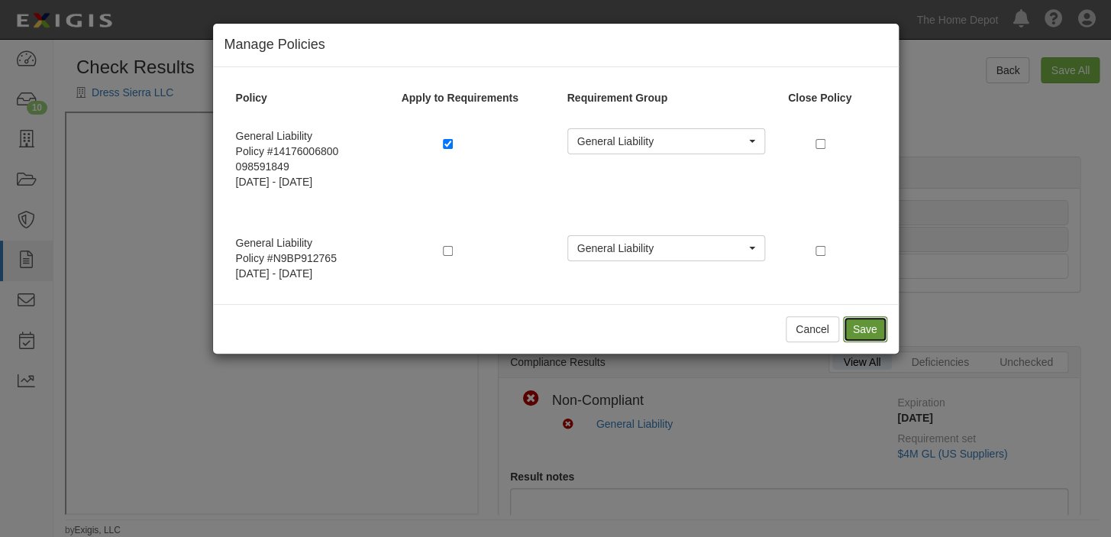
click at [873, 323] on button "Save" at bounding box center [865, 329] width 44 height 26
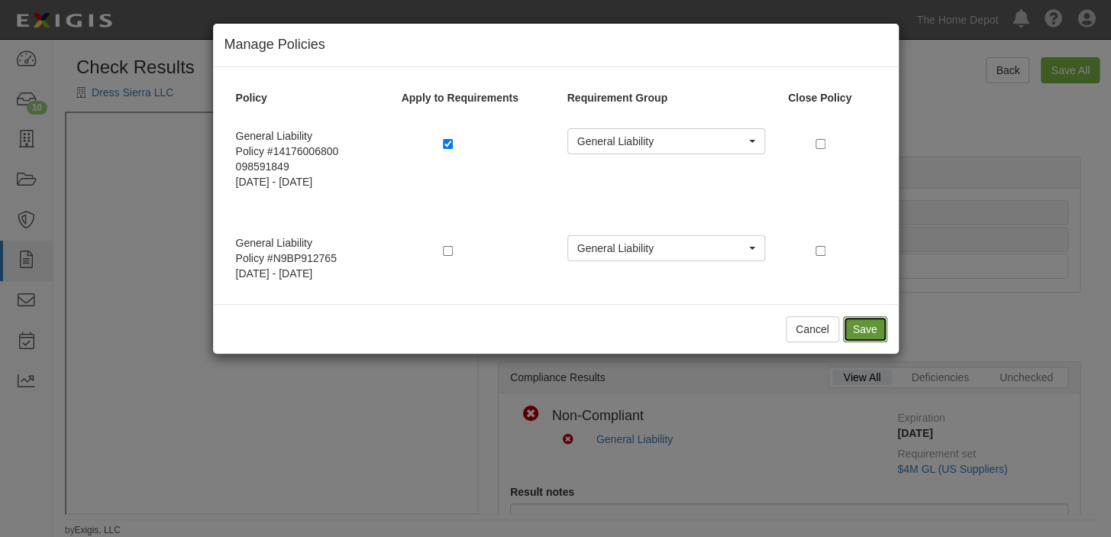
click at [848, 331] on button "Save" at bounding box center [865, 329] width 44 height 26
click at [816, 333] on button "Cancel" at bounding box center [812, 329] width 53 height 26
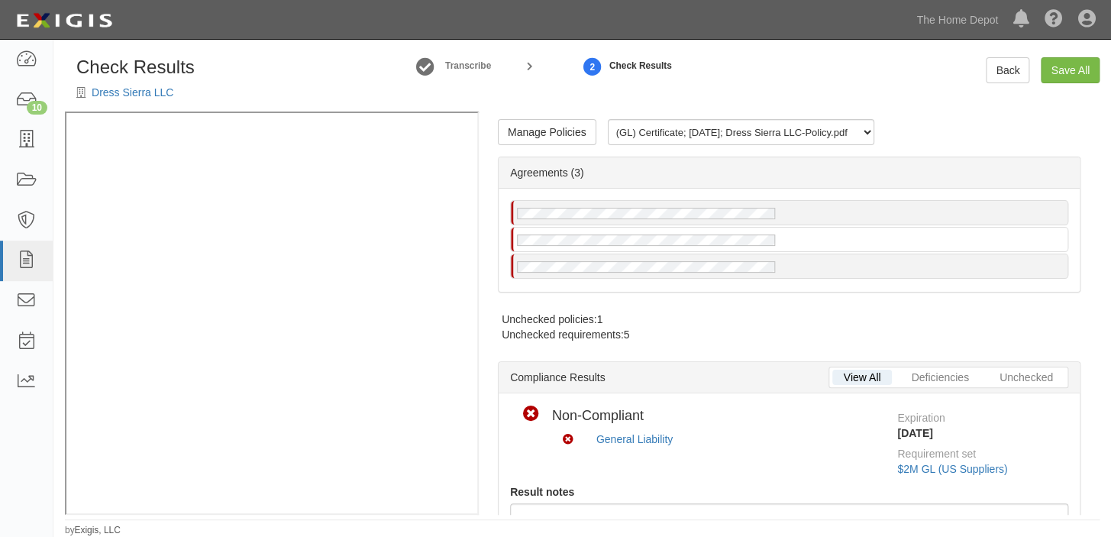
click at [560, 115] on div "Manage Policies (GL) Certificate; 9/25/2025; Dress Sierra LLC-Policy.pdf (GL) C…" at bounding box center [789, 312] width 621 height 402
click at [558, 130] on link "Manage Policies" at bounding box center [547, 132] width 98 height 26
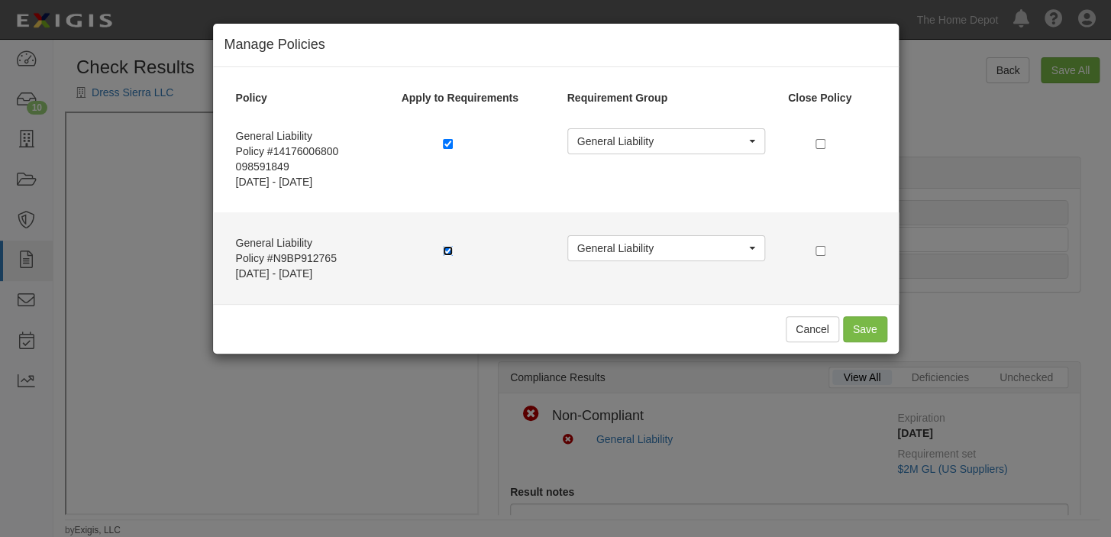
click at [448, 248] on input "checkbox" at bounding box center [448, 251] width 10 height 10
checkbox input "false"
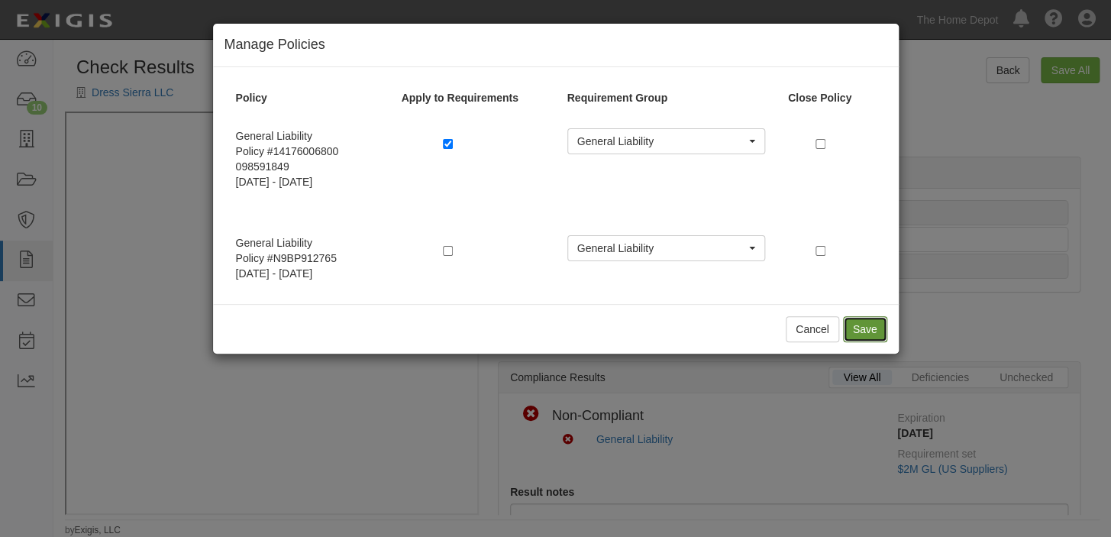
click at [876, 325] on button "Save" at bounding box center [865, 329] width 44 height 26
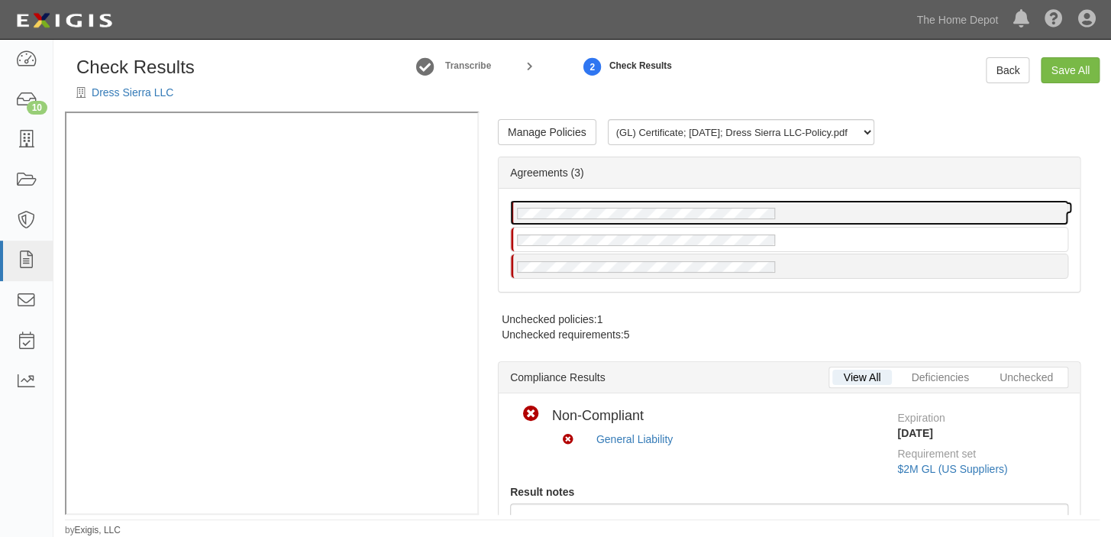
click at [809, 208] on div at bounding box center [789, 213] width 557 height 24
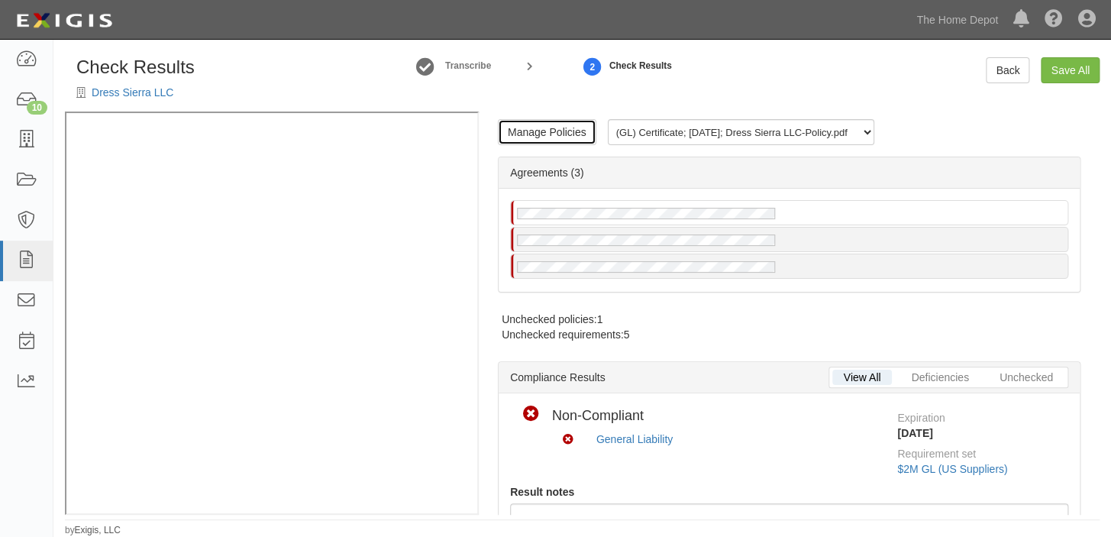
click at [537, 122] on link "Manage Policies" at bounding box center [547, 132] width 98 height 26
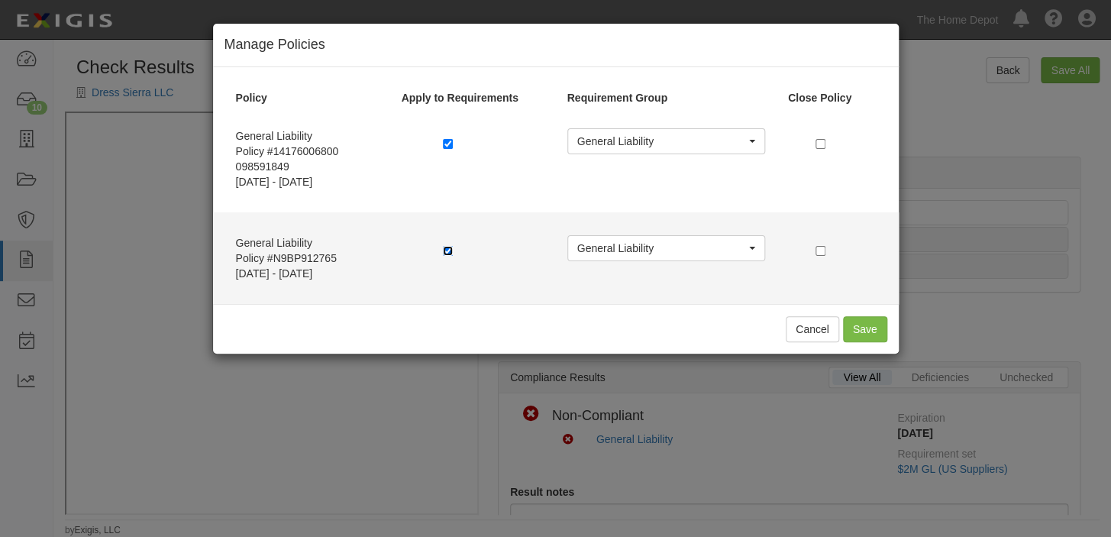
click at [444, 251] on input "checkbox" at bounding box center [448, 251] width 10 height 10
checkbox input "false"
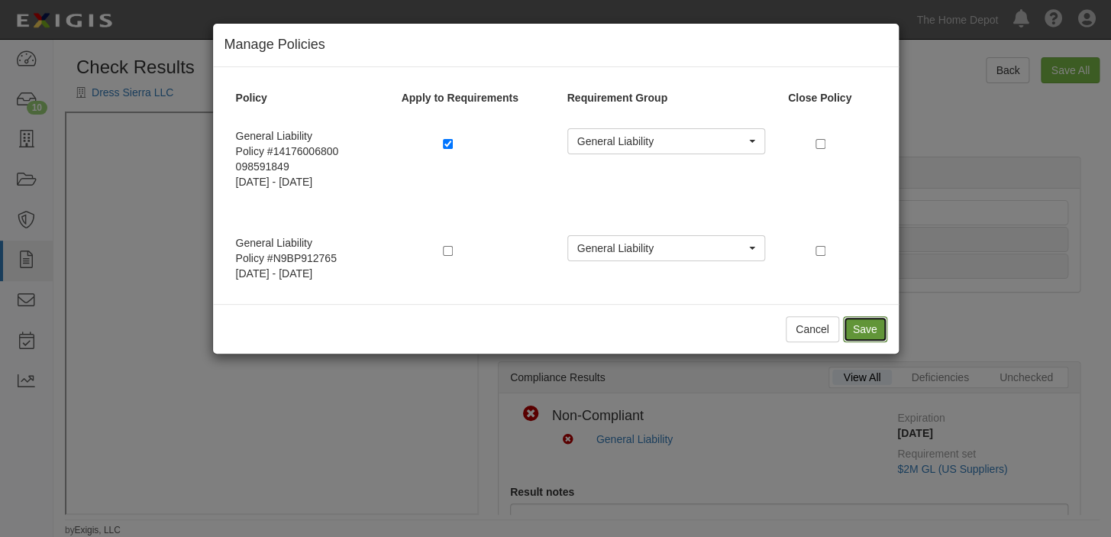
click at [863, 327] on button "Save" at bounding box center [865, 329] width 44 height 26
click at [817, 327] on button "Cancel" at bounding box center [812, 329] width 53 height 26
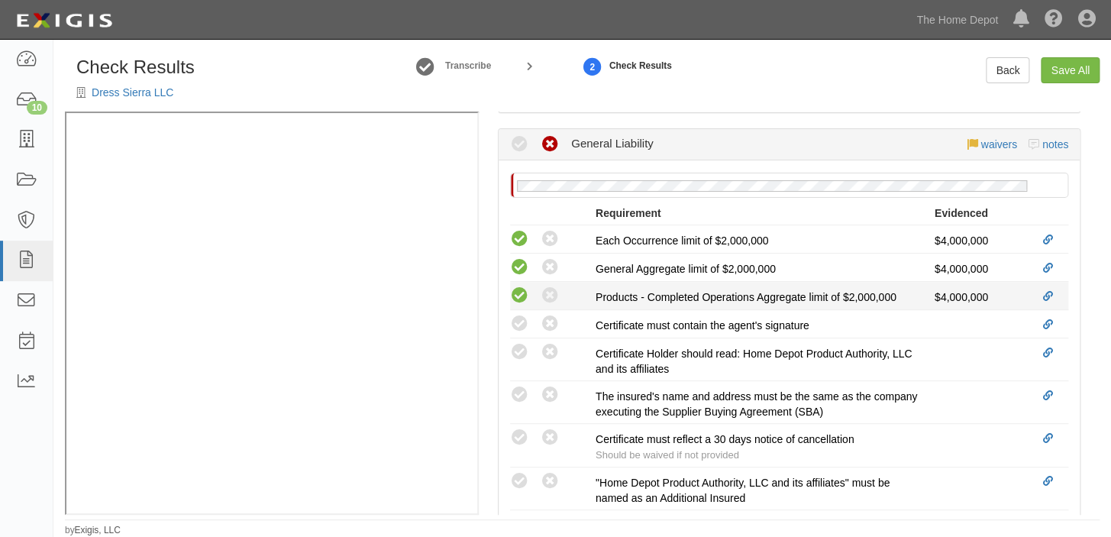
scroll to position [555, 0]
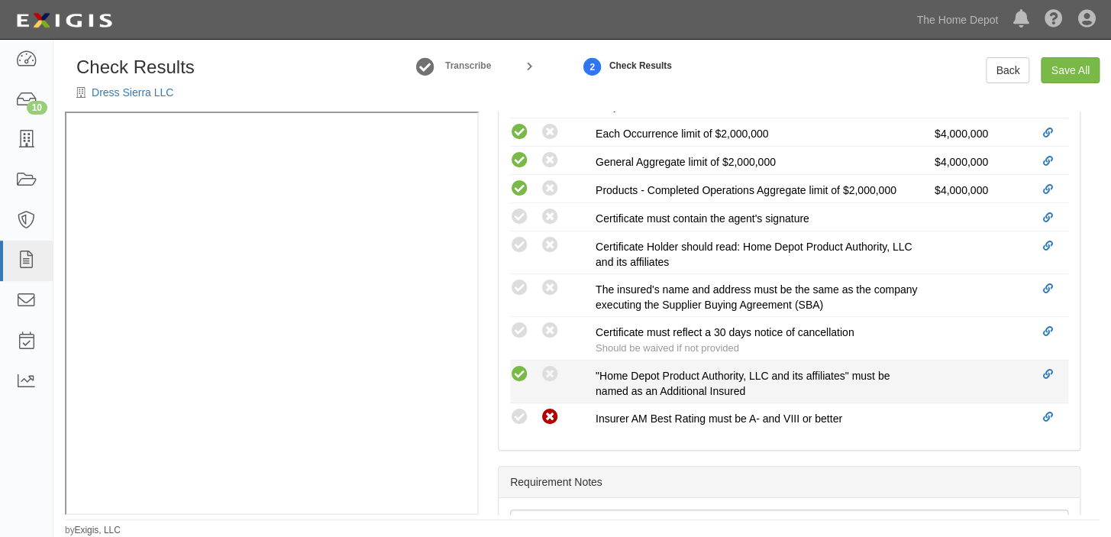
click at [520, 379] on icon at bounding box center [519, 374] width 19 height 19
radio input "true"
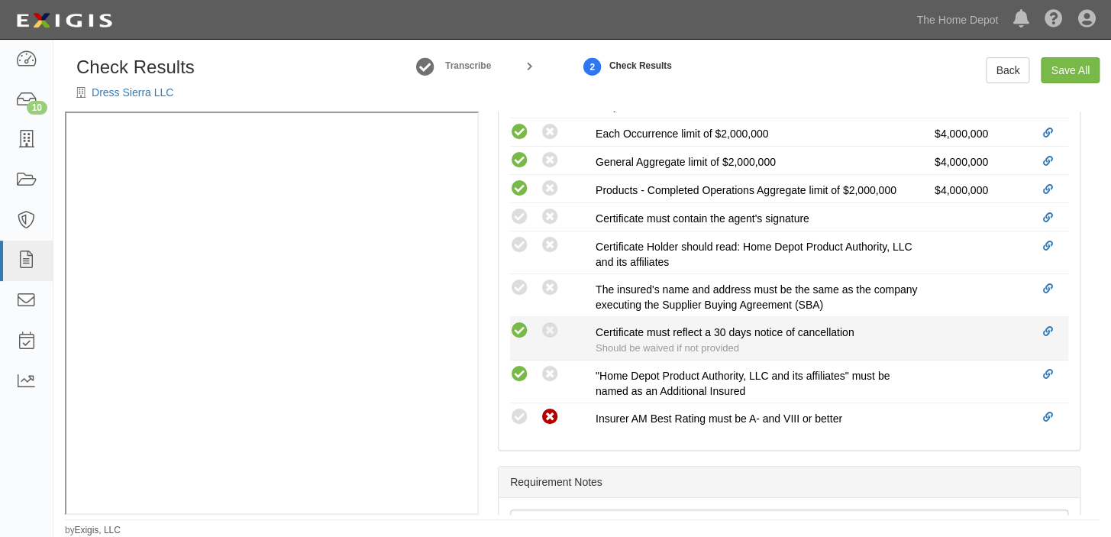
click at [517, 333] on icon at bounding box center [519, 330] width 19 height 19
radio input "true"
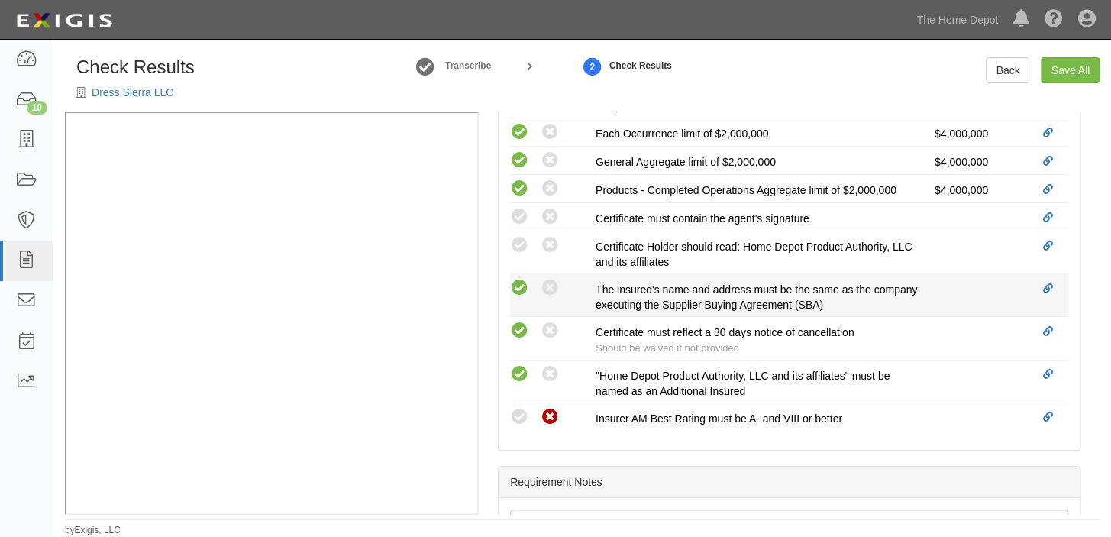
click at [519, 279] on icon at bounding box center [519, 288] width 19 height 19
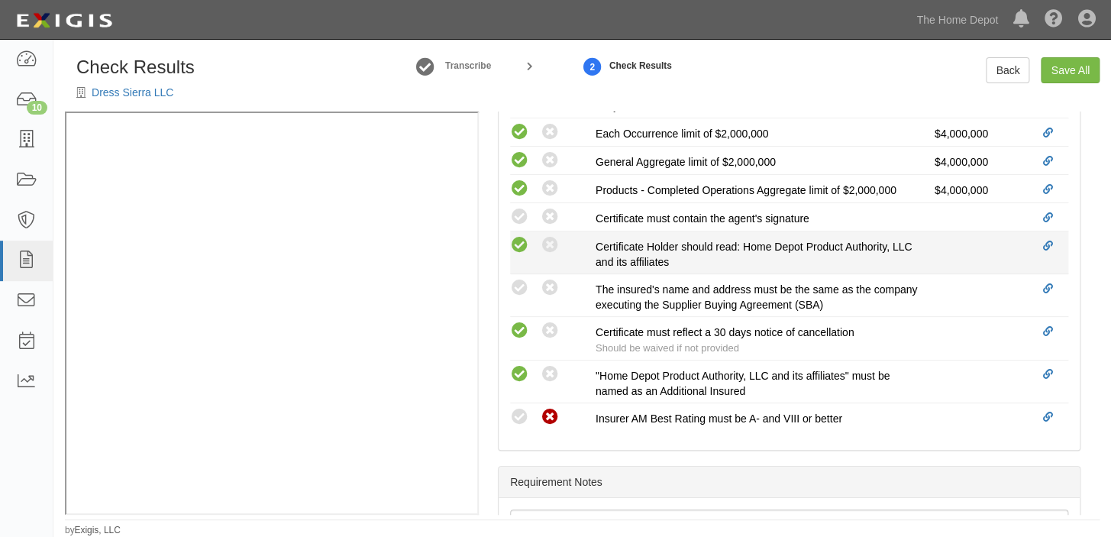
radio input "true"
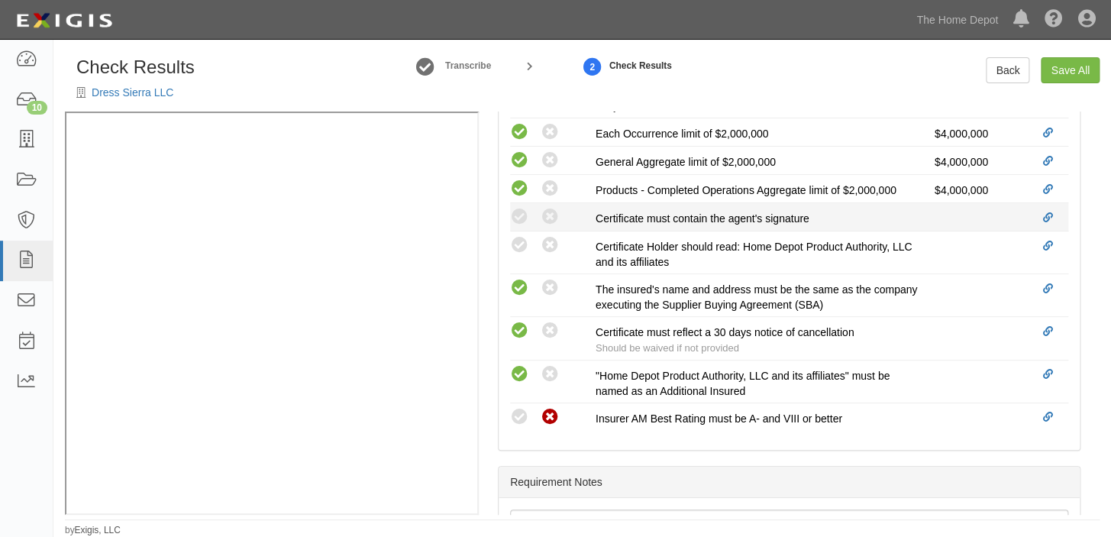
click at [524, 227] on li "Compliant Waived: Non-Compliant Certificate must contain the agent's signature" at bounding box center [789, 217] width 558 height 28
click at [524, 213] on icon at bounding box center [519, 217] width 19 height 19
radio input "true"
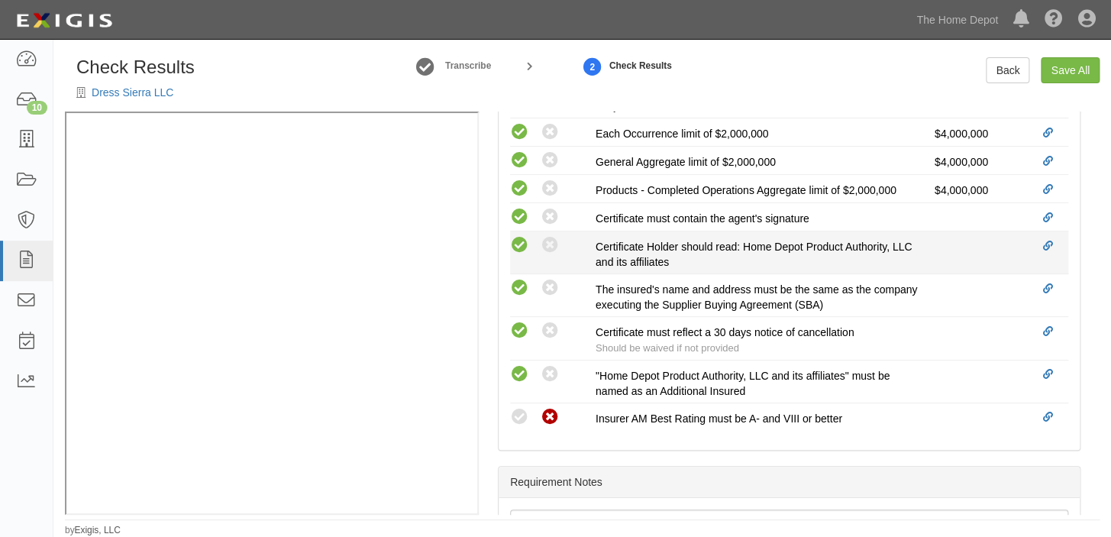
click at [519, 236] on icon at bounding box center [519, 245] width 19 height 19
radio input "true"
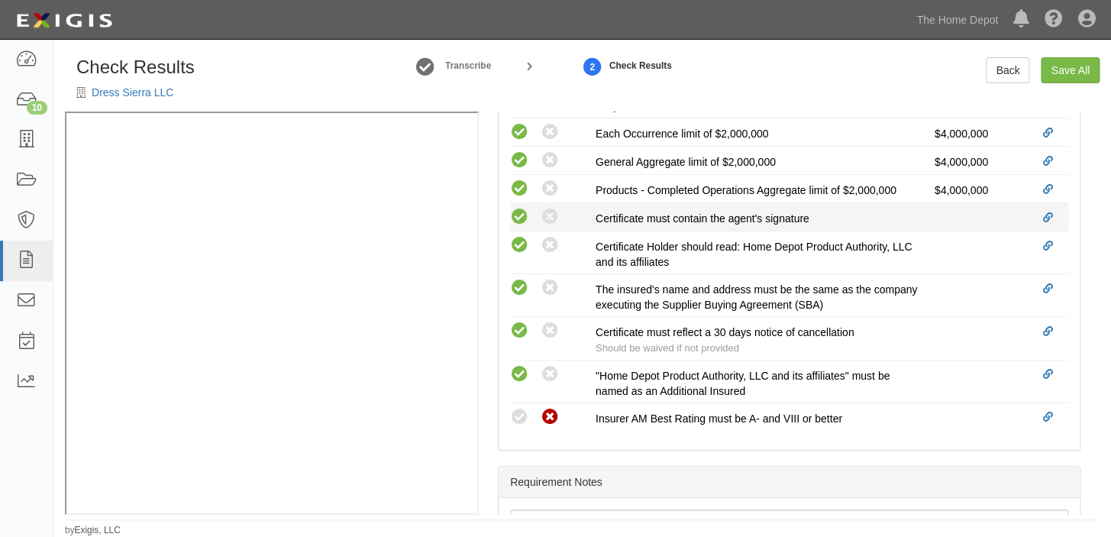
scroll to position [401, 0]
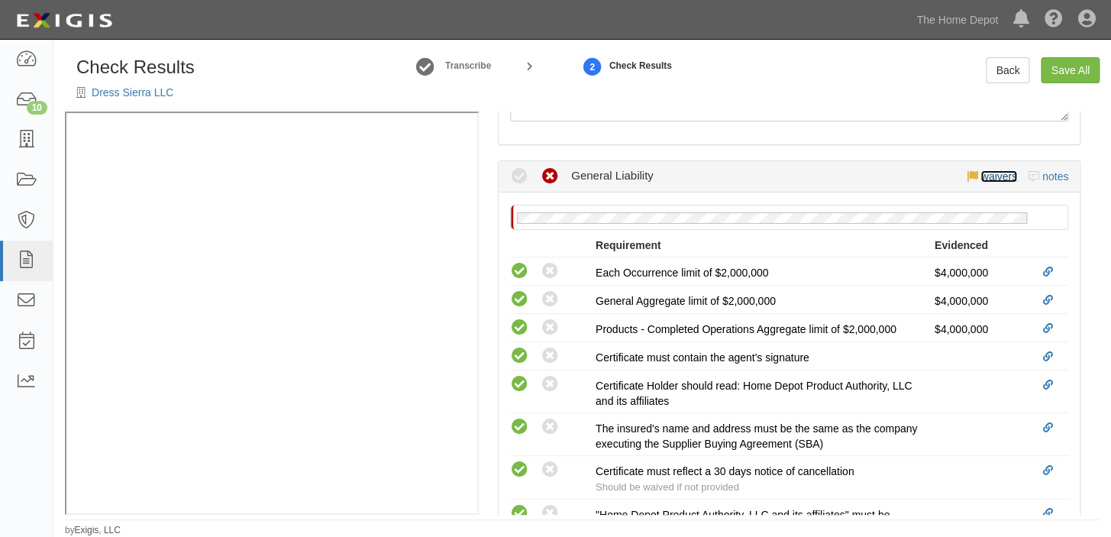
click at [995, 176] on link "waivers" at bounding box center [998, 176] width 36 height 12
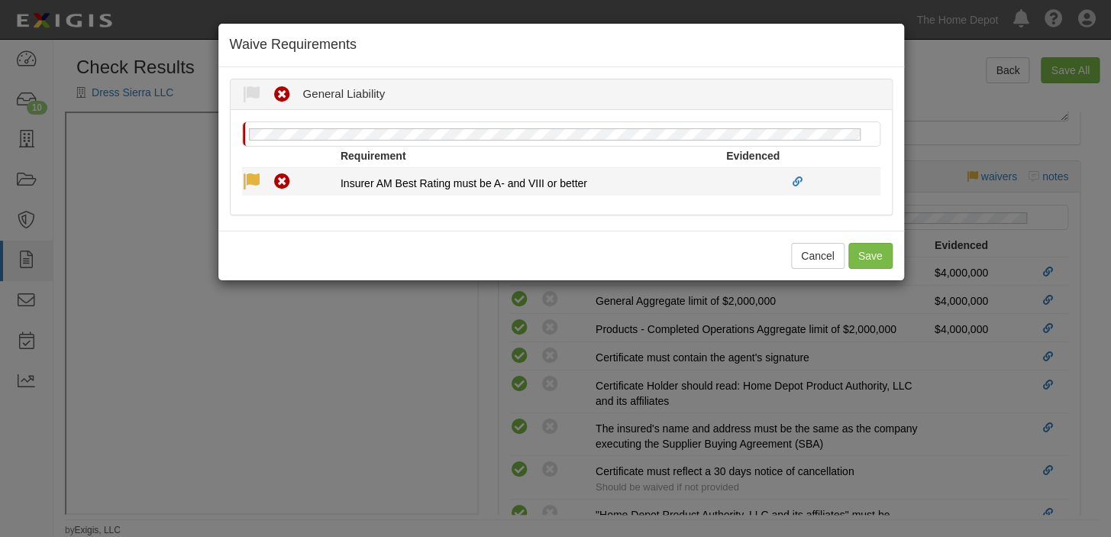
click at [254, 183] on icon at bounding box center [251, 182] width 19 height 19
radio input "true"
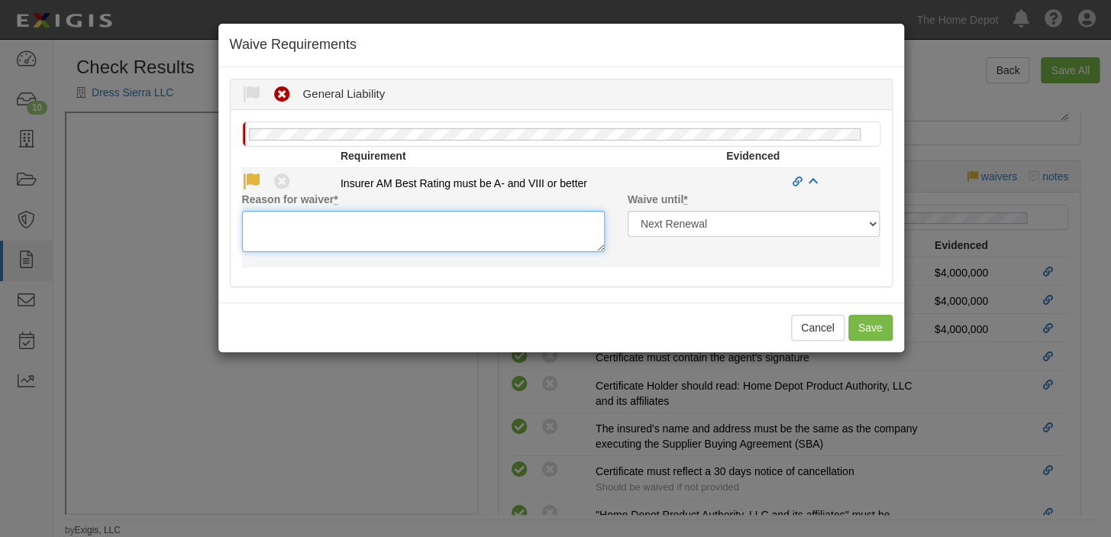
click at [260, 220] on textarea "Reason for waiver *" at bounding box center [423, 231] width 363 height 41
paste textarea "Ping An Property & Casualty Insurance Company Of ChinaLtd."
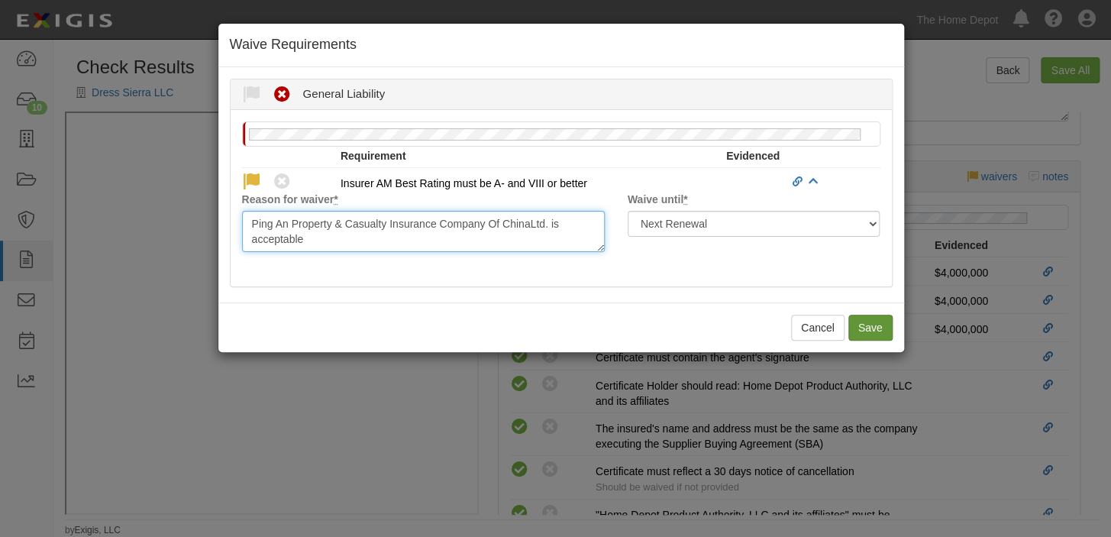
type textarea "Ping An Property & Casualty Insurance Company Of ChinaLtd. is acceptable"
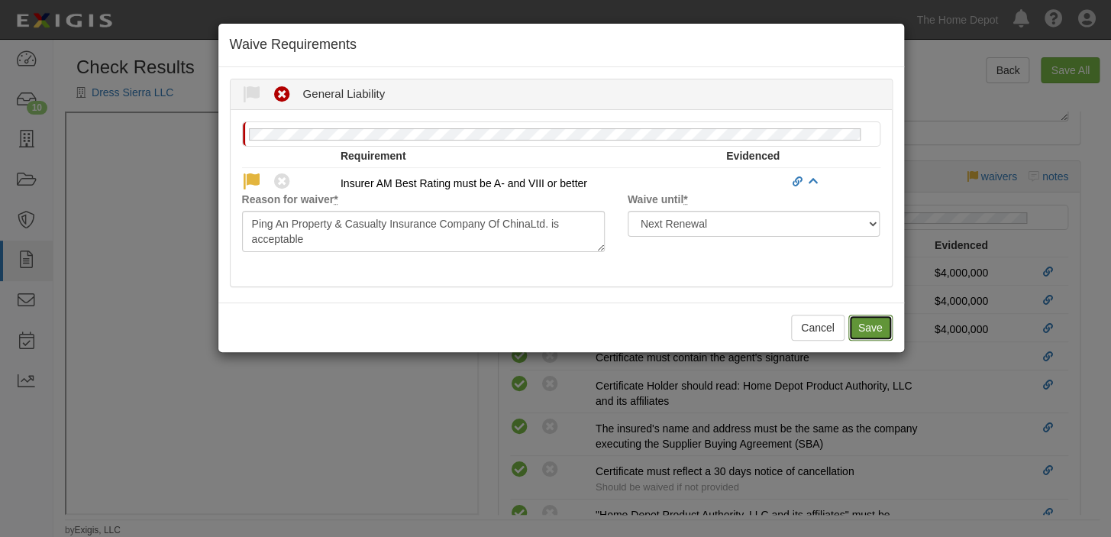
click at [876, 327] on button "Save" at bounding box center [870, 328] width 44 height 26
radio input "true"
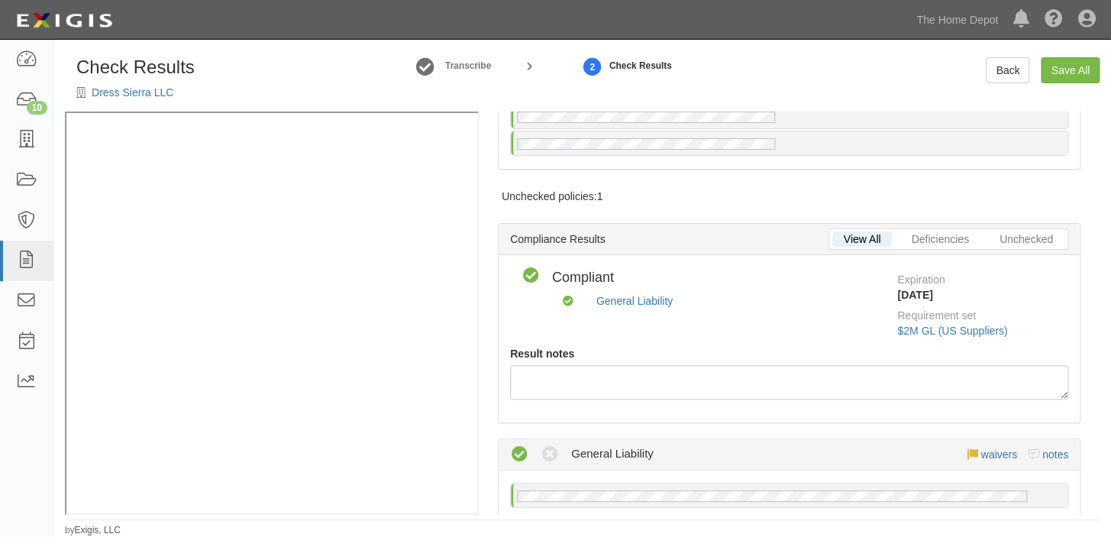
scroll to position [0, 0]
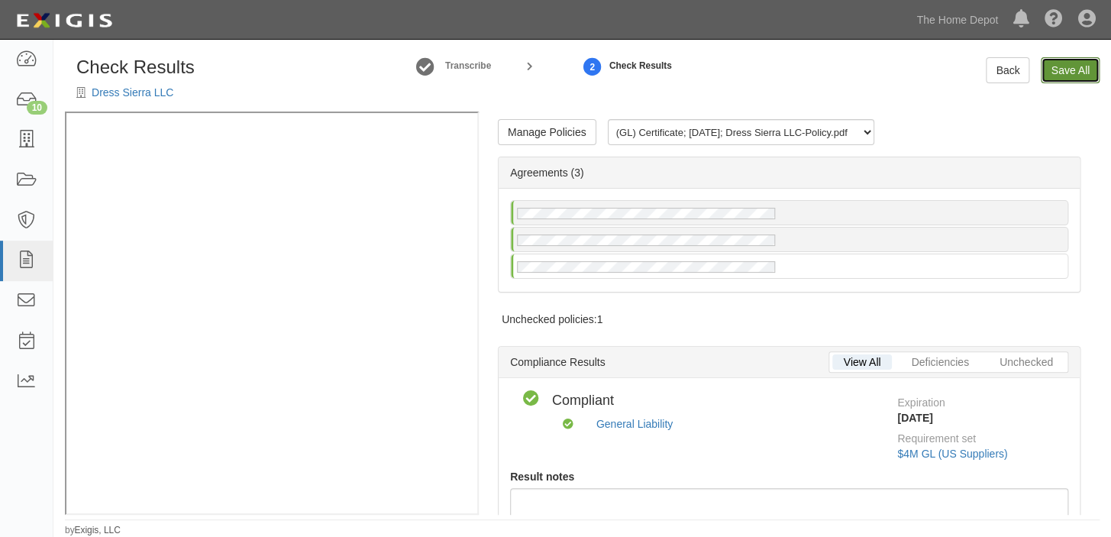
click at [1052, 73] on link "Save All" at bounding box center [1069, 70] width 59 height 26
radio input "false"
radio input "true"
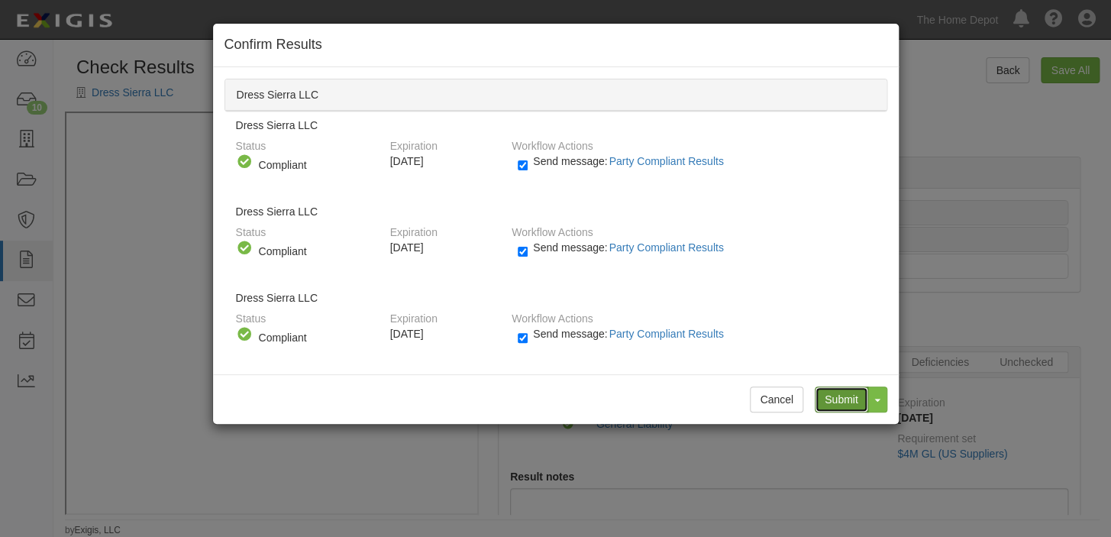
click at [847, 402] on input "Submit" at bounding box center [841, 399] width 53 height 26
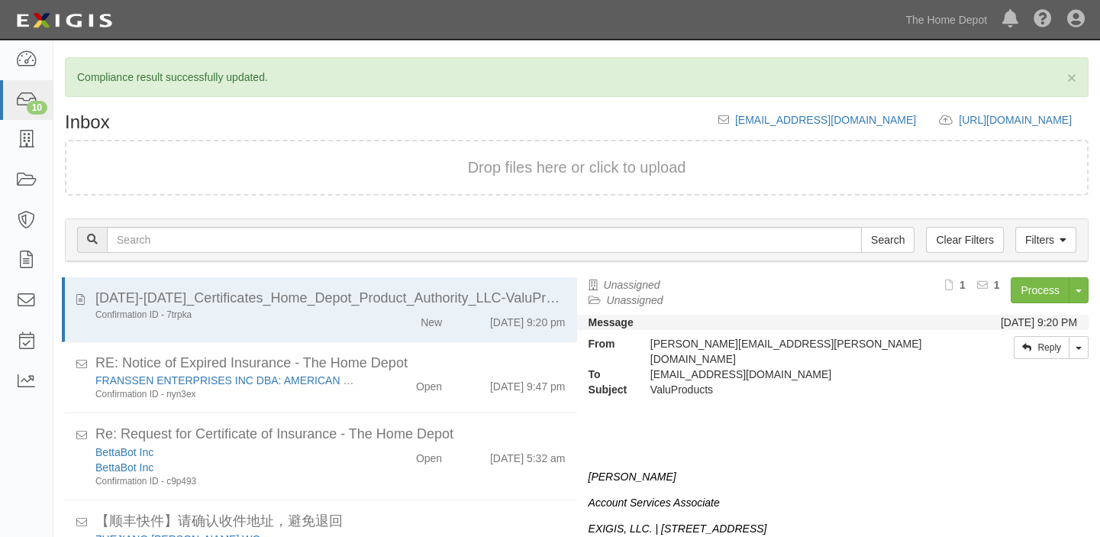
scroll to position [465, 0]
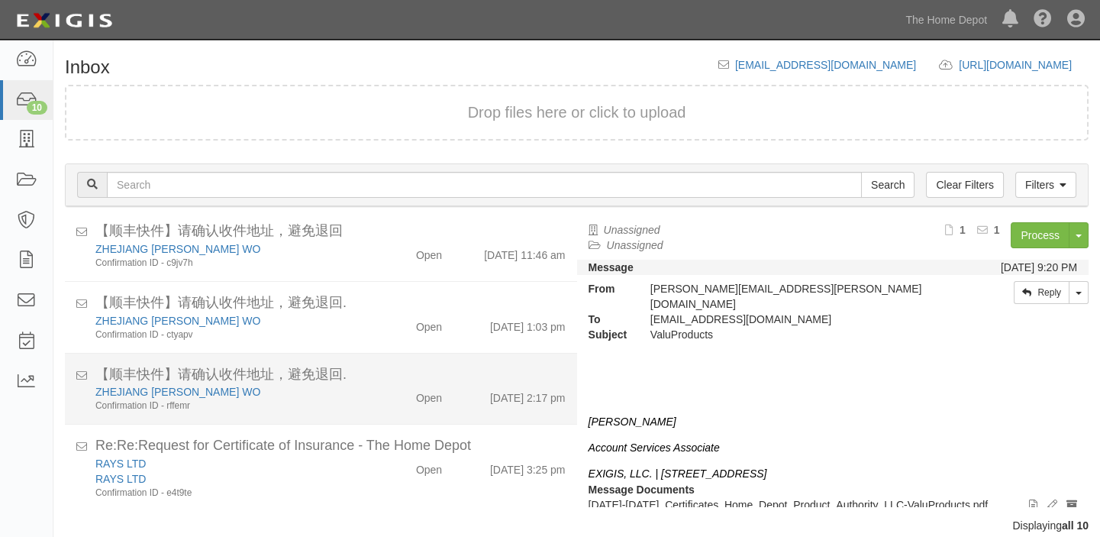
scroll to position [18, 0]
